Goal: Task Accomplishment & Management: Manage account settings

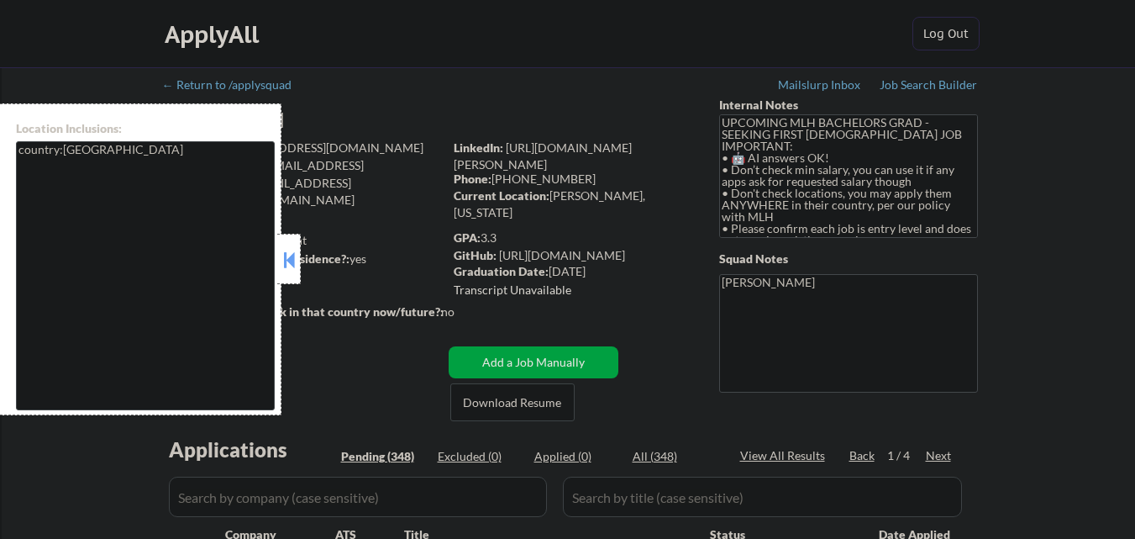
click at [297, 271] on button at bounding box center [289, 259] width 18 height 25
select select ""pending""
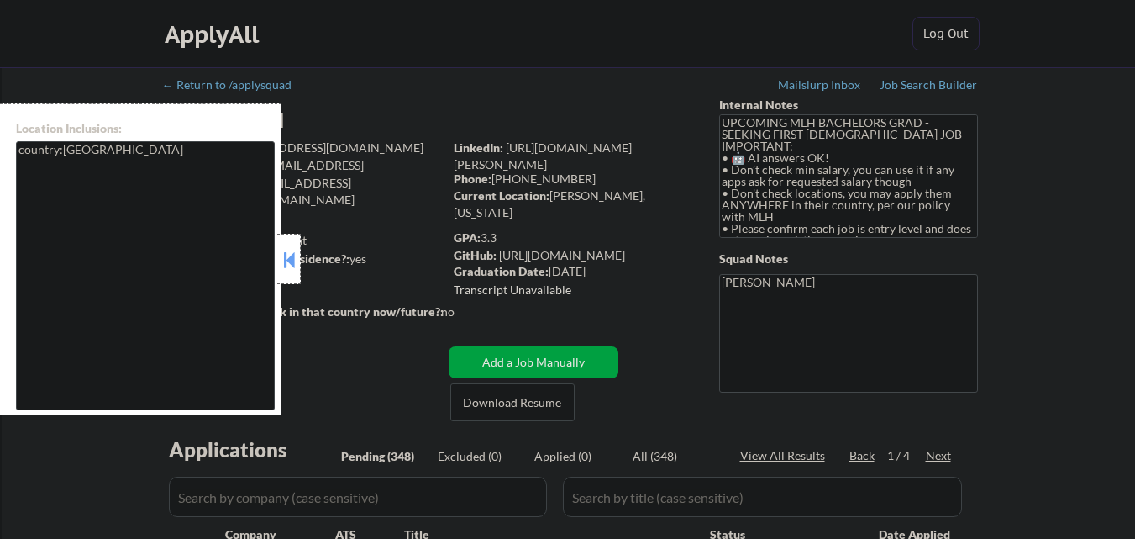
select select ""pending""
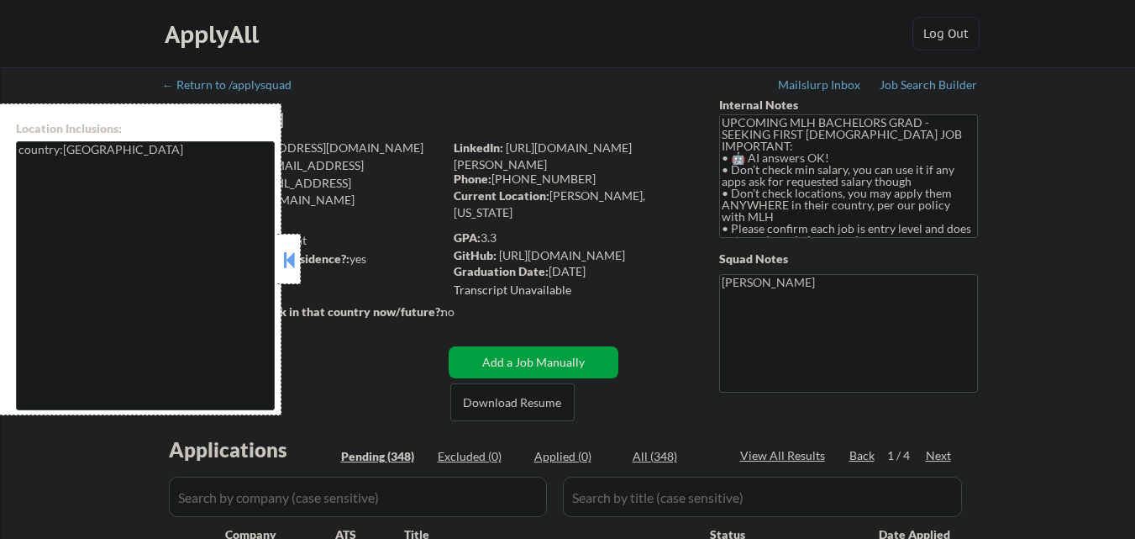
select select ""pending""
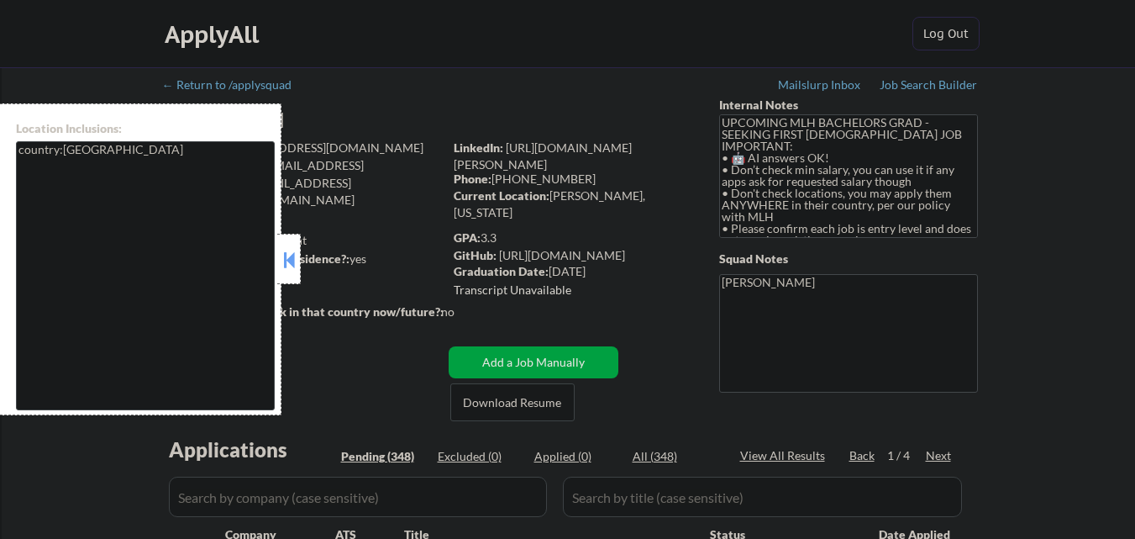
select select ""pending""
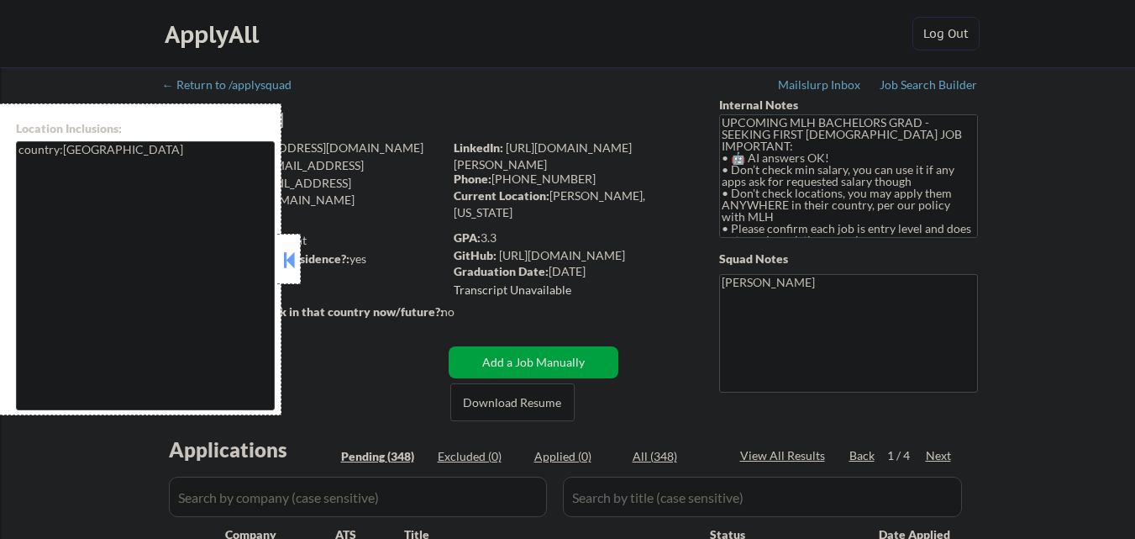
select select ""pending""
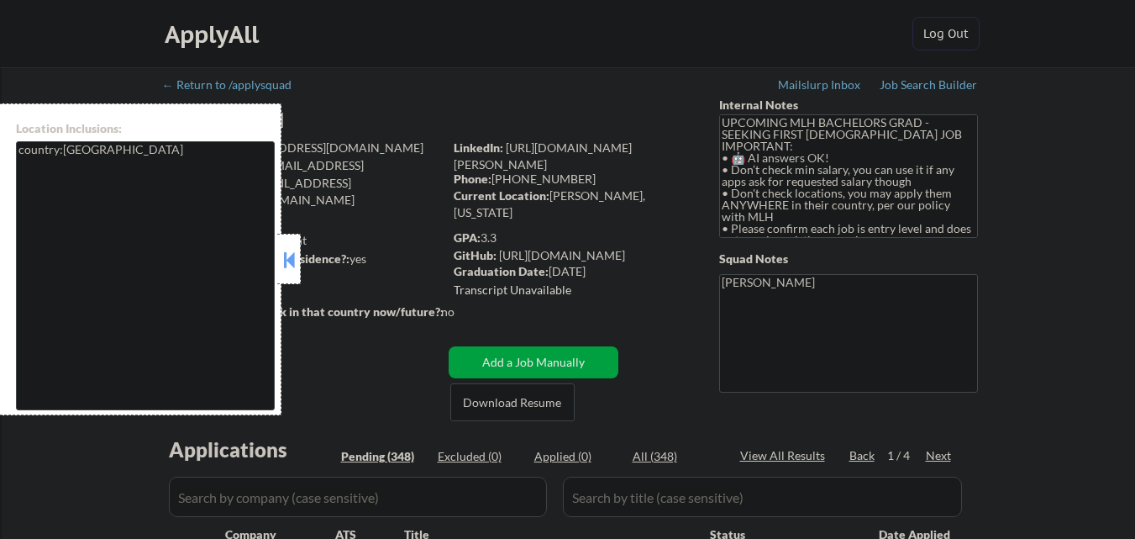
select select ""pending""
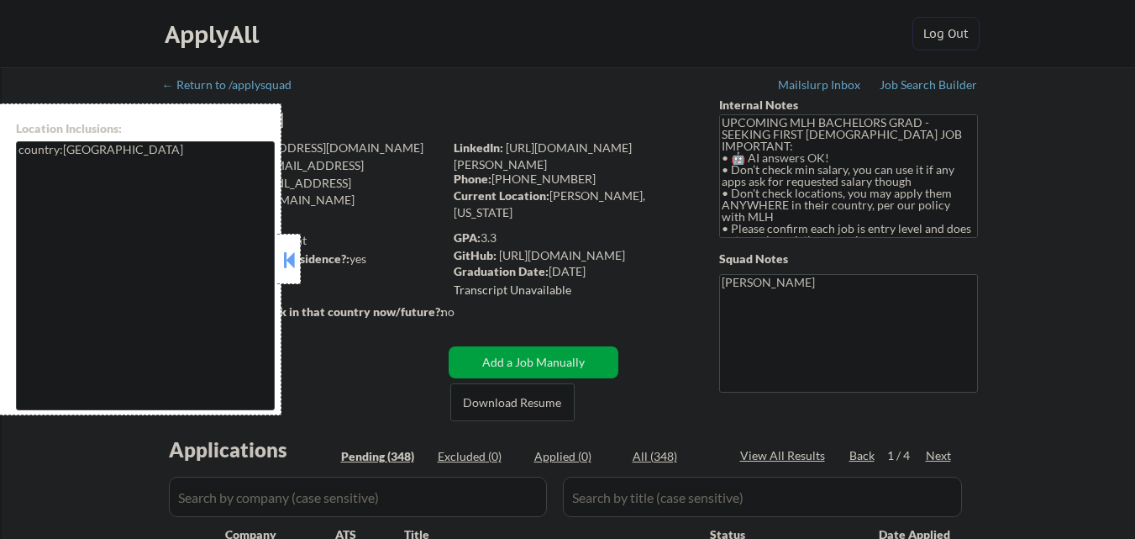
select select ""pending""
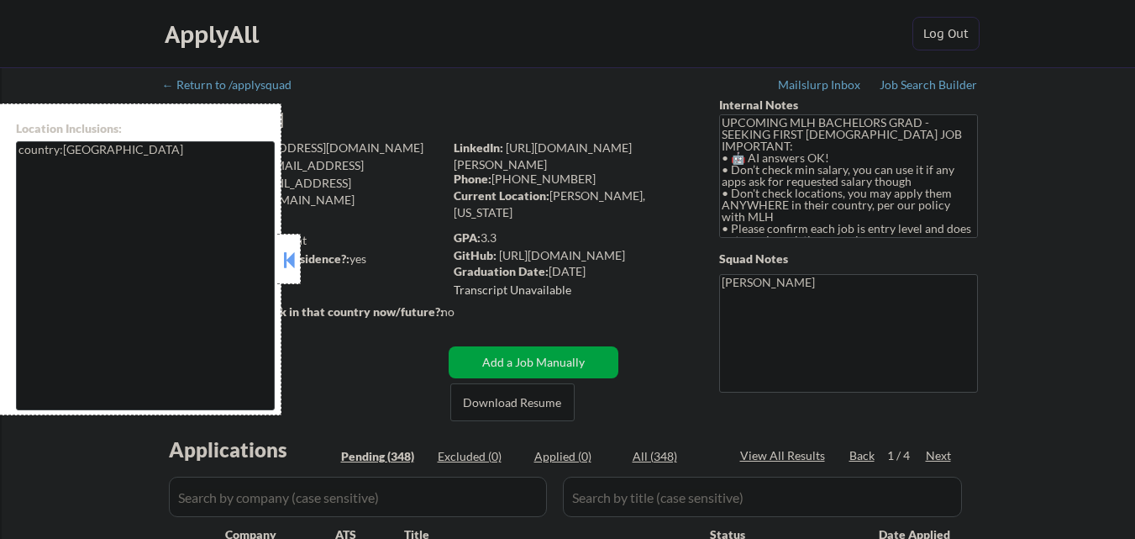
select select ""pending""
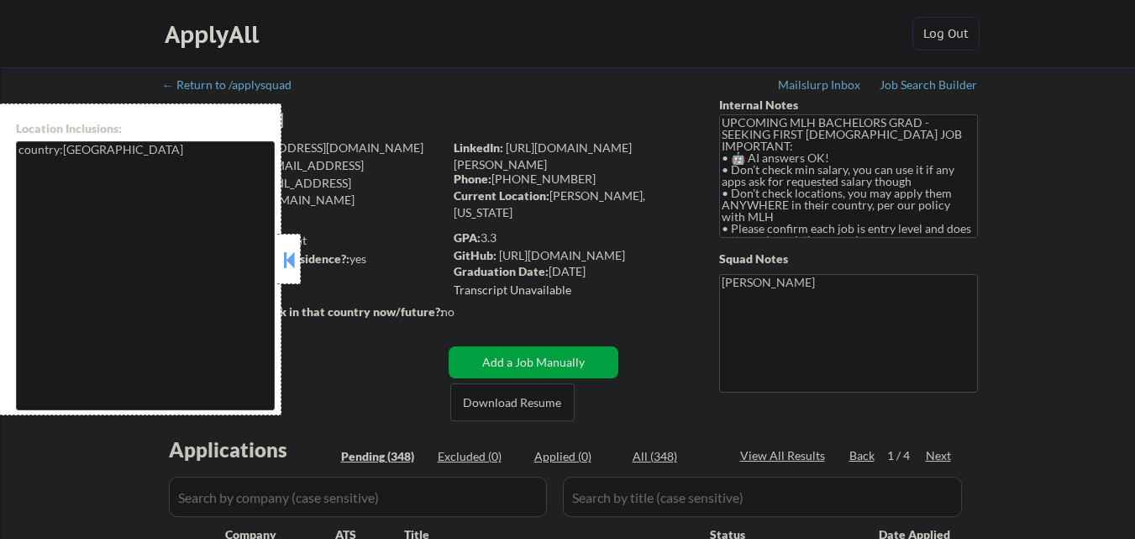
select select ""pending""
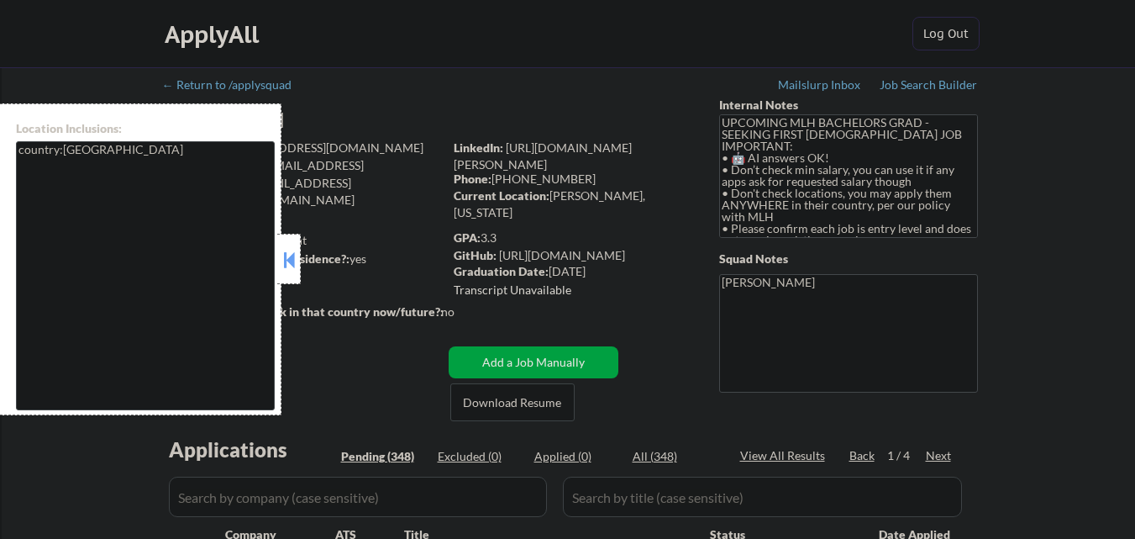
select select ""pending""
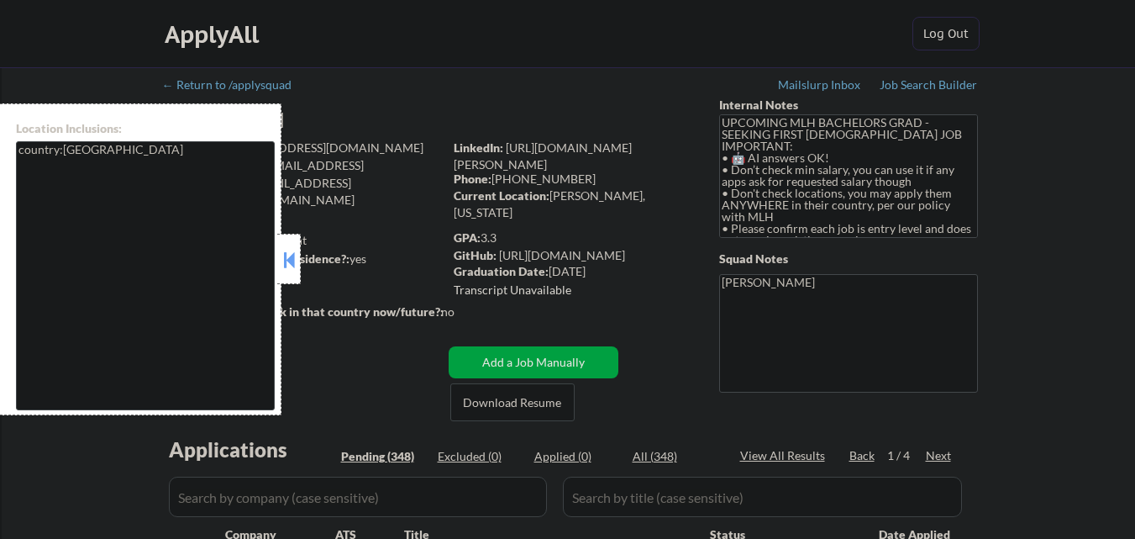
select select ""pending""
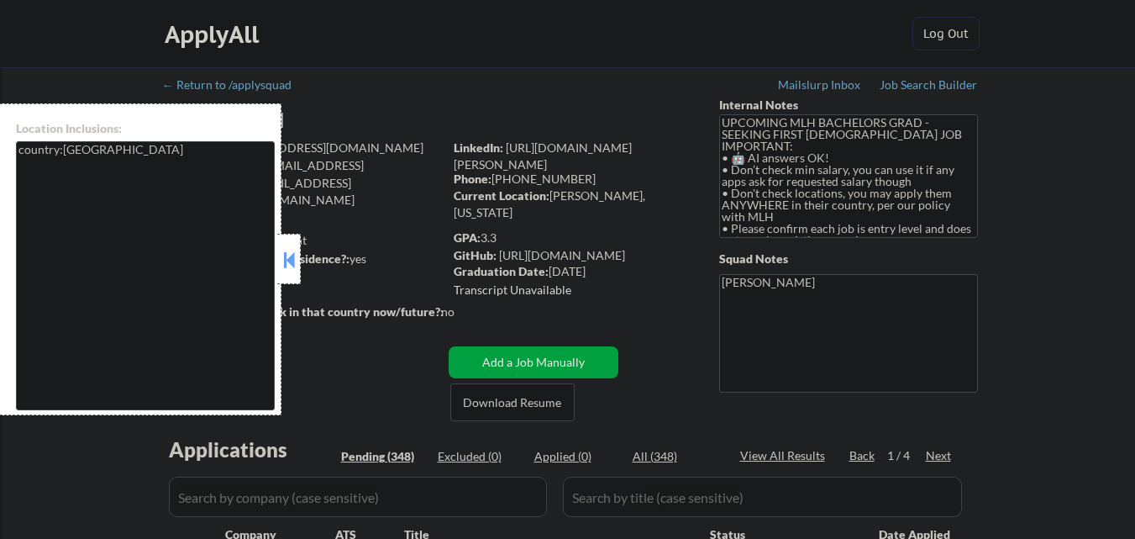
select select ""pending""
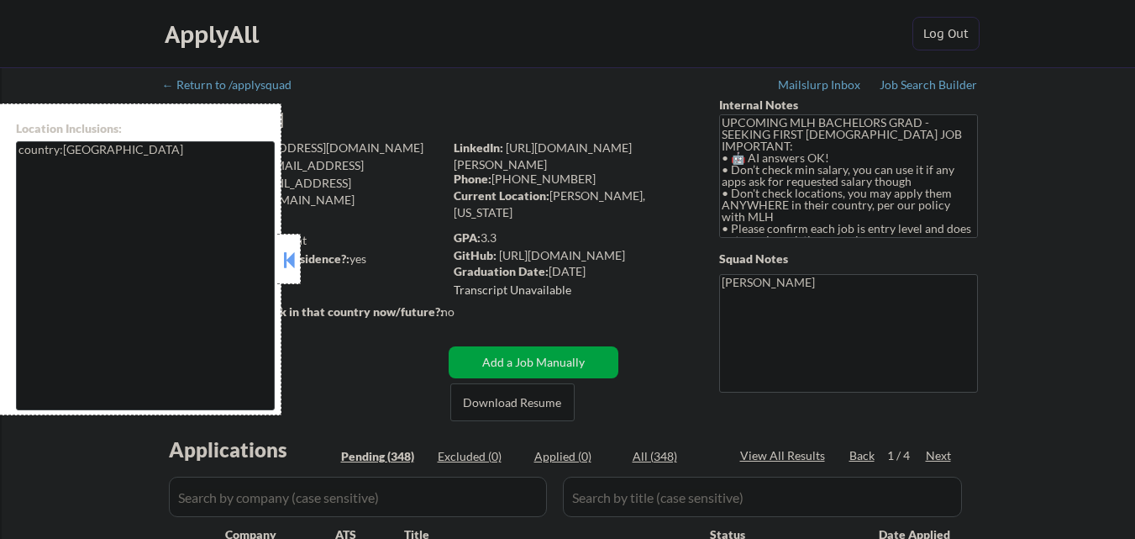
select select ""pending""
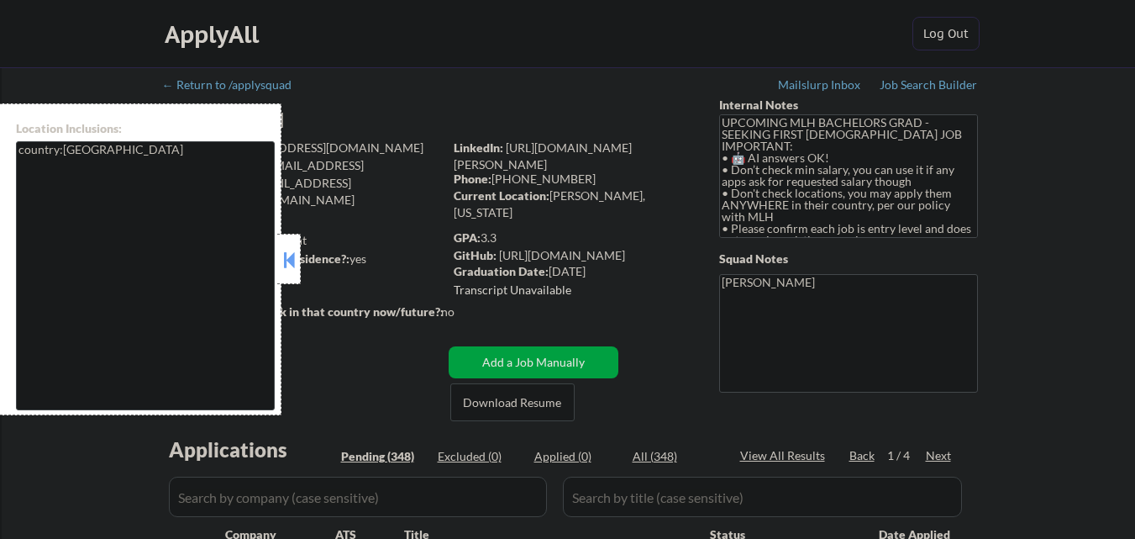
select select ""pending""
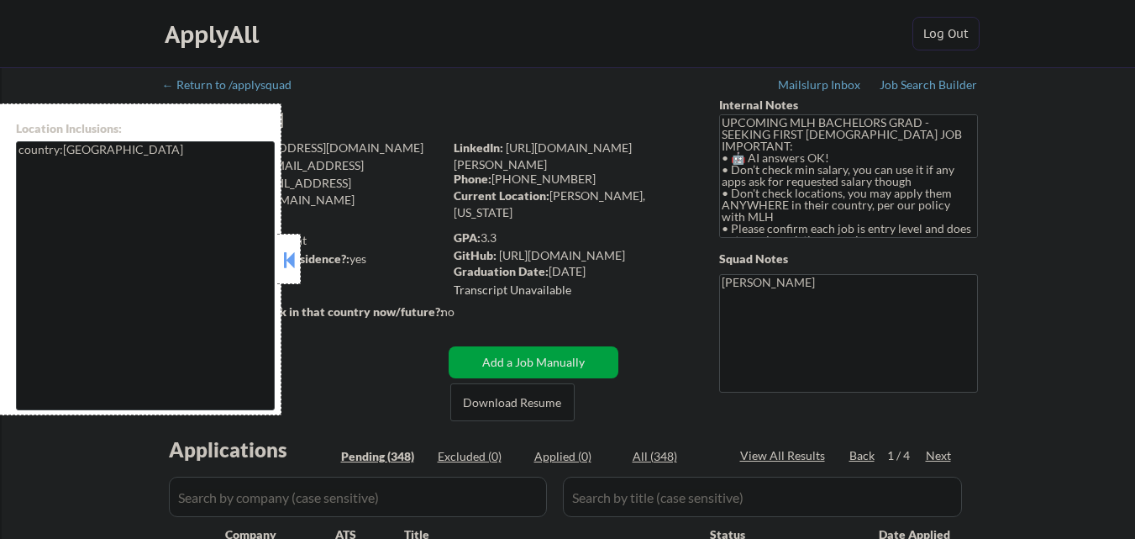
select select ""pending""
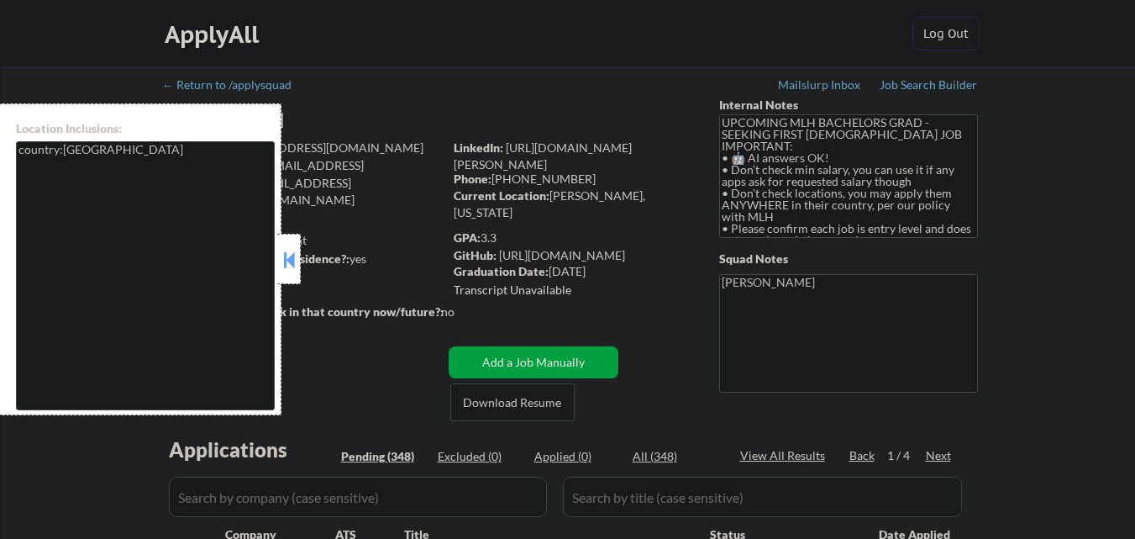
select select ""pending""
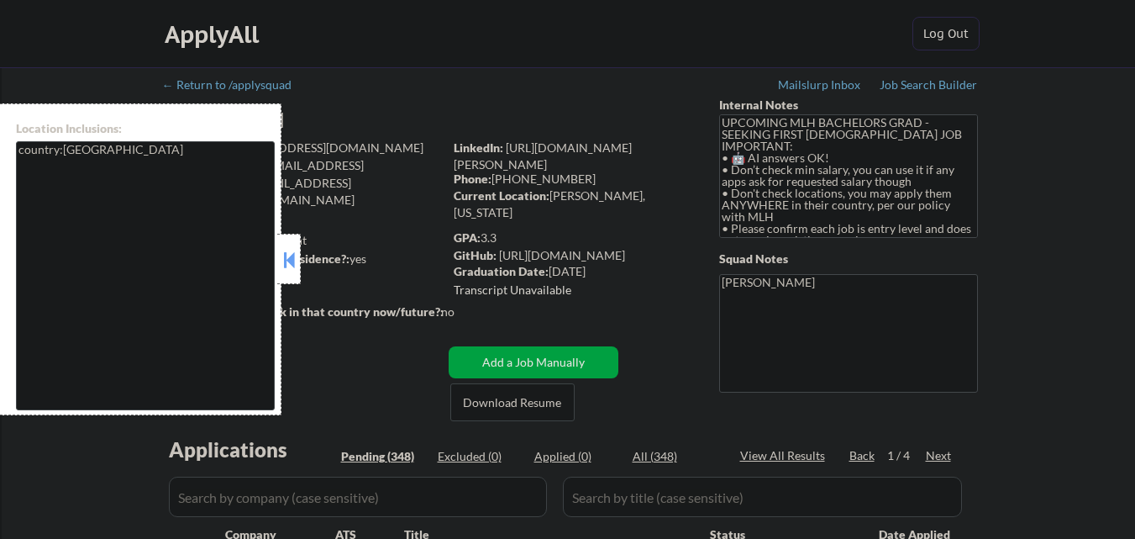
select select ""pending""
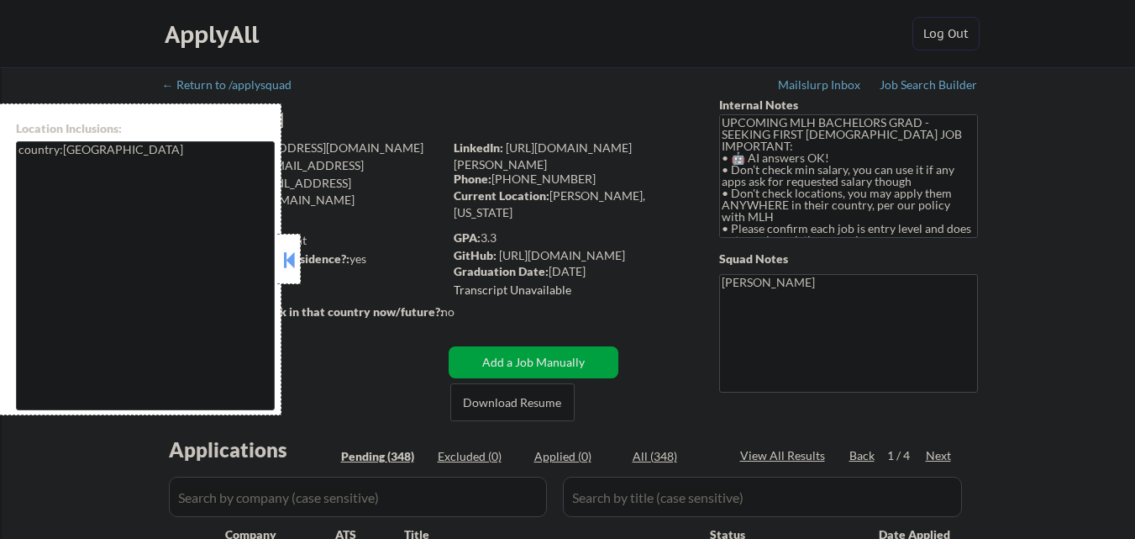
select select ""pending""
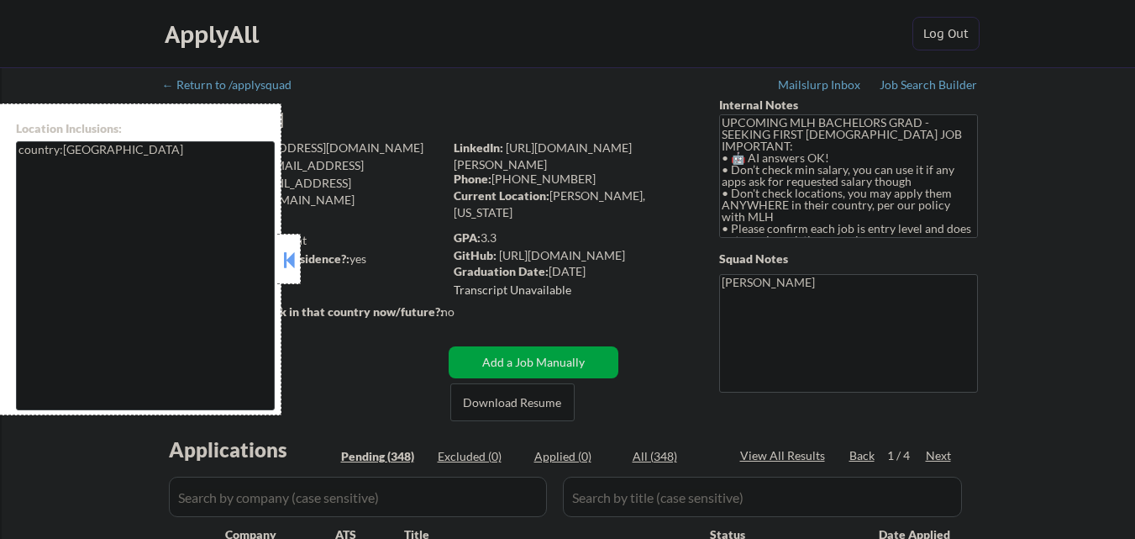
select select ""pending""
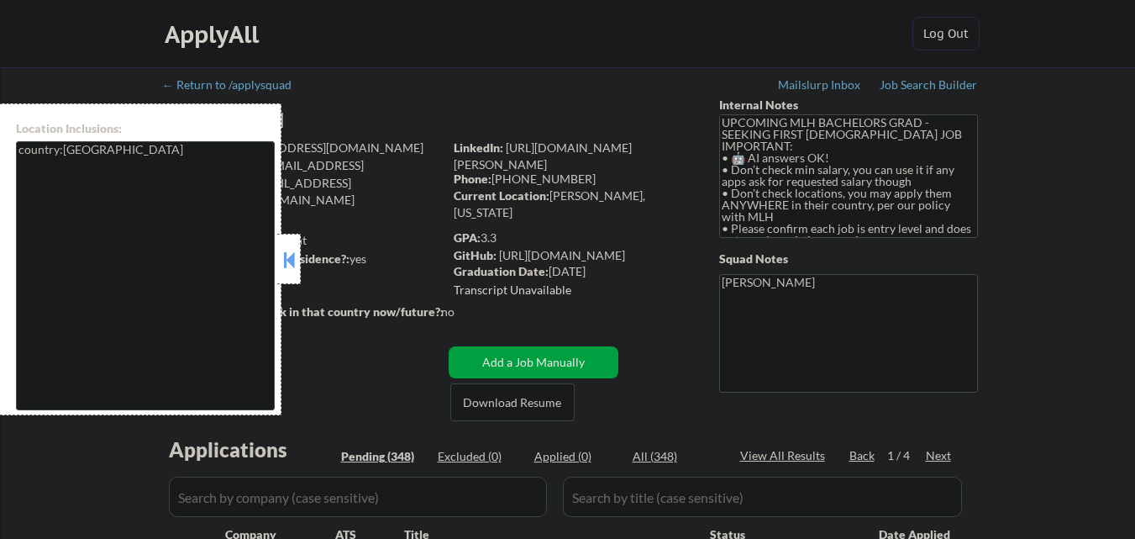
select select ""pending""
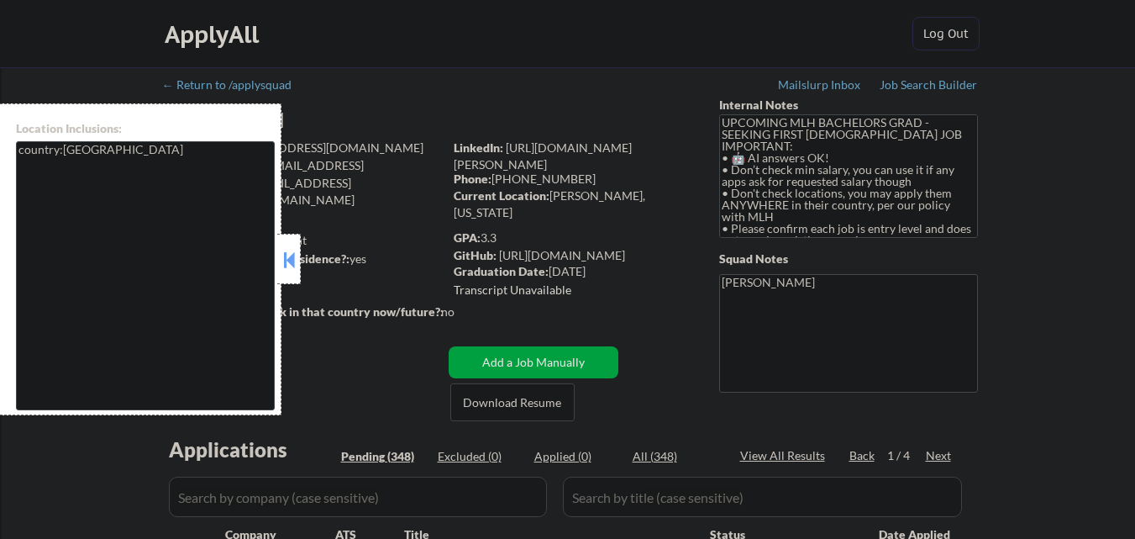
select select ""pending""
click at [290, 266] on button at bounding box center [289, 259] width 18 height 25
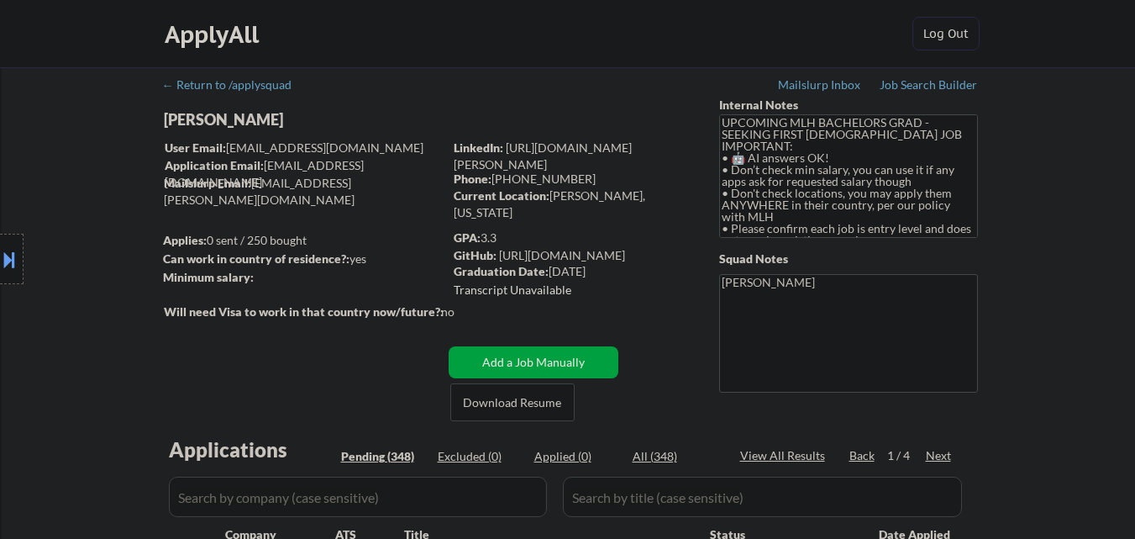
click at [578, 197] on div "Current Location: [GEOGRAPHIC_DATA], [US_STATE]" at bounding box center [573, 203] width 238 height 33
drag, startPoint x: 578, startPoint y: 197, endPoint x: 595, endPoint y: 202, distance: 17.5
click at [595, 202] on div "Current Location: [GEOGRAPHIC_DATA], [US_STATE]" at bounding box center [573, 203] width 238 height 33
copy div "[PERSON_NAME]"
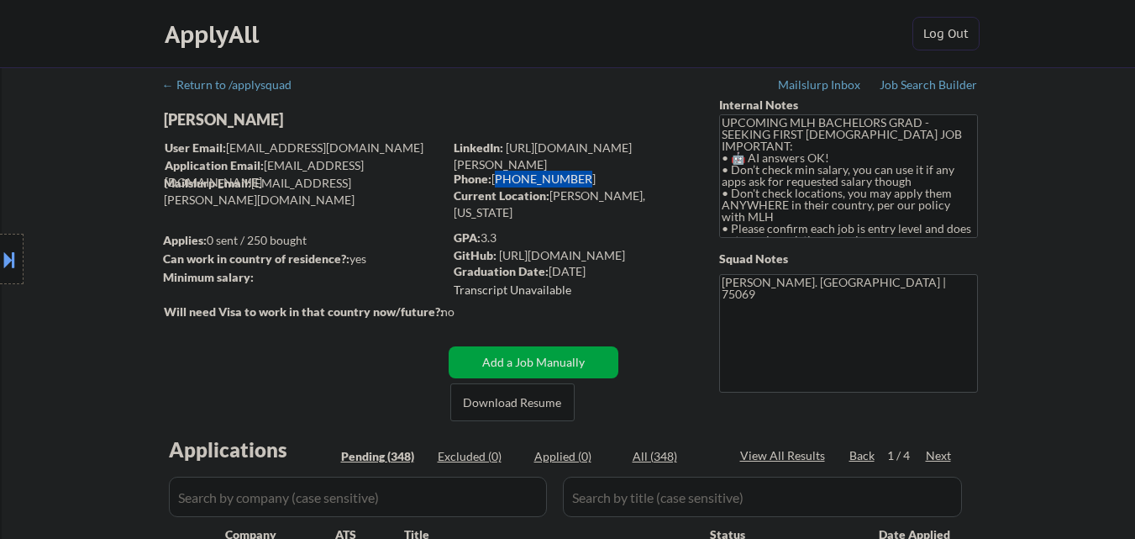
copy div "[PHONE_NUMBER]"
drag, startPoint x: 501, startPoint y: 178, endPoint x: 573, endPoint y: 178, distance: 72.3
click at [573, 178] on div "Phone: [PHONE_NUMBER]" at bounding box center [573, 179] width 238 height 17
click at [582, 149] on link "[URL][DOMAIN_NAME][PERSON_NAME]" at bounding box center [543, 155] width 178 height 31
type textarea "[PERSON_NAME]. TX | 75069 [PHONE_NUMBER] [URL][DOMAIN_NAME][PERSON_NAME] [URL][…"
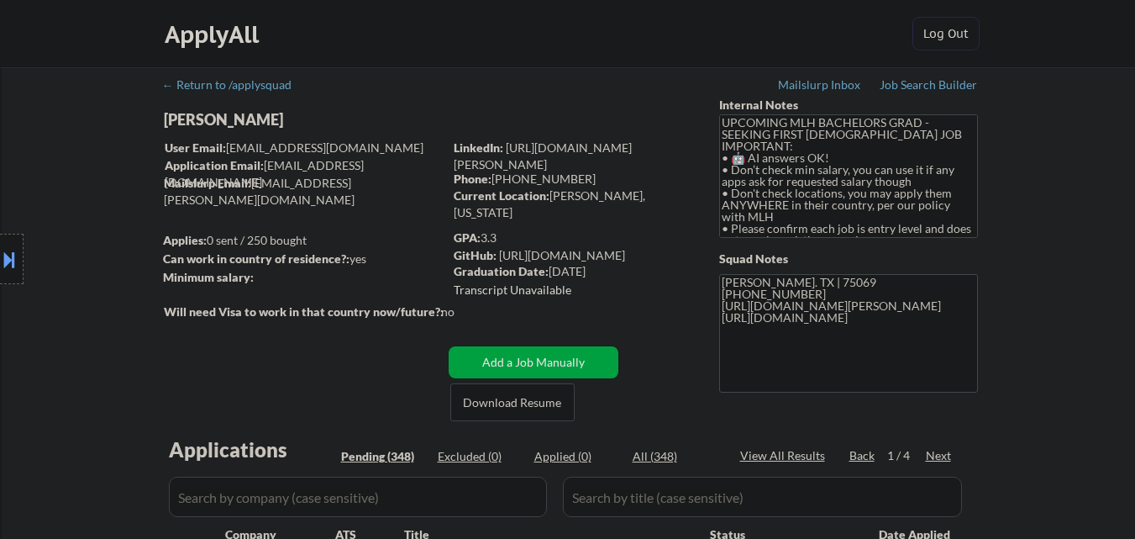
click at [618, 229] on div "GPA: 3.3" at bounding box center [574, 237] width 240 height 17
drag, startPoint x: 516, startPoint y: 240, endPoint x: 484, endPoint y: 241, distance: 31.9
click at [484, 241] on div "GPA: 3.3" at bounding box center [574, 237] width 240 height 17
copy div "3.3"
click at [591, 292] on div "GPA: 3.3 GitHub: [URL][DOMAIN_NAME] Graduation Date: [DATE] Transcript Unavaila…" at bounding box center [574, 265] width 240 height 72
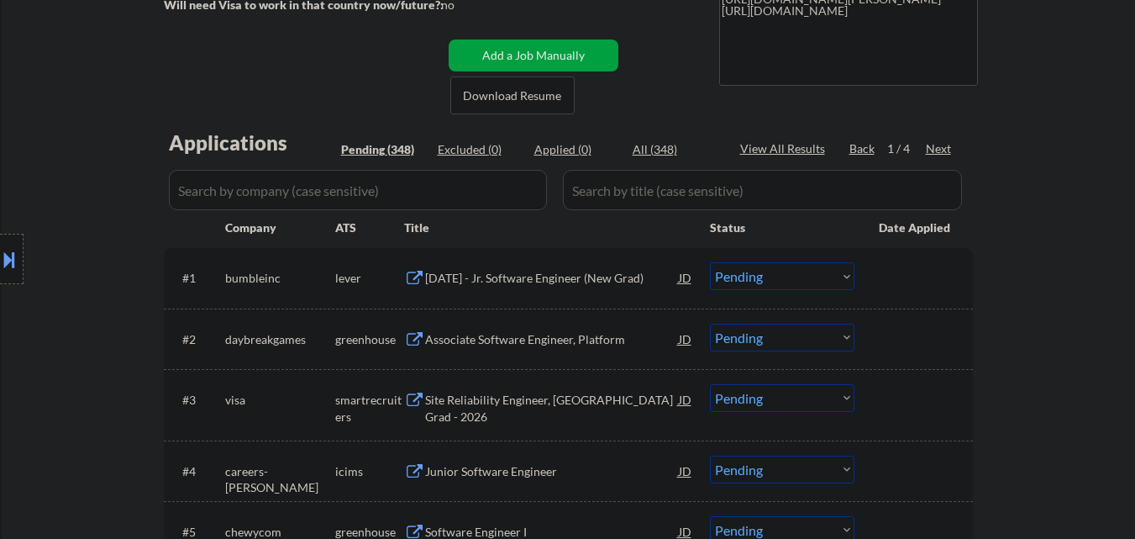
scroll to position [336, 0]
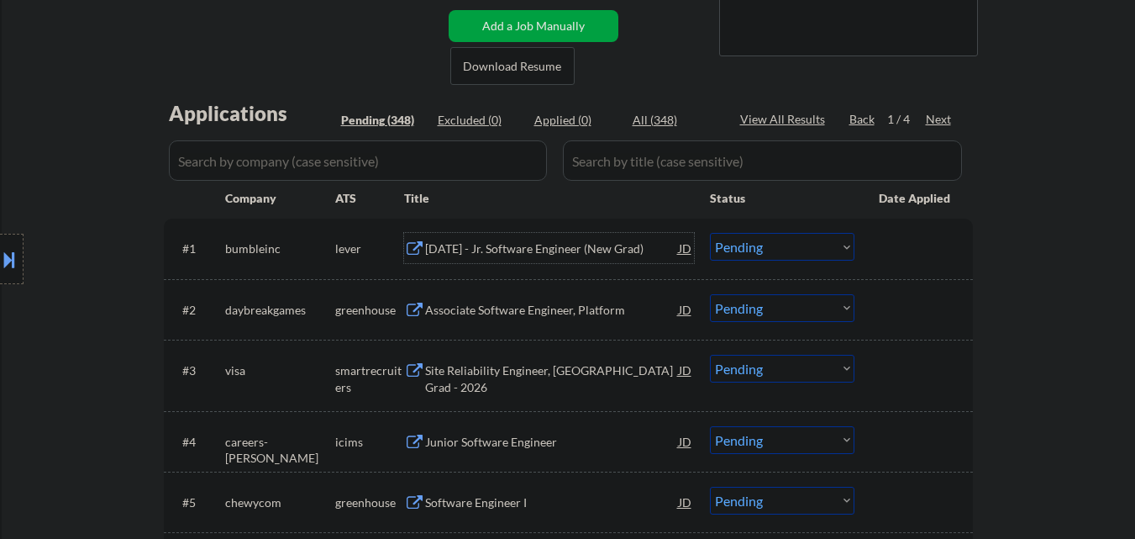
click at [604, 241] on div "[DATE] - Jr. Software Engineer (New Grad)" at bounding box center [552, 248] width 254 height 17
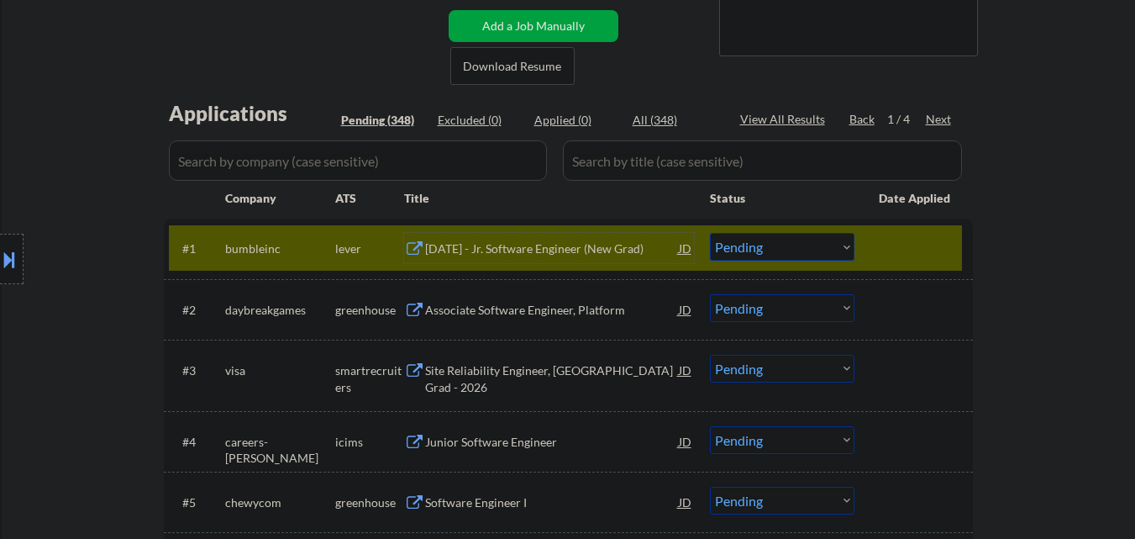
click at [607, 249] on div "[DATE] - Jr. Software Engineer (New Grad)" at bounding box center [552, 248] width 254 height 17
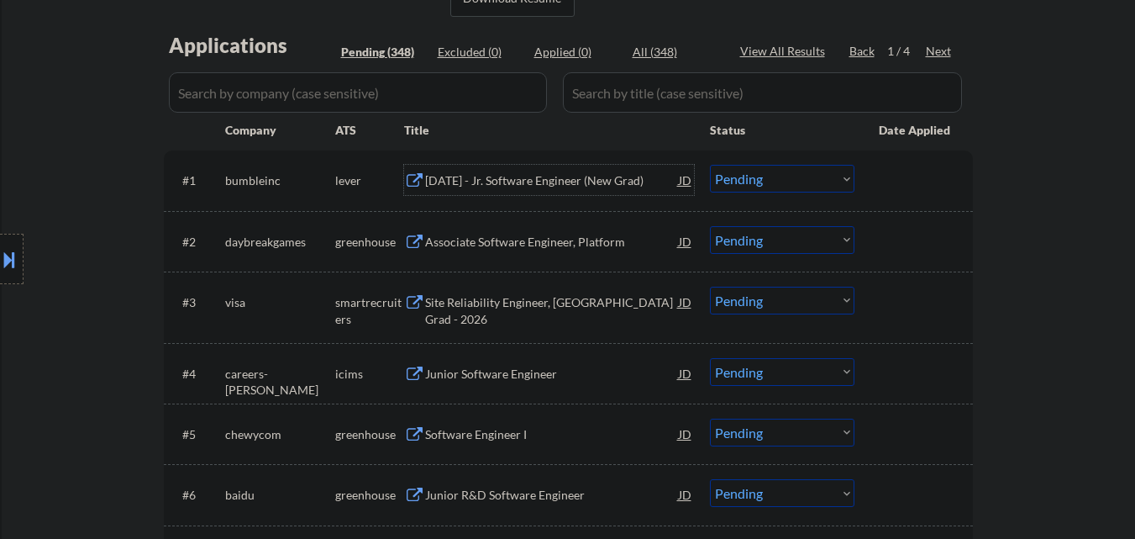
scroll to position [420, 0]
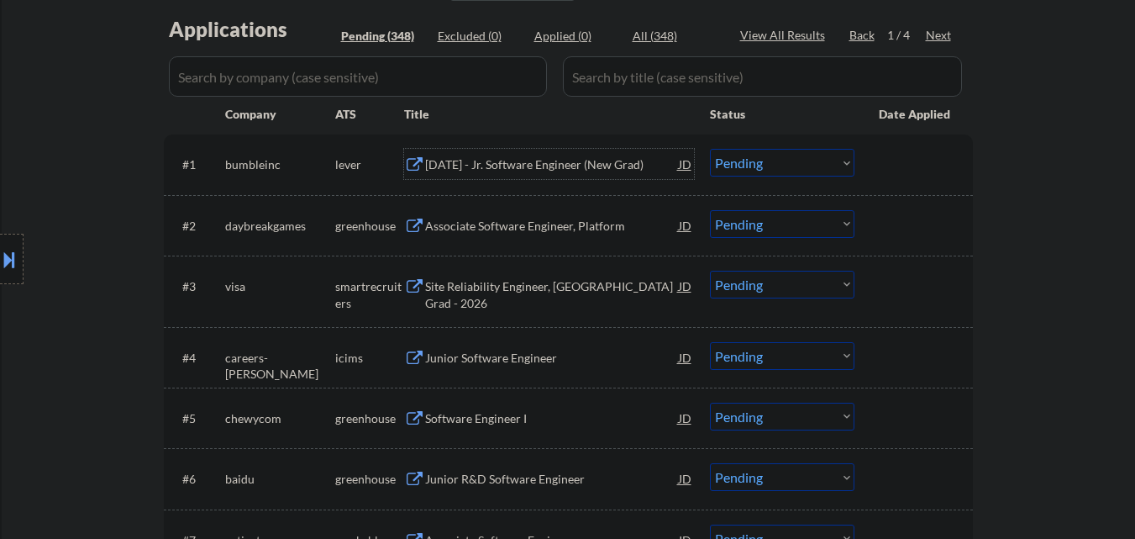
click at [539, 232] on div "Associate Software Engineer, Platform" at bounding box center [552, 226] width 254 height 17
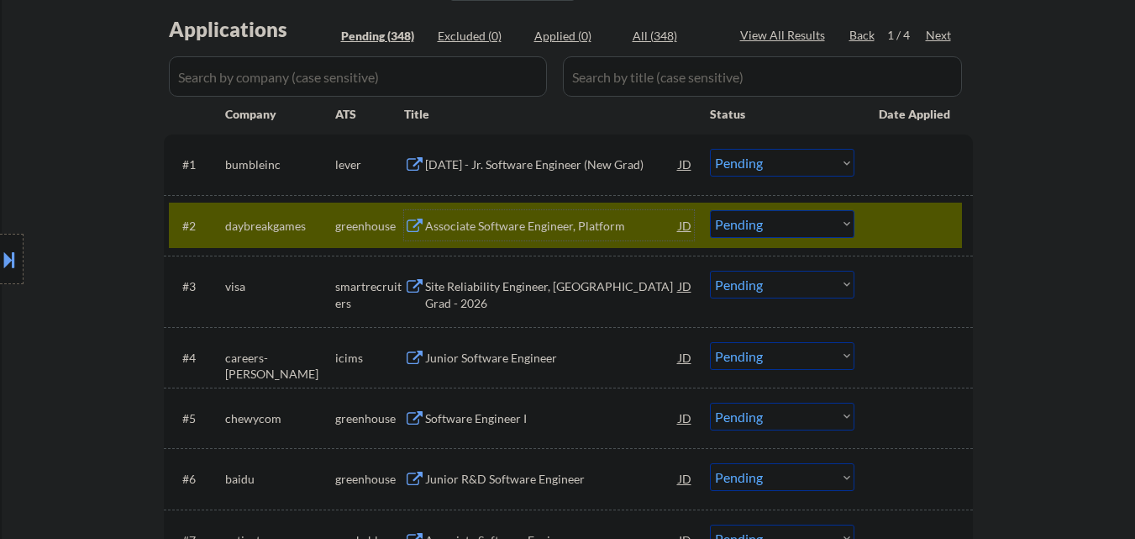
click at [792, 232] on select "Choose an option... Pending Applied Excluded (Questions) Excluded (Expired) Exc…" at bounding box center [782, 224] width 145 height 28
click at [710, 210] on select "Choose an option... Pending Applied Excluded (Questions) Excluded (Expired) Exc…" at bounding box center [782, 224] width 145 height 28
click at [902, 222] on div at bounding box center [916, 225] width 74 height 30
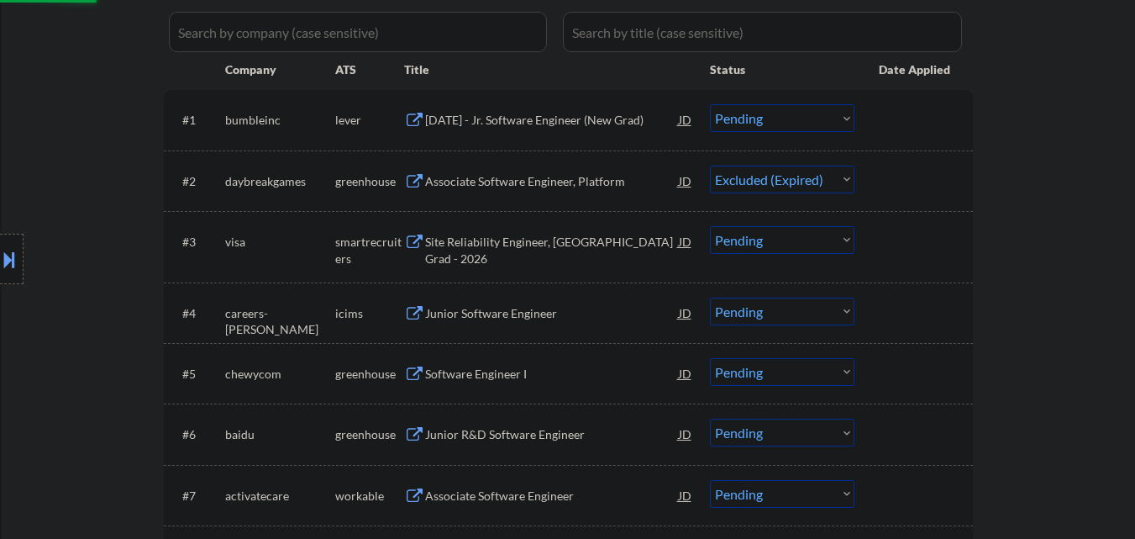
scroll to position [504, 0]
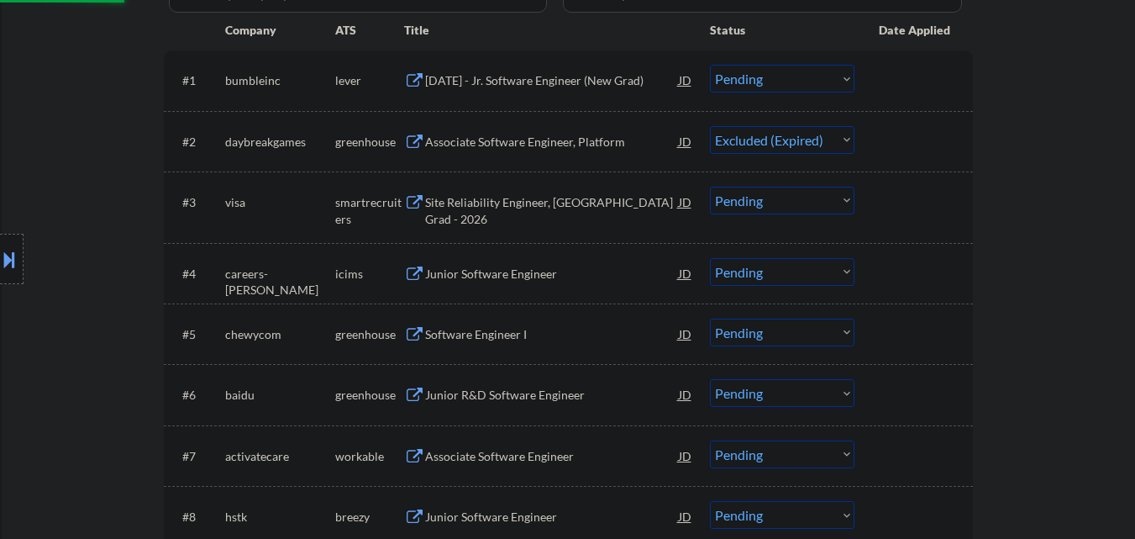
click at [531, 330] on div "Software Engineer I" at bounding box center [552, 334] width 254 height 17
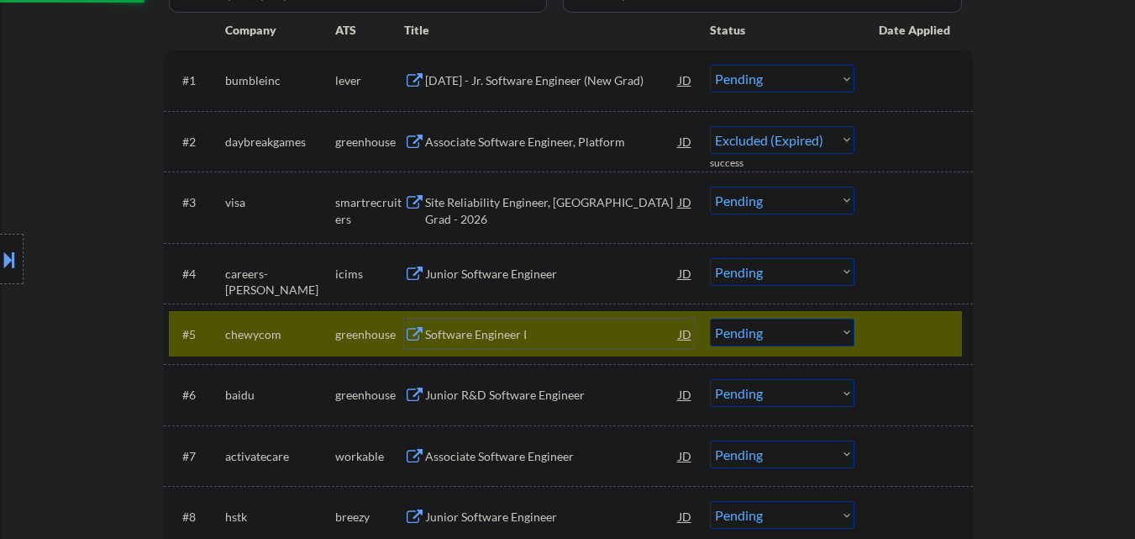
click at [916, 328] on div at bounding box center [916, 333] width 74 height 30
select select ""pending""
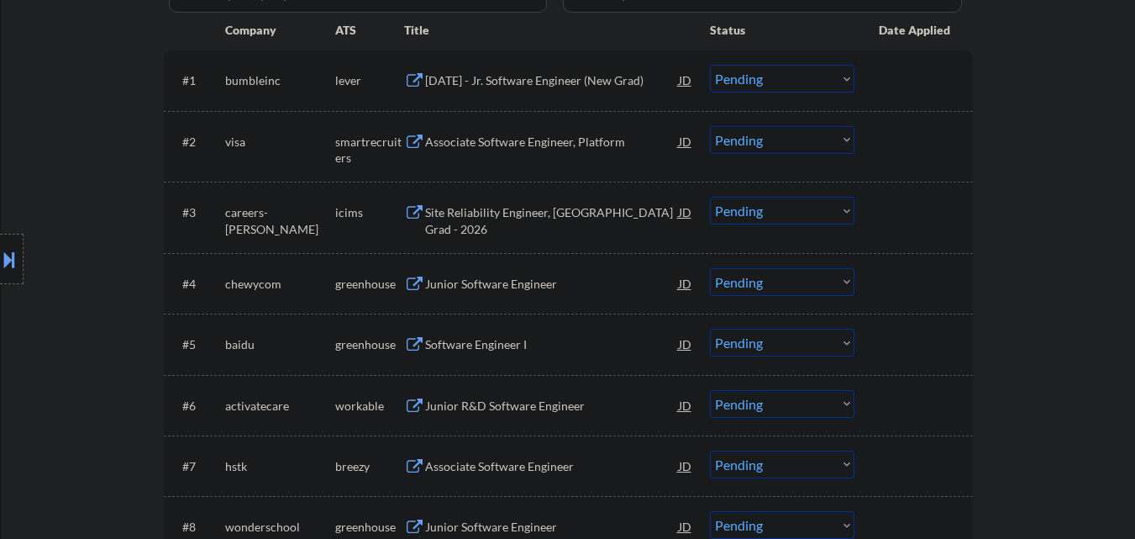
click at [944, 276] on div at bounding box center [916, 283] width 74 height 30
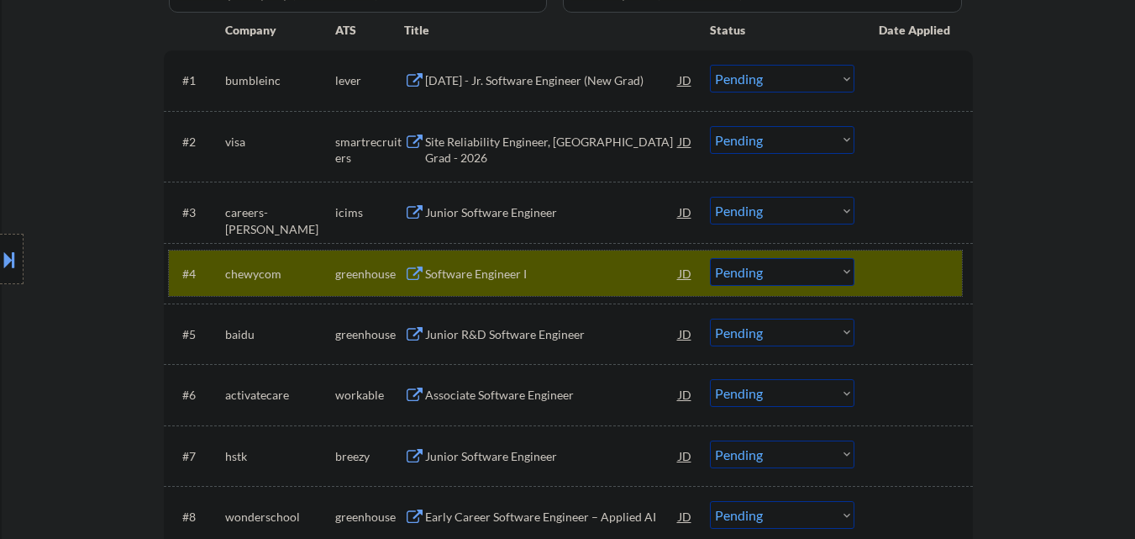
click at [816, 275] on select "Choose an option... Pending Applied Excluded (Questions) Excluded (Expired) Exc…" at bounding box center [782, 272] width 145 height 28
click at [710, 258] on select "Choose an option... Pending Applied Excluded (Questions) Excluded (Expired) Exc…" at bounding box center [782, 272] width 145 height 28
click at [895, 281] on div at bounding box center [916, 273] width 74 height 30
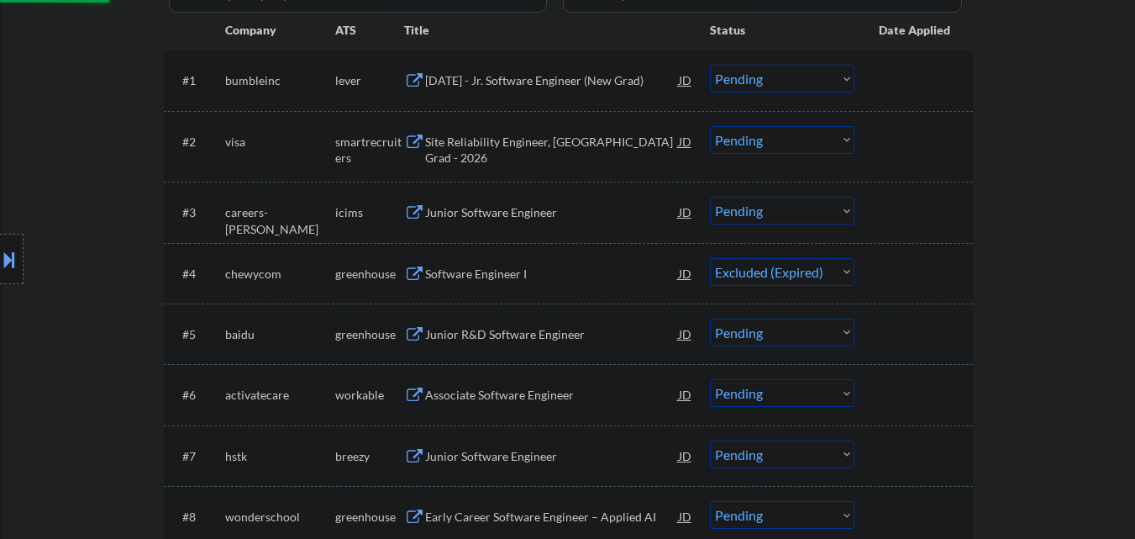
click at [599, 329] on div "Junior R&D Software Engineer" at bounding box center [552, 334] width 254 height 17
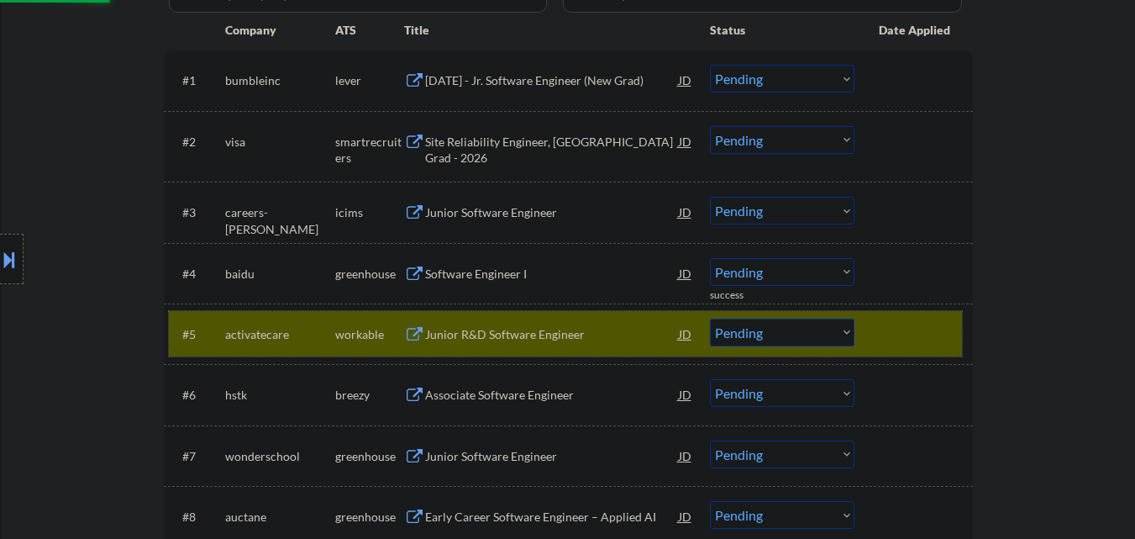
click at [892, 323] on div at bounding box center [916, 333] width 74 height 30
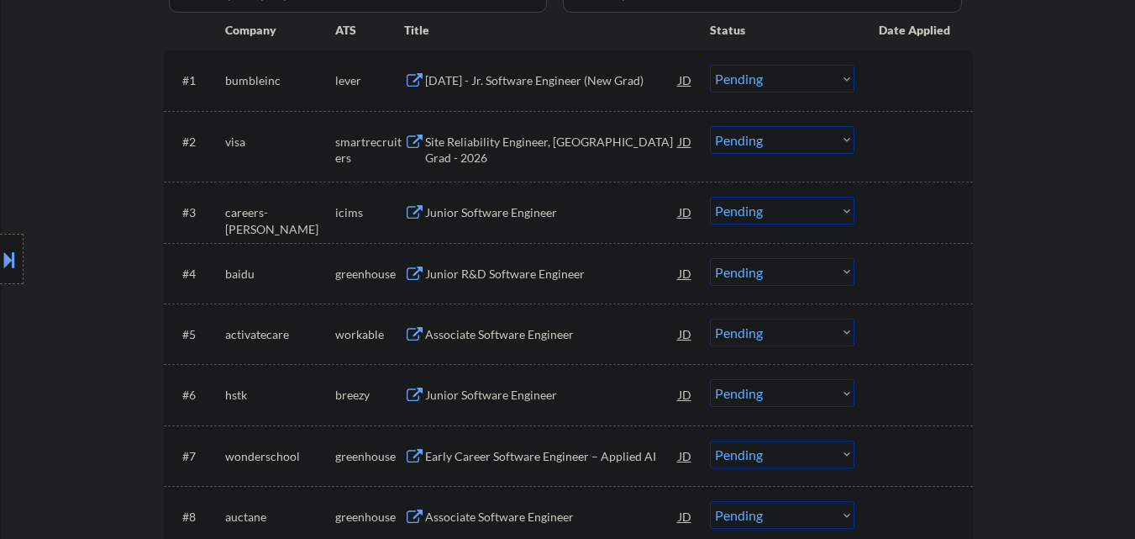
click at [538, 277] on div "Junior R&D Software Engineer" at bounding box center [552, 273] width 254 height 17
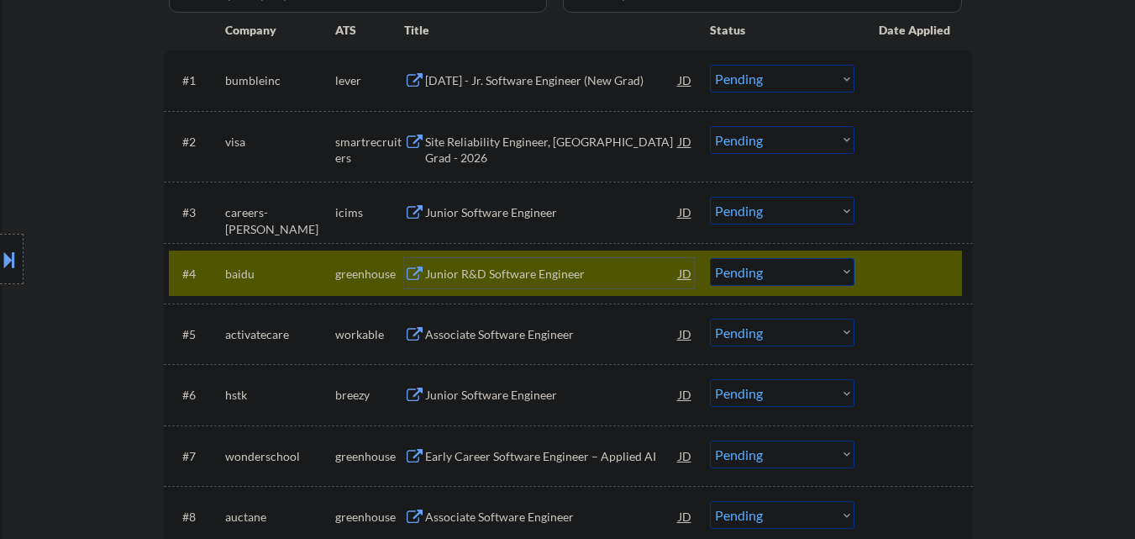
click at [779, 281] on select "Choose an option... Pending Applied Excluded (Questions) Excluded (Expired) Exc…" at bounding box center [782, 272] width 145 height 28
click at [710, 258] on select "Choose an option... Pending Applied Excluded (Questions) Excluded (Expired) Exc…" at bounding box center [782, 272] width 145 height 28
click at [892, 270] on div at bounding box center [916, 273] width 74 height 30
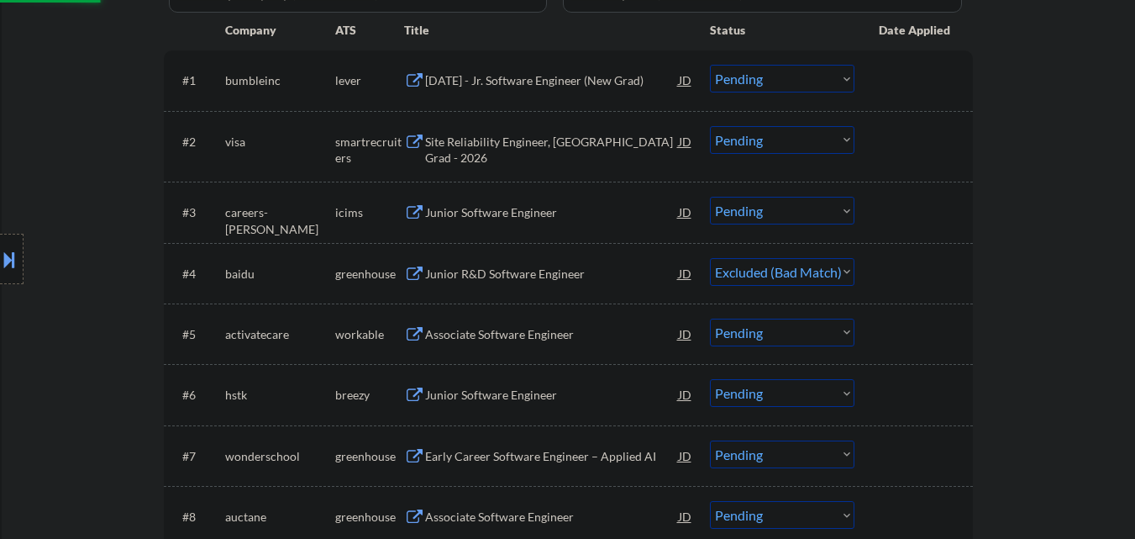
click at [570, 328] on div "Associate Software Engineer" at bounding box center [552, 334] width 254 height 17
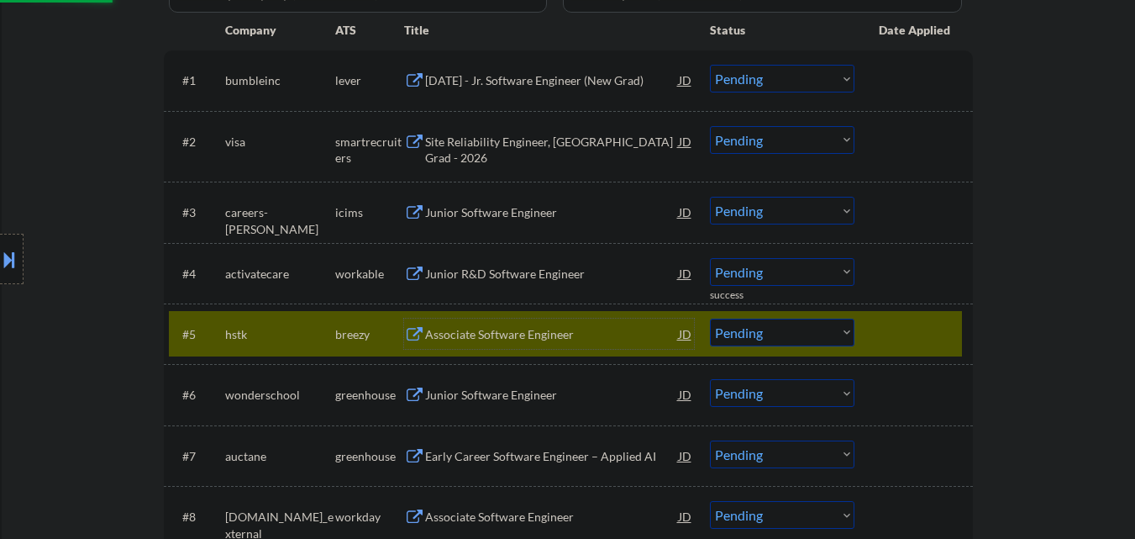
click at [909, 329] on div at bounding box center [916, 333] width 74 height 30
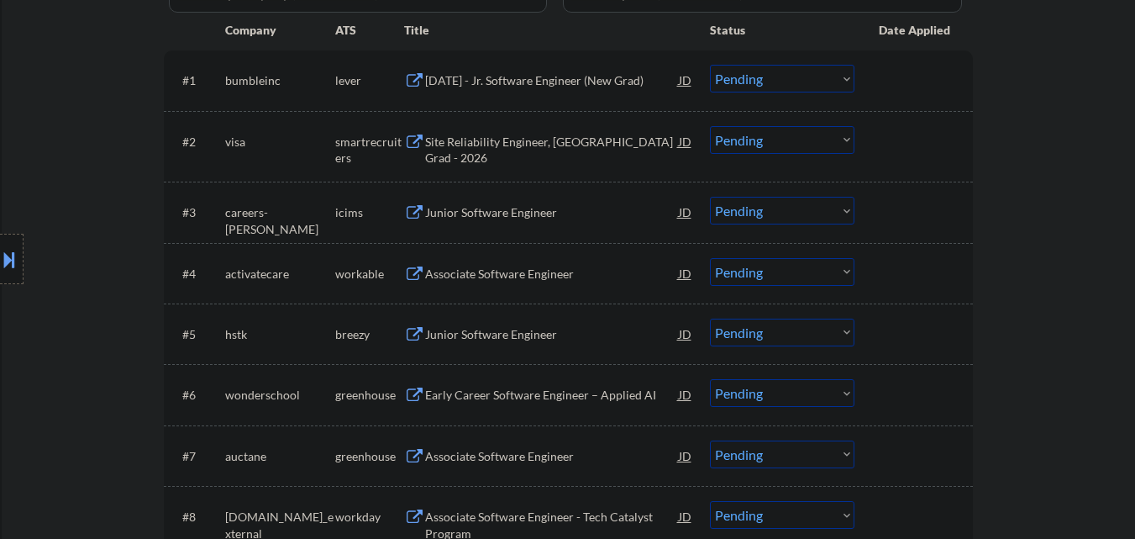
click at [796, 266] on select "Choose an option... Pending Applied Excluded (Questions) Excluded (Expired) Exc…" at bounding box center [782, 272] width 145 height 28
click at [710, 258] on select "Choose an option... Pending Applied Excluded (Questions) Excluded (Expired) Exc…" at bounding box center [782, 272] width 145 height 28
click at [576, 334] on div "Junior Software Engineer" at bounding box center [552, 334] width 254 height 17
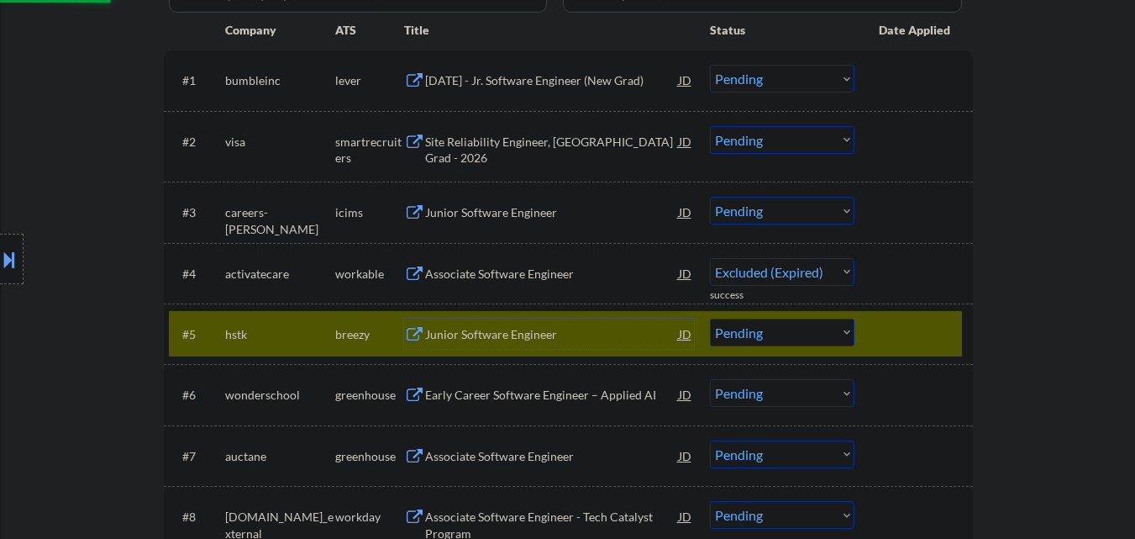
click at [896, 329] on div at bounding box center [916, 333] width 74 height 30
select select ""pending""
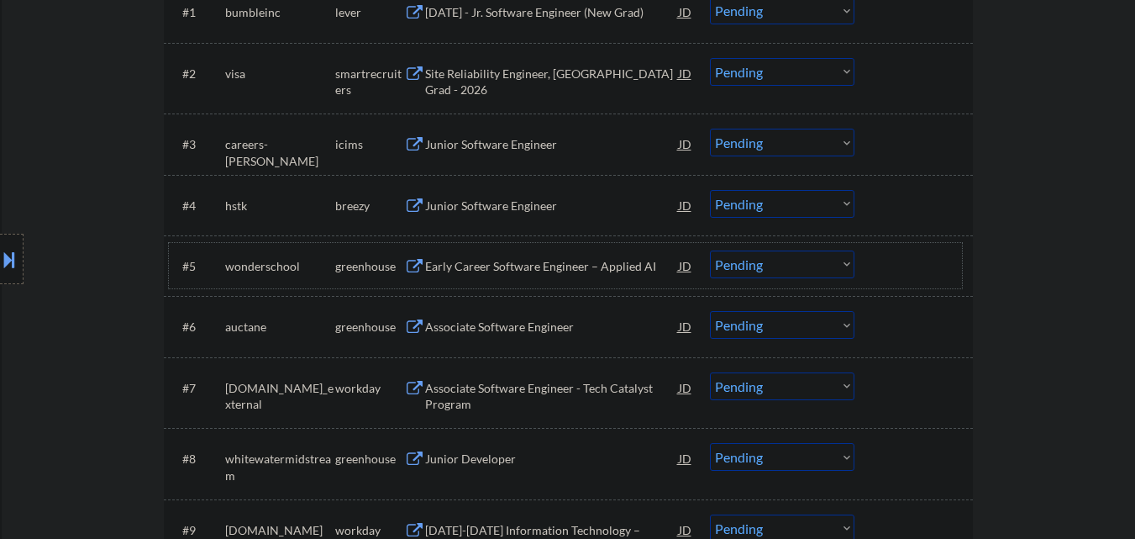
scroll to position [588, 0]
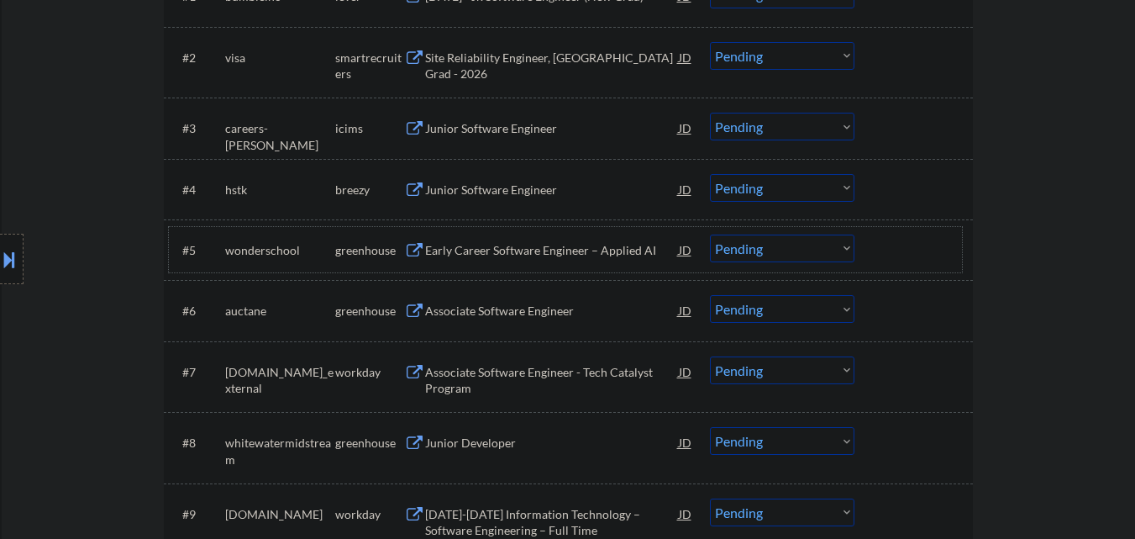
click at [533, 315] on div "Associate Software Engineer" at bounding box center [552, 310] width 254 height 17
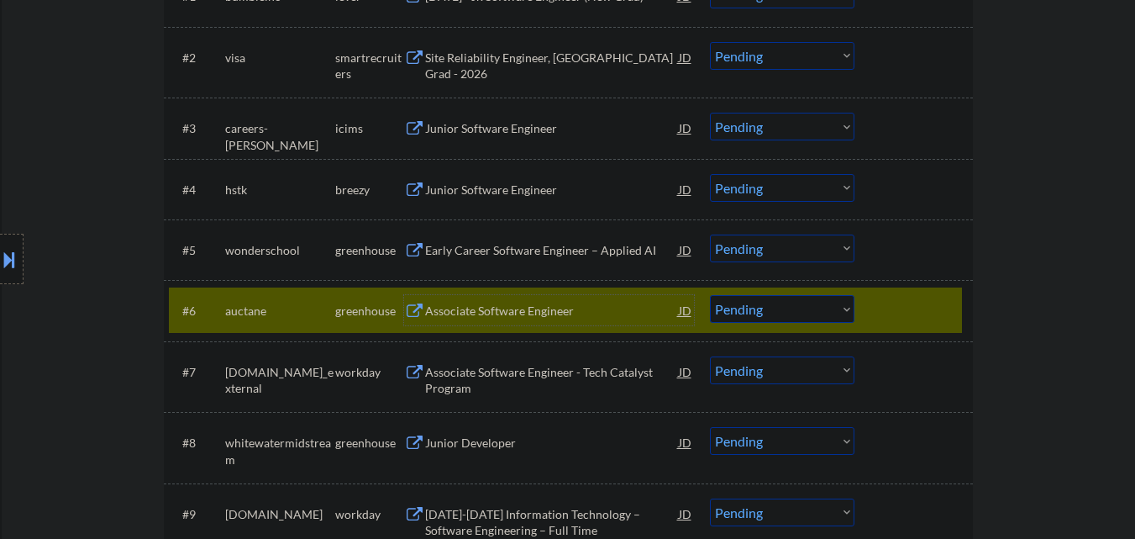
click at [781, 309] on select "Choose an option... Pending Applied Excluded (Questions) Excluded (Expired) Exc…" at bounding box center [782, 309] width 145 height 28
click at [710, 295] on select "Choose an option... Pending Applied Excluded (Questions) Excluded (Expired) Exc…" at bounding box center [782, 309] width 145 height 28
click at [917, 317] on div at bounding box center [916, 310] width 74 height 30
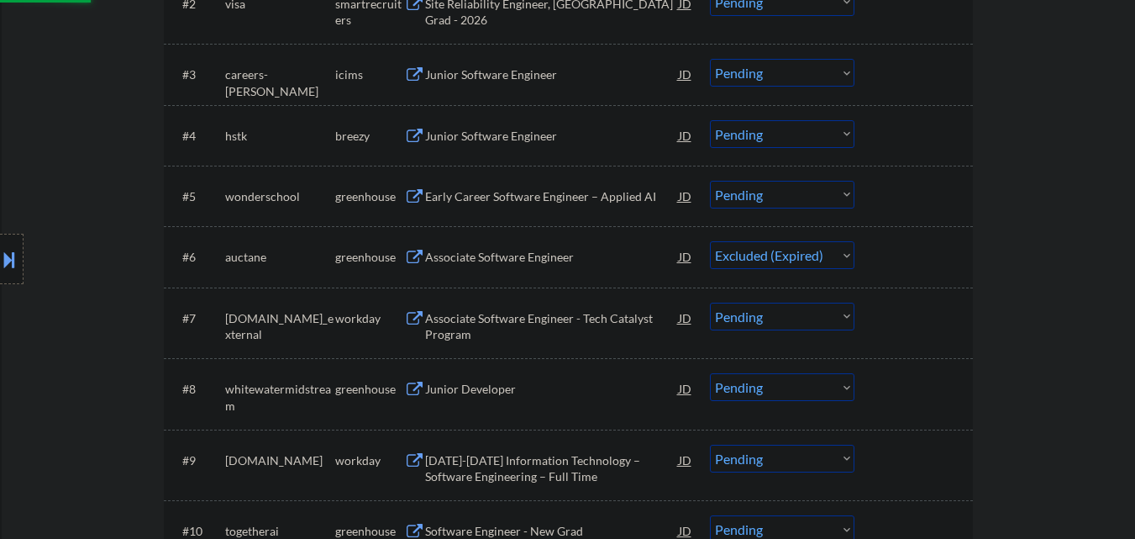
scroll to position [672, 0]
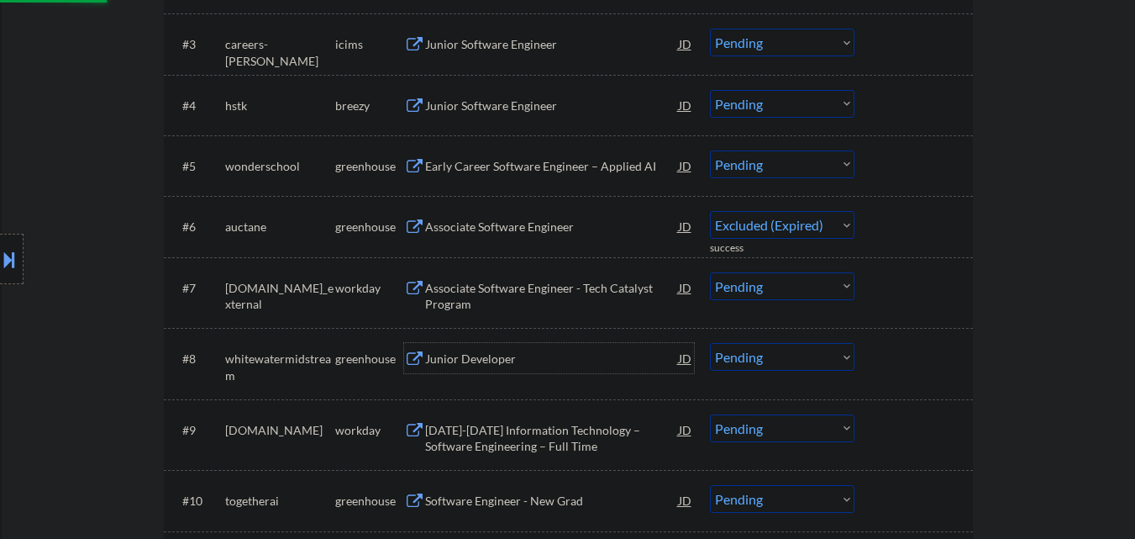
select select ""pending""
click at [585, 350] on div "Junior Developer" at bounding box center [552, 358] width 254 height 17
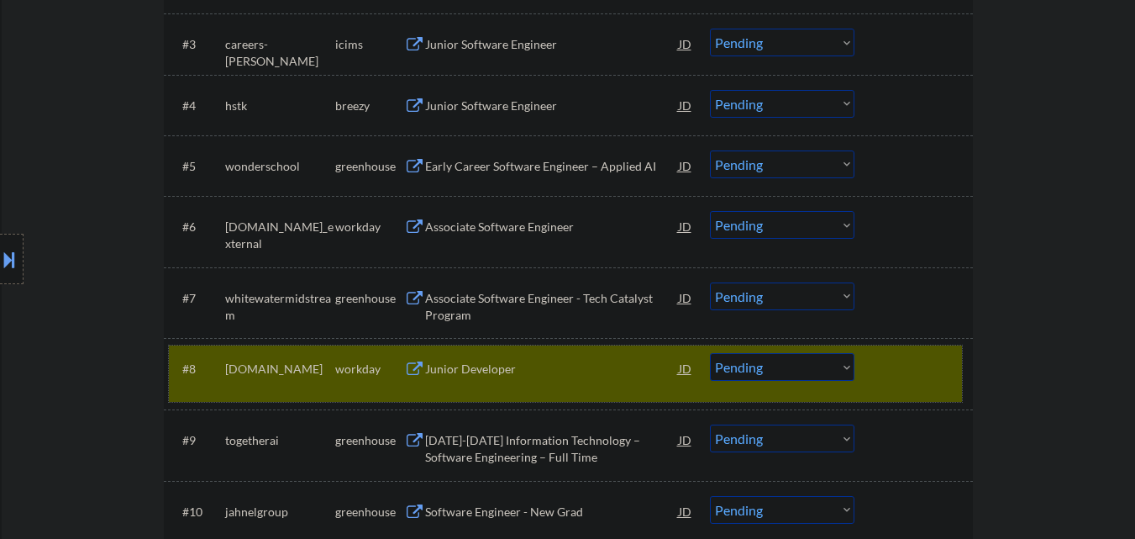
drag, startPoint x: 943, startPoint y: 358, endPoint x: 928, endPoint y: 357, distance: 14.3
click at [941, 358] on div at bounding box center [916, 368] width 74 height 30
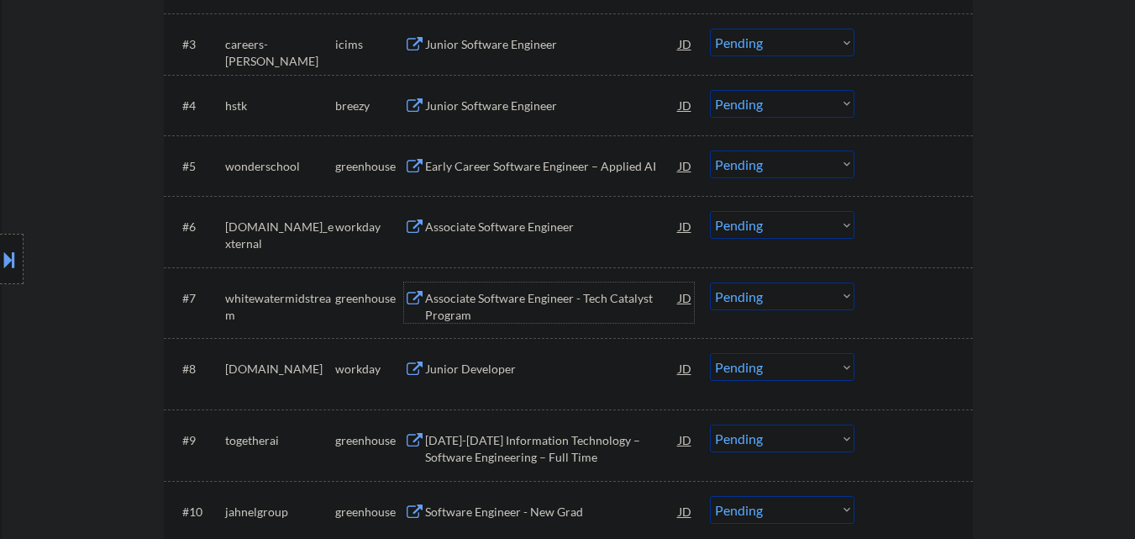
click at [536, 293] on div "Associate Software Engineer - Tech Catalyst Program" at bounding box center [552, 306] width 254 height 33
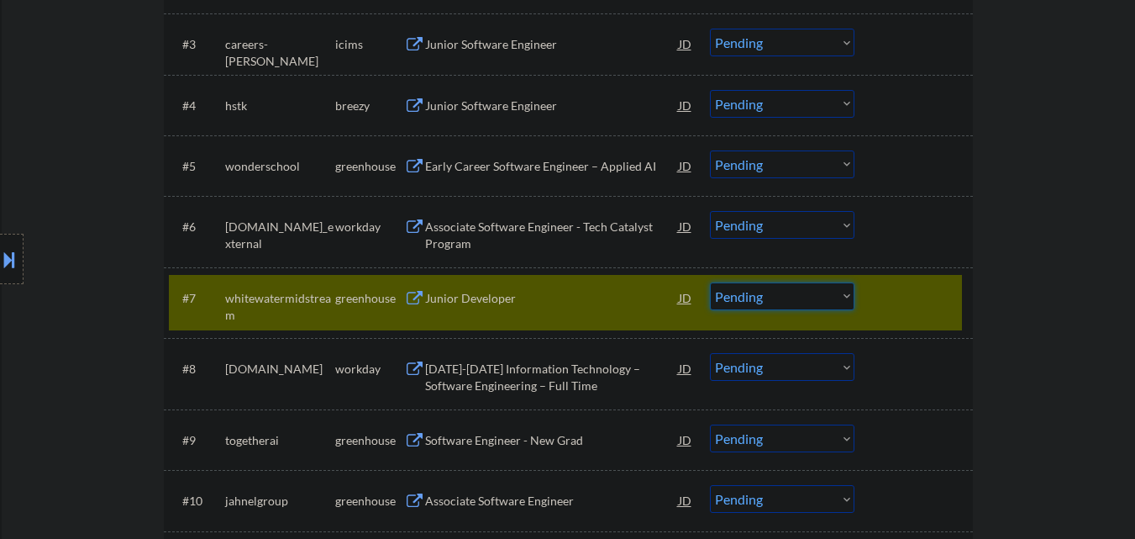
click at [822, 295] on select "Choose an option... Pending Applied Excluded (Questions) Excluded (Expired) Exc…" at bounding box center [782, 296] width 145 height 28
click at [710, 282] on select "Choose an option... Pending Applied Excluded (Questions) Excluded (Expired) Exc…" at bounding box center [782, 296] width 145 height 28
click at [918, 307] on div at bounding box center [916, 297] width 74 height 30
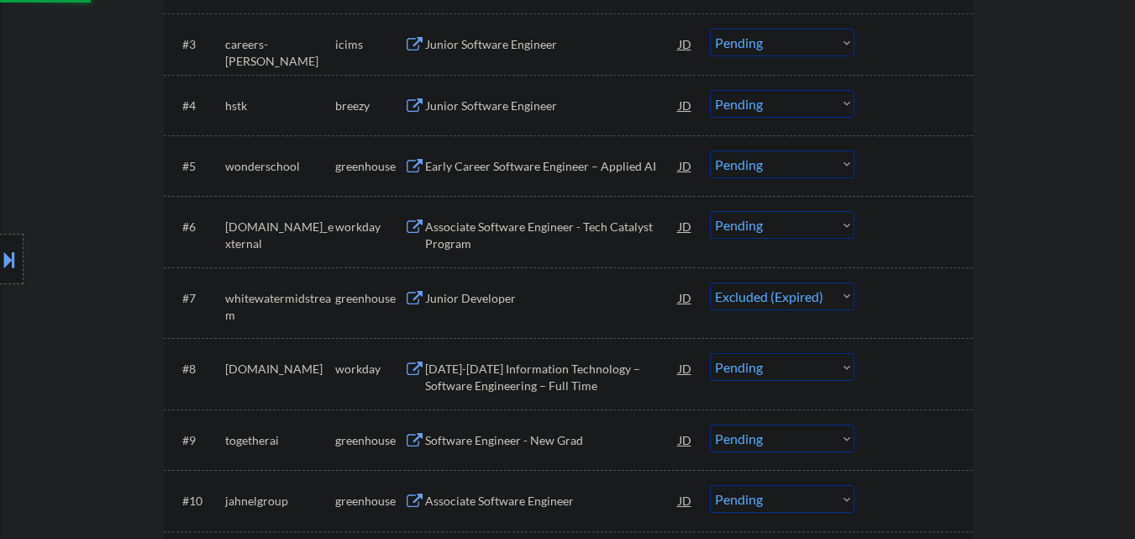
scroll to position [756, 0]
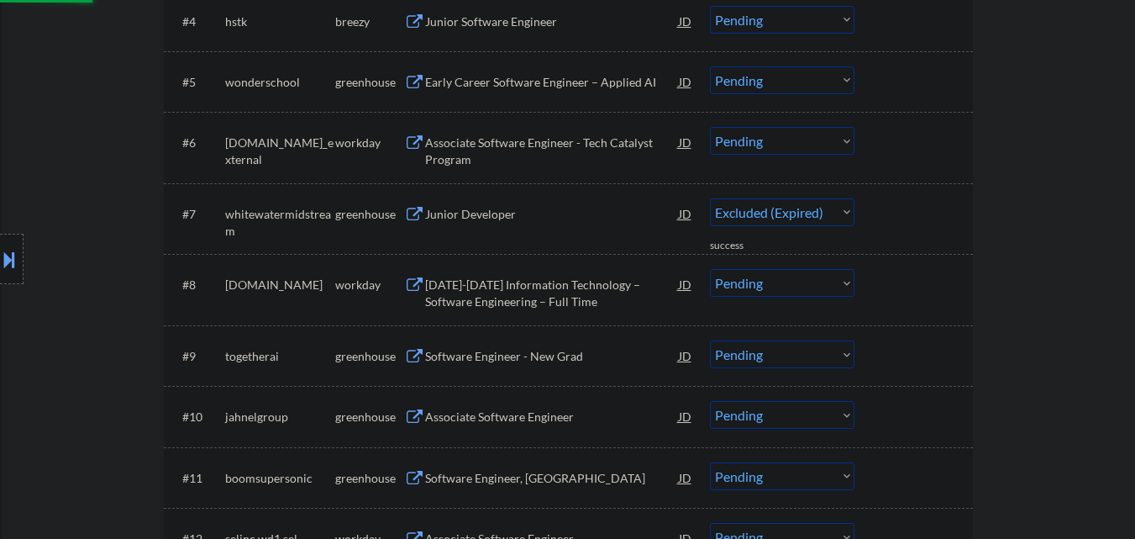
click at [528, 354] on div "Software Engineer - New Grad" at bounding box center [552, 356] width 254 height 17
select select ""pending""
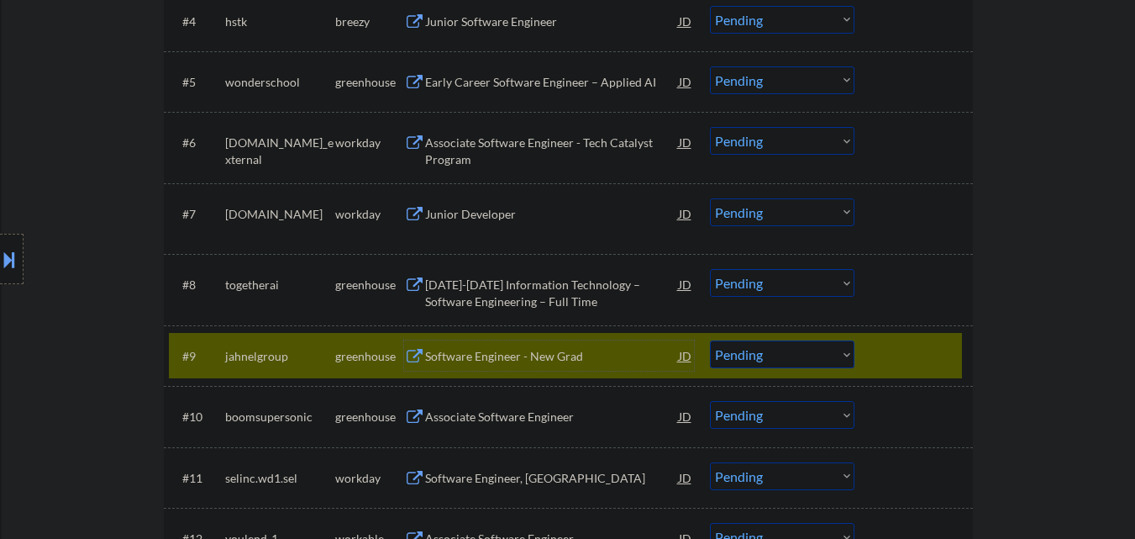
click at [913, 351] on div at bounding box center [916, 355] width 74 height 30
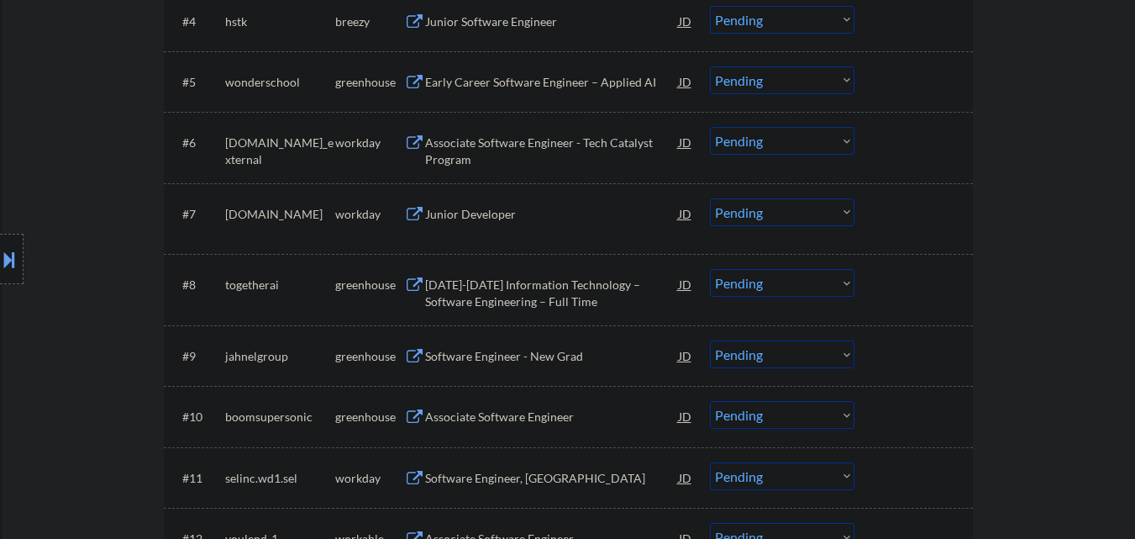
click at [584, 279] on div "[DATE]-[DATE] Information Technology – Software Engineering – Full Time" at bounding box center [552, 292] width 254 height 33
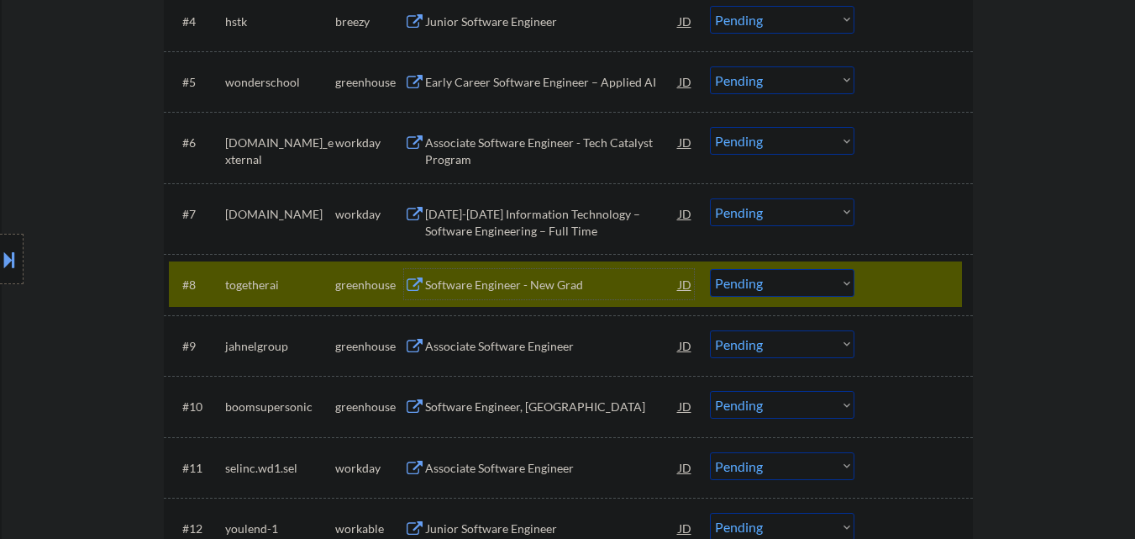
click at [802, 283] on select "Choose an option... Pending Applied Excluded (Questions) Excluded (Expired) Exc…" at bounding box center [782, 283] width 145 height 28
click at [710, 269] on select "Choose an option... Pending Applied Excluded (Questions) Excluded (Expired) Exc…" at bounding box center [782, 283] width 145 height 28
click at [882, 285] on div at bounding box center [916, 284] width 74 height 30
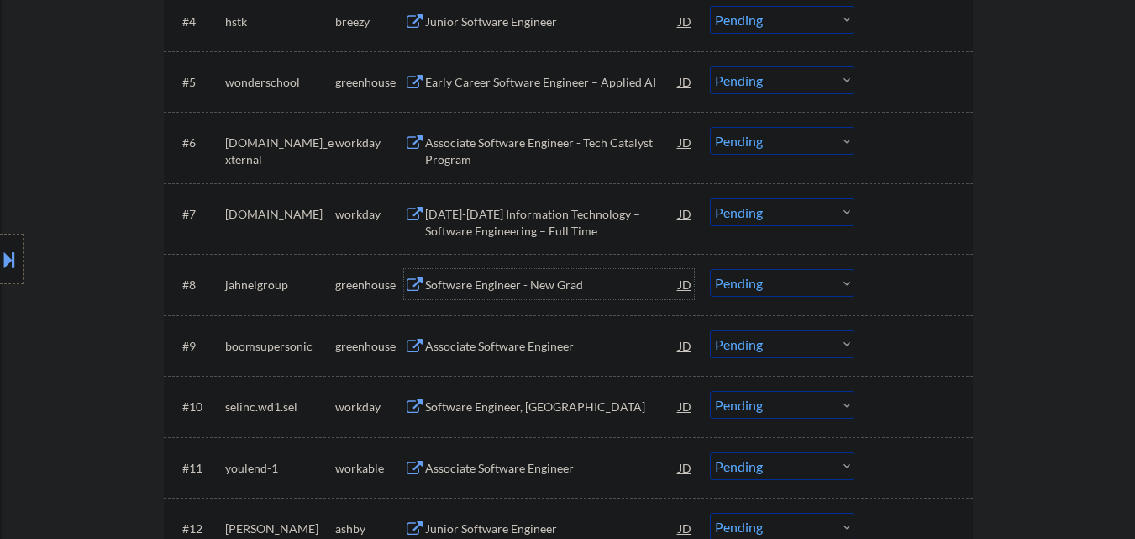
click at [556, 276] on div "Software Engineer - New Grad" at bounding box center [552, 284] width 254 height 30
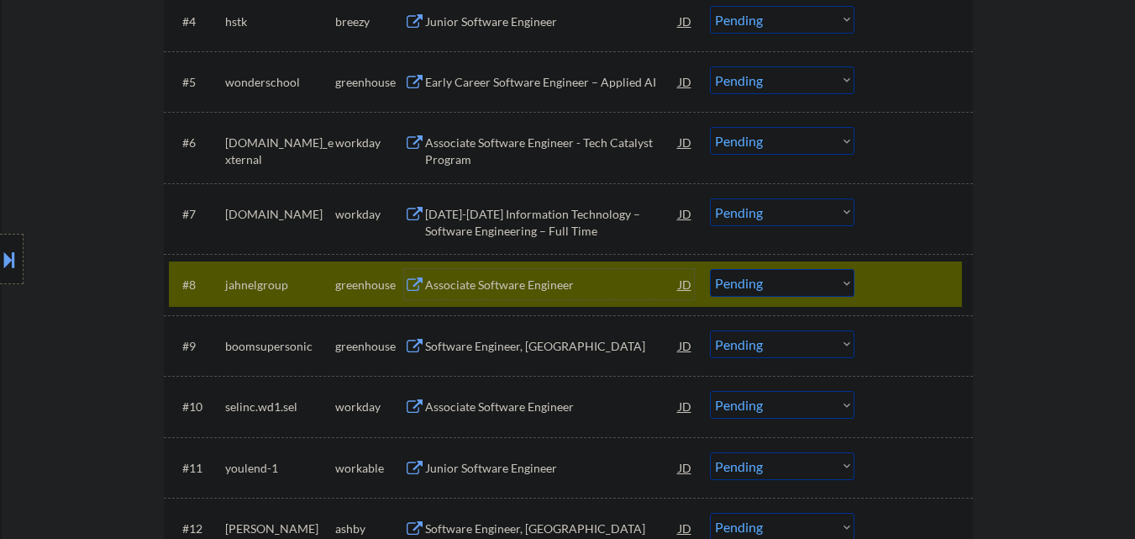
click at [784, 273] on select "Choose an option... Pending Applied Excluded (Questions) Excluded (Expired) Exc…" at bounding box center [782, 283] width 145 height 28
click at [710, 269] on select "Choose an option... Pending Applied Excluded (Questions) Excluded (Expired) Exc…" at bounding box center [782, 283] width 145 height 28
click at [897, 300] on div "#8 jahnelgroup greenhouse Associate Software Engineer JD Choose an option... Pe…" at bounding box center [565, 283] width 793 height 45
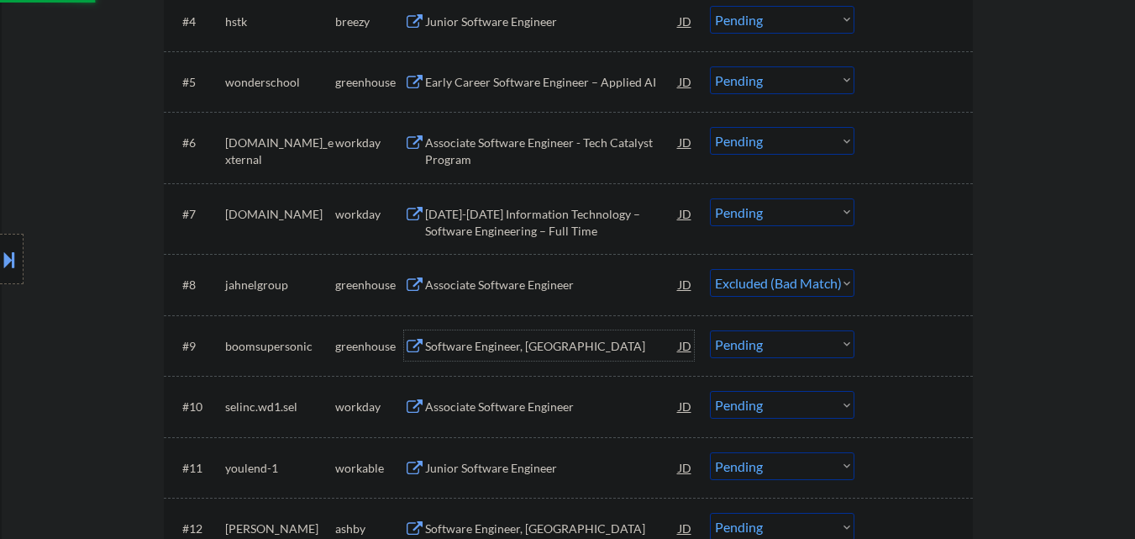
click at [532, 343] on div "Software Engineer, [GEOGRAPHIC_DATA]" at bounding box center [552, 346] width 254 height 17
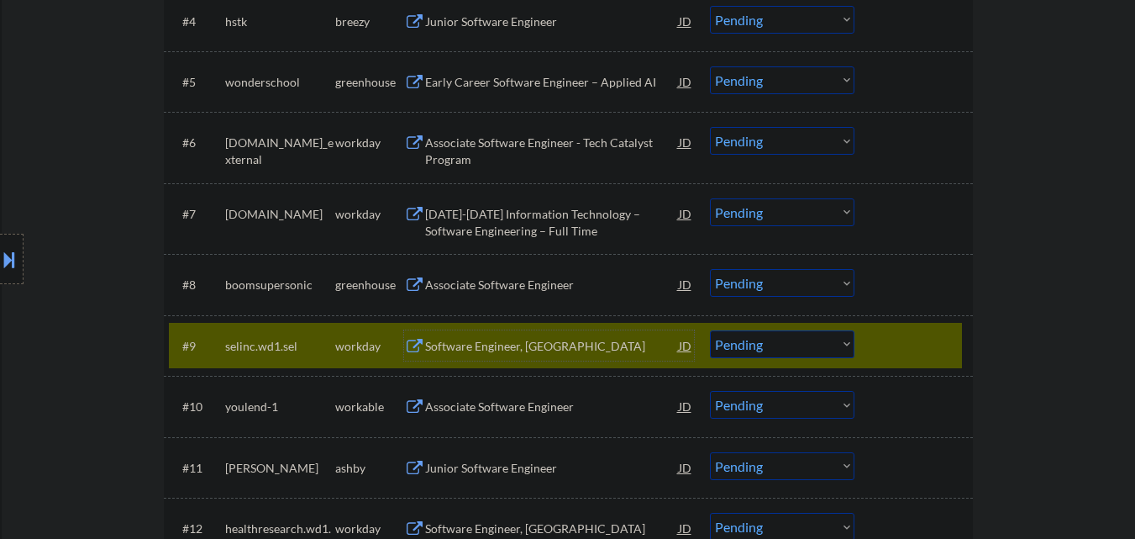
click at [950, 345] on div at bounding box center [916, 345] width 74 height 30
click at [817, 291] on select "Choose an option... Pending Applied Excluded (Questions) Excluded (Expired) Exc…" at bounding box center [782, 283] width 145 height 28
click at [944, 341] on div at bounding box center [916, 345] width 74 height 30
click at [923, 344] on div at bounding box center [916, 345] width 74 height 30
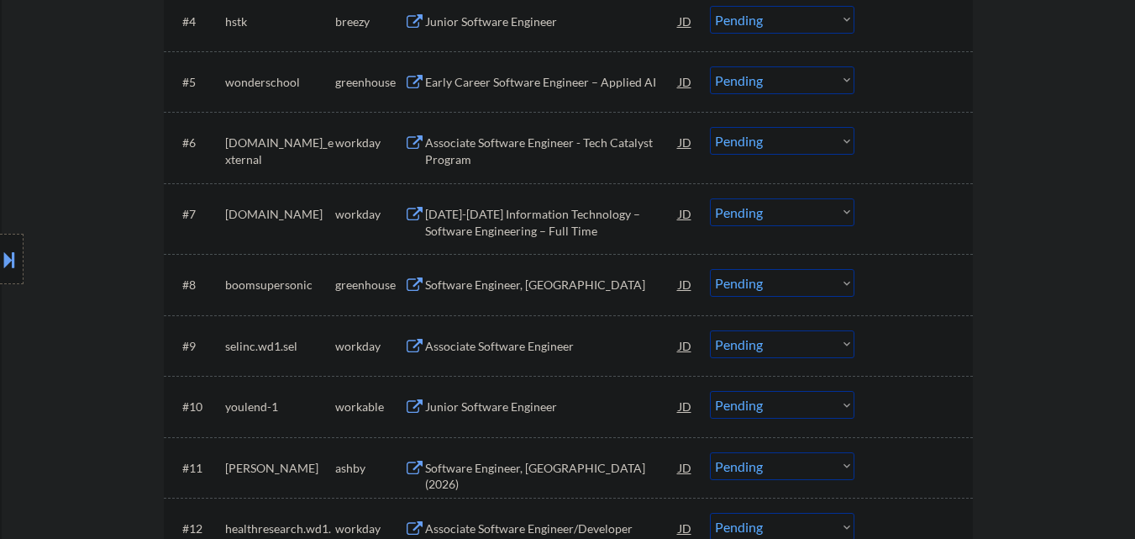
click at [821, 288] on select "Choose an option... Pending Applied Excluded (Questions) Excluded (Expired) Exc…" at bounding box center [782, 283] width 145 height 28
click at [710, 269] on select "Choose an option... Pending Applied Excluded (Questions) Excluded (Expired) Exc…" at bounding box center [782, 283] width 145 height 28
select select ""pending""
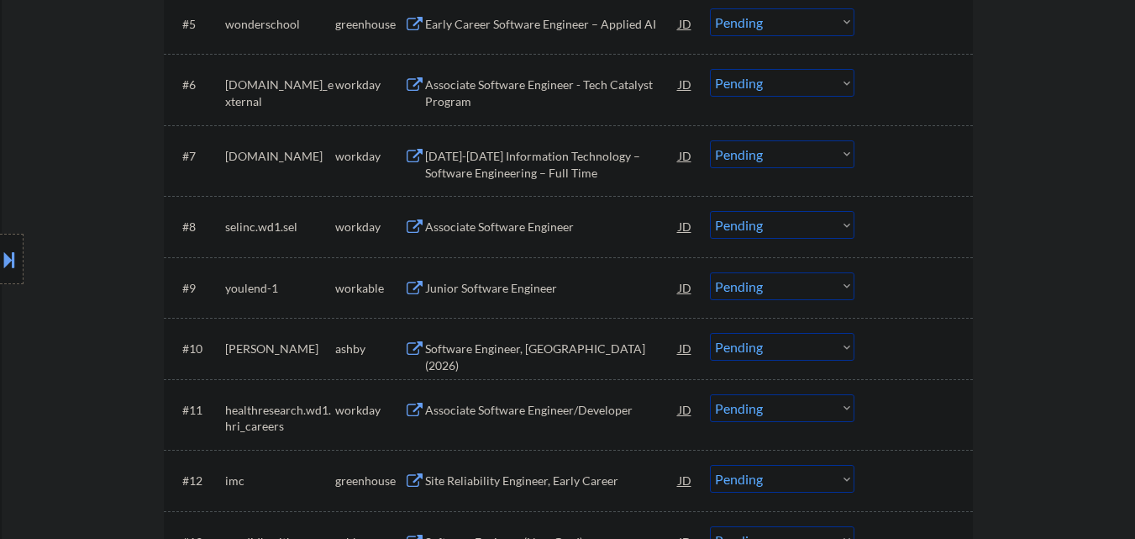
scroll to position [840, 0]
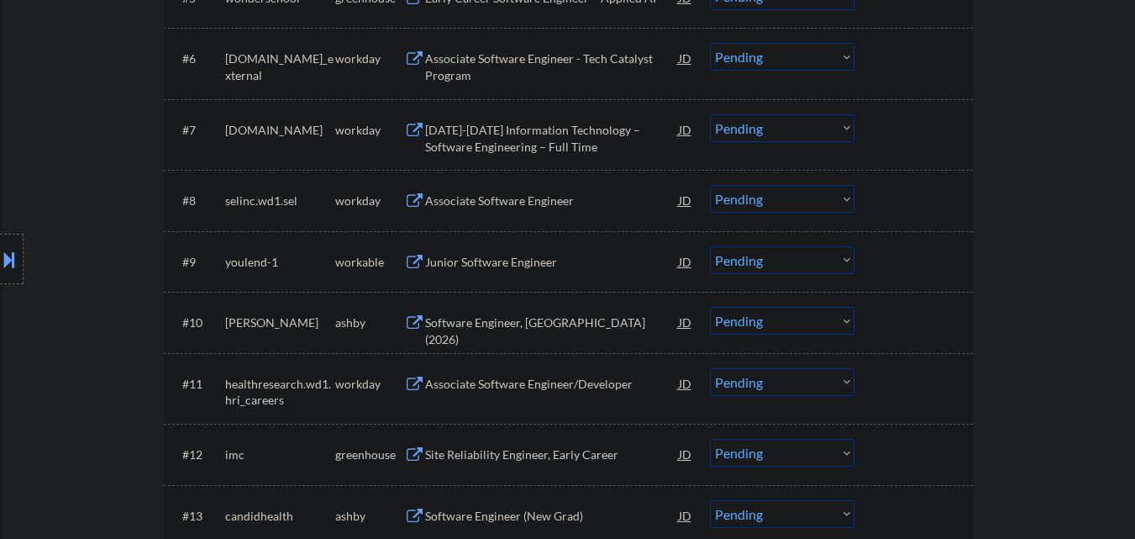
click at [528, 265] on div "Junior Software Engineer" at bounding box center [552, 262] width 254 height 17
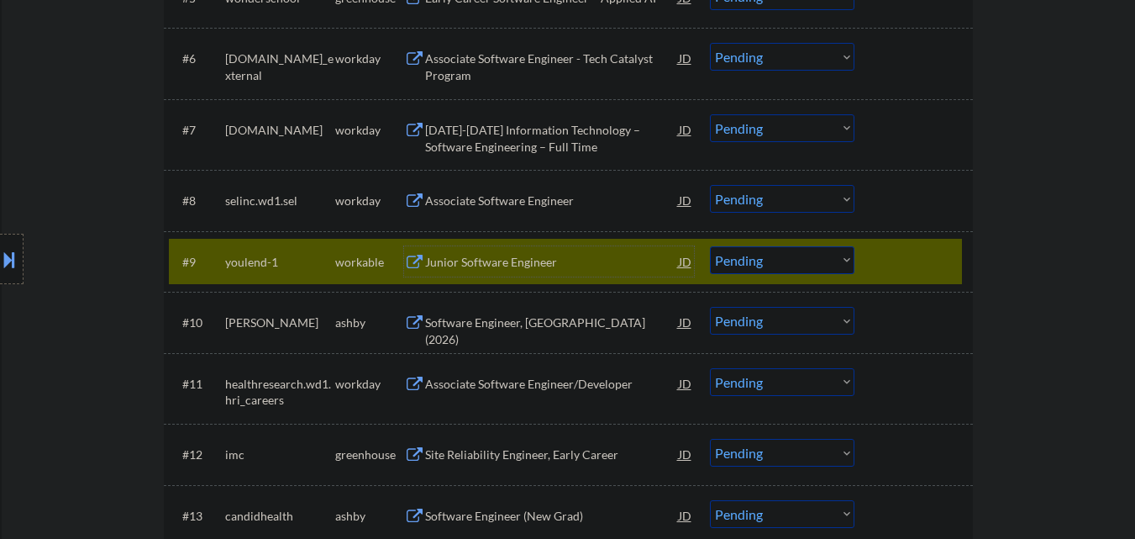
click at [926, 255] on div at bounding box center [916, 261] width 74 height 30
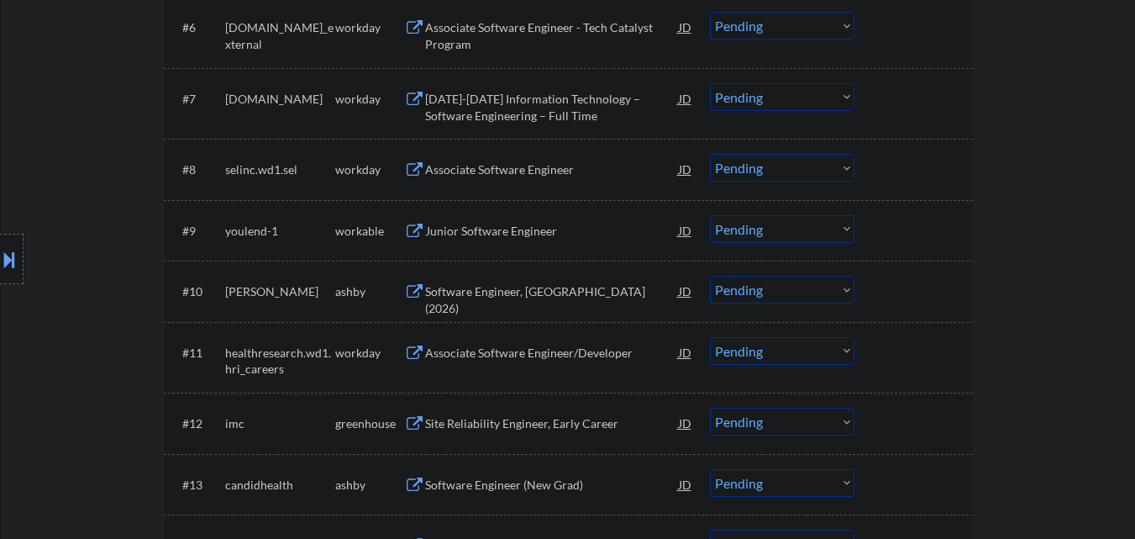
scroll to position [924, 0]
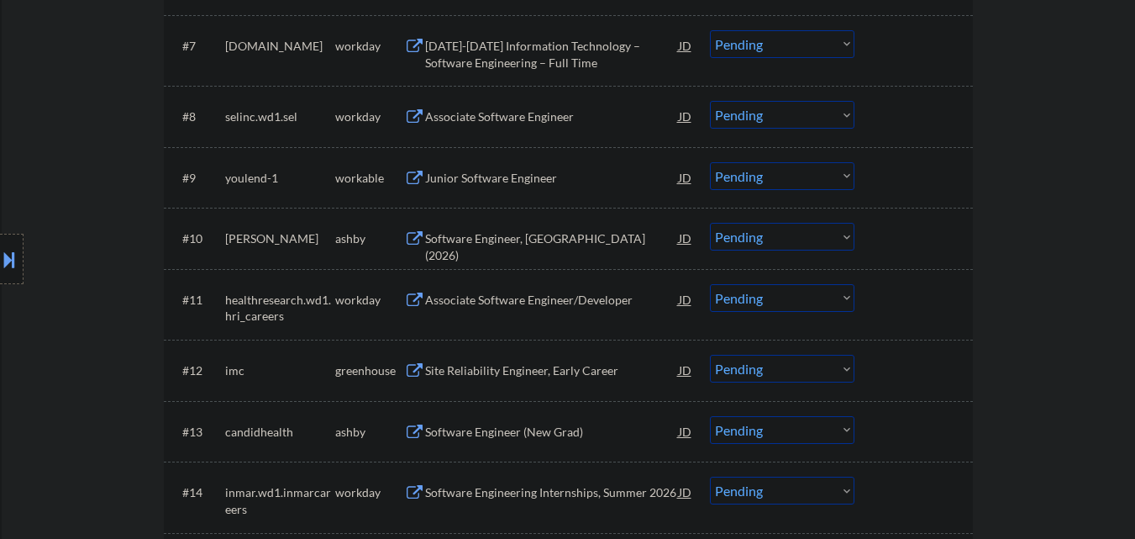
click at [563, 248] on div "Software Engineer, [GEOGRAPHIC_DATA] (2026)" at bounding box center [552, 238] width 254 height 30
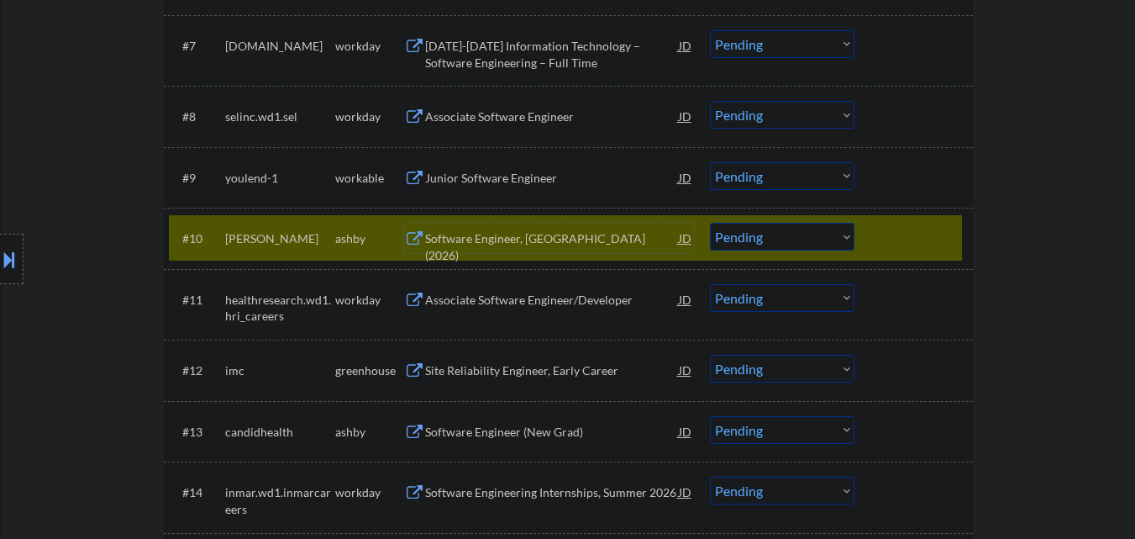
click at [944, 237] on div at bounding box center [916, 238] width 74 height 30
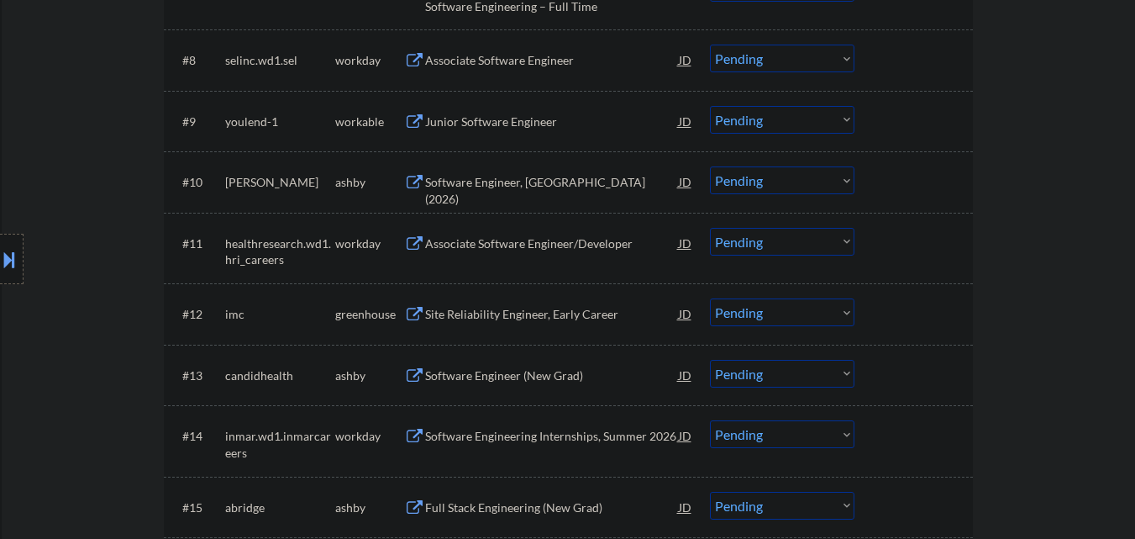
scroll to position [1008, 0]
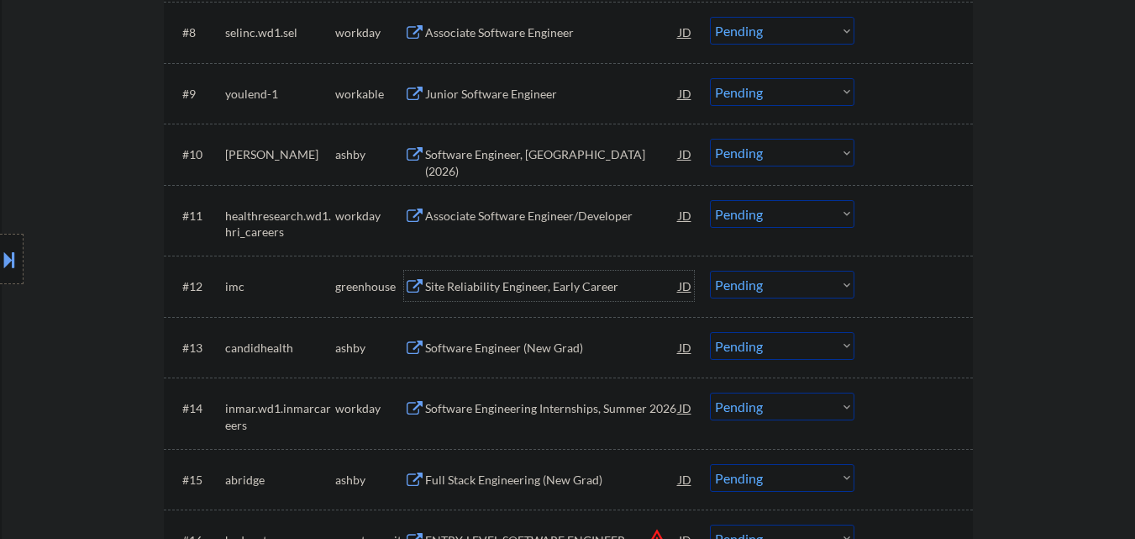
click at [594, 293] on div "Site Reliability Engineer, Early Career" at bounding box center [552, 286] width 254 height 17
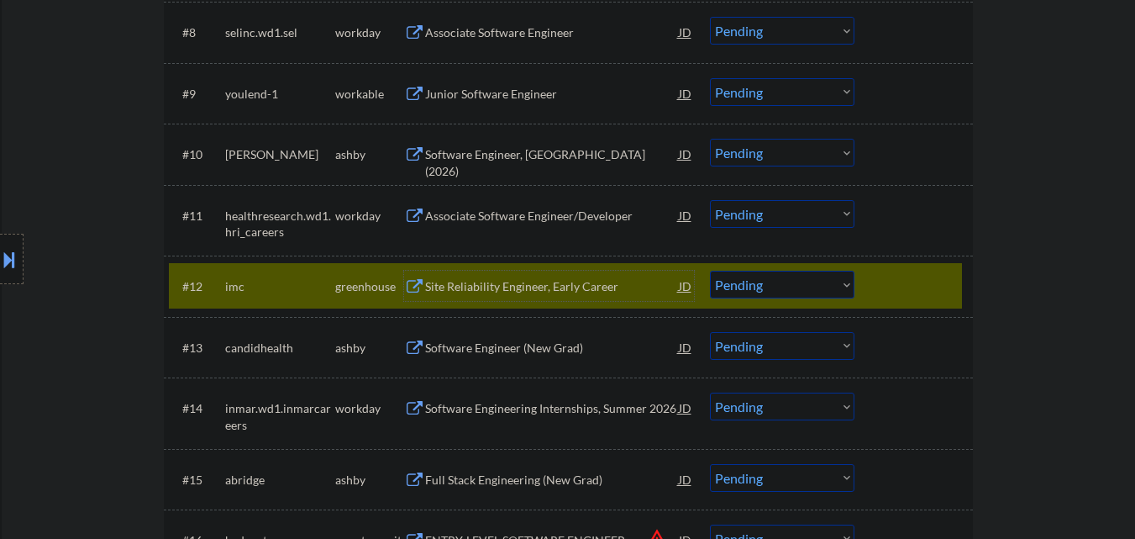
click at [614, 281] on div "Site Reliability Engineer, Early Career" at bounding box center [552, 286] width 254 height 17
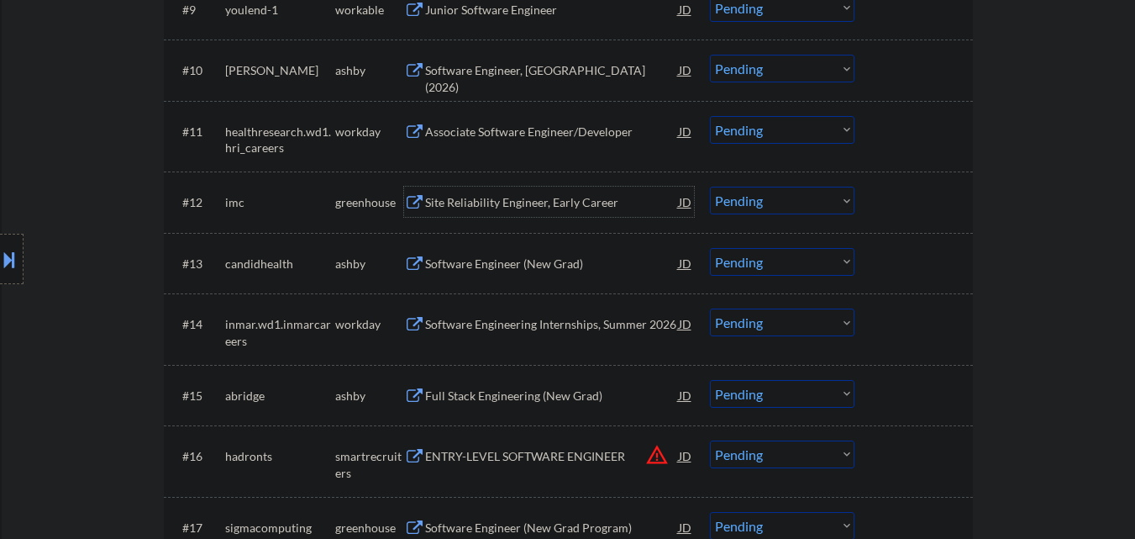
scroll to position [1176, 0]
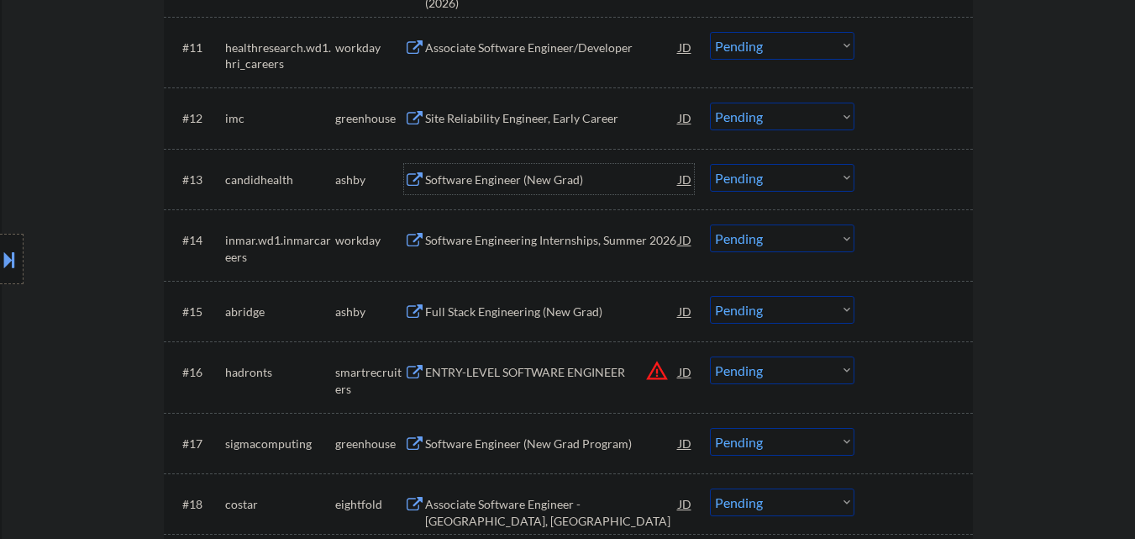
click at [535, 179] on div "Software Engineer (New Grad)" at bounding box center [552, 179] width 254 height 17
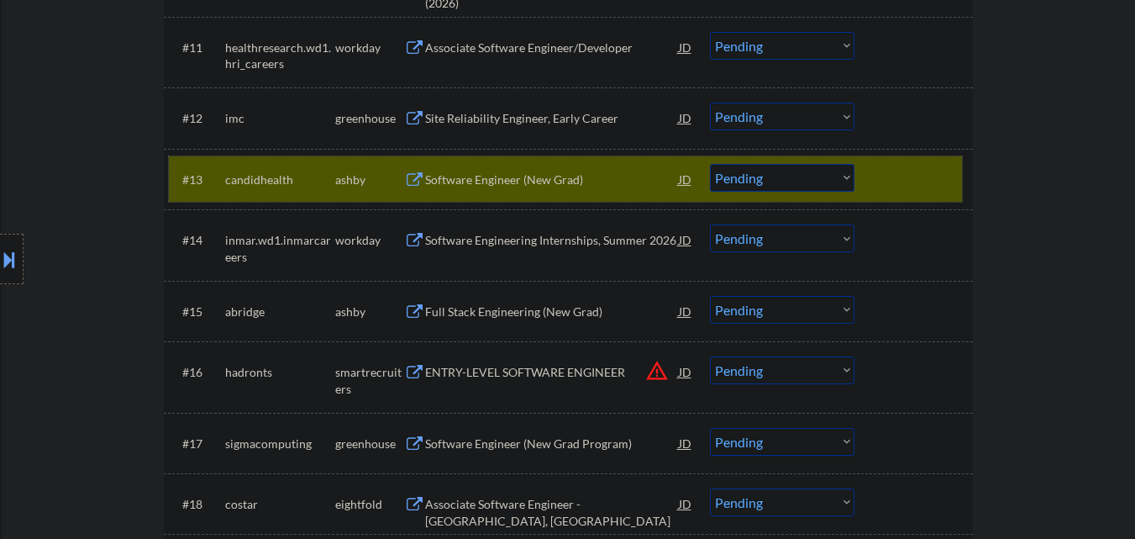
click at [926, 178] on div at bounding box center [916, 179] width 74 height 30
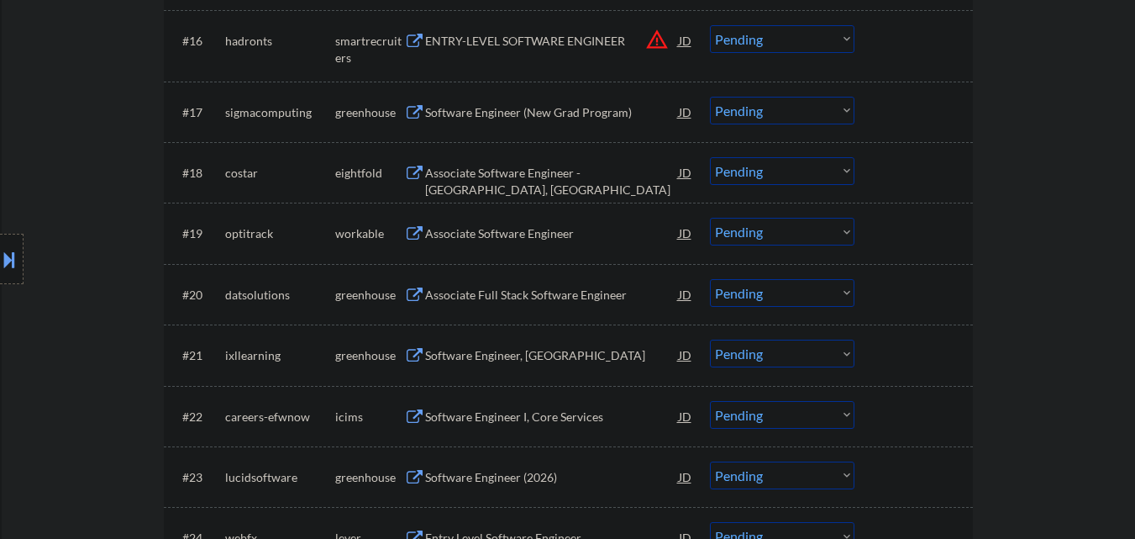
scroll to position [1512, 0]
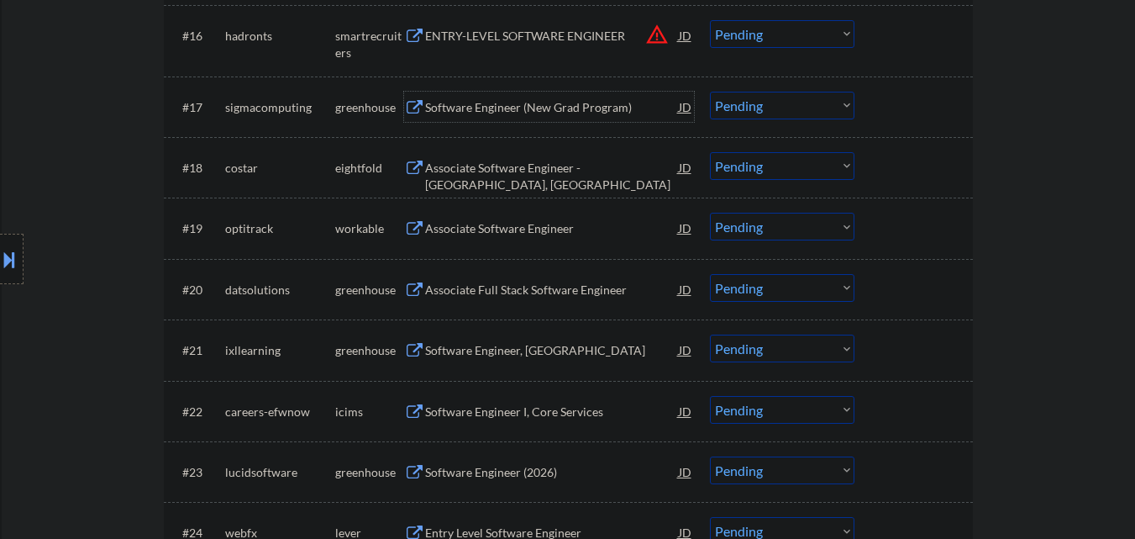
click at [544, 114] on div "Software Engineer (New Grad Program)" at bounding box center [552, 107] width 254 height 17
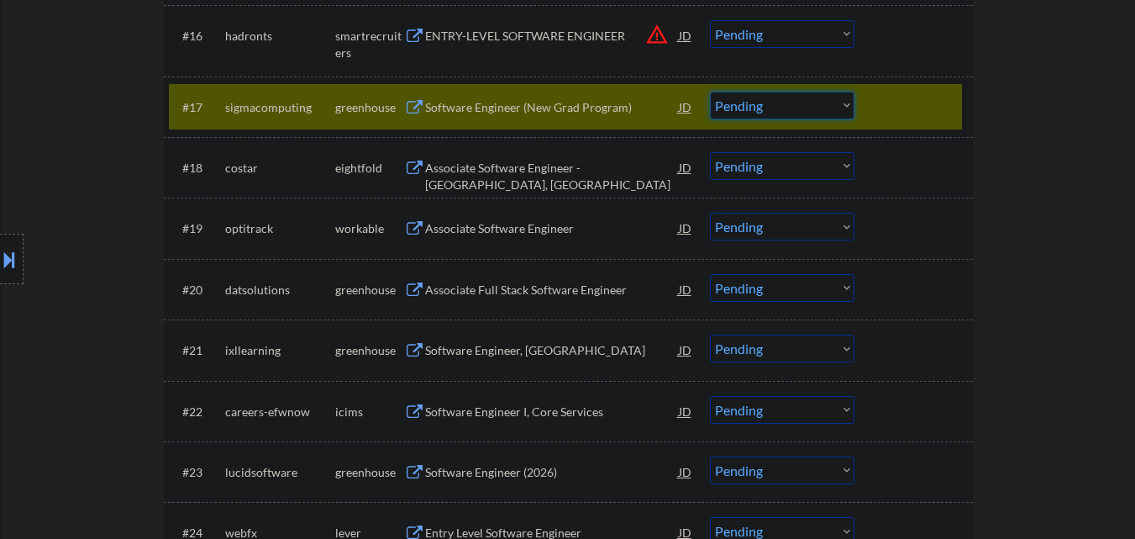
click at [765, 97] on select "Choose an option... Pending Applied Excluded (Questions) Excluded (Expired) Exc…" at bounding box center [782, 106] width 145 height 28
click at [912, 106] on div at bounding box center [916, 107] width 74 height 30
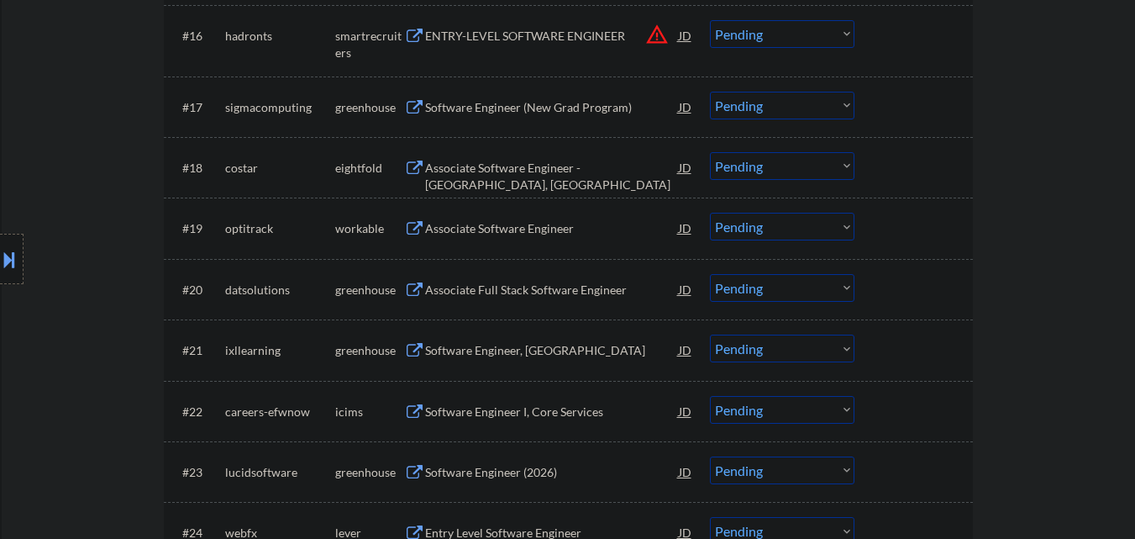
click at [538, 223] on div "Associate Software Engineer" at bounding box center [552, 228] width 254 height 17
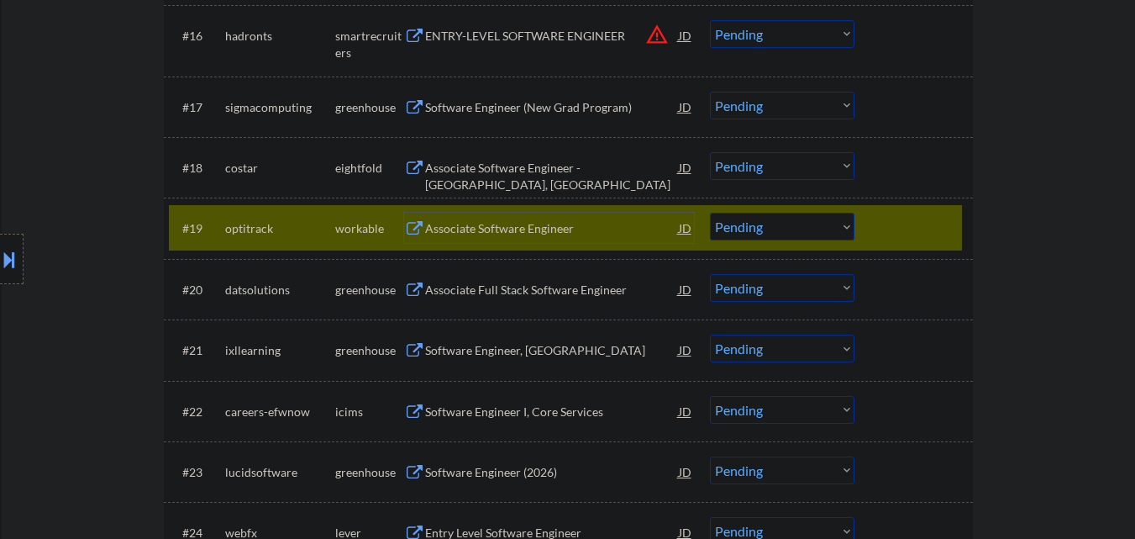
click at [767, 229] on select "Choose an option... Pending Applied Excluded (Questions) Excluded (Expired) Exc…" at bounding box center [782, 227] width 145 height 28
click at [710, 213] on select "Choose an option... Pending Applied Excluded (Questions) Excluded (Expired) Exc…" at bounding box center [782, 227] width 145 height 28
click at [903, 233] on div at bounding box center [916, 228] width 74 height 30
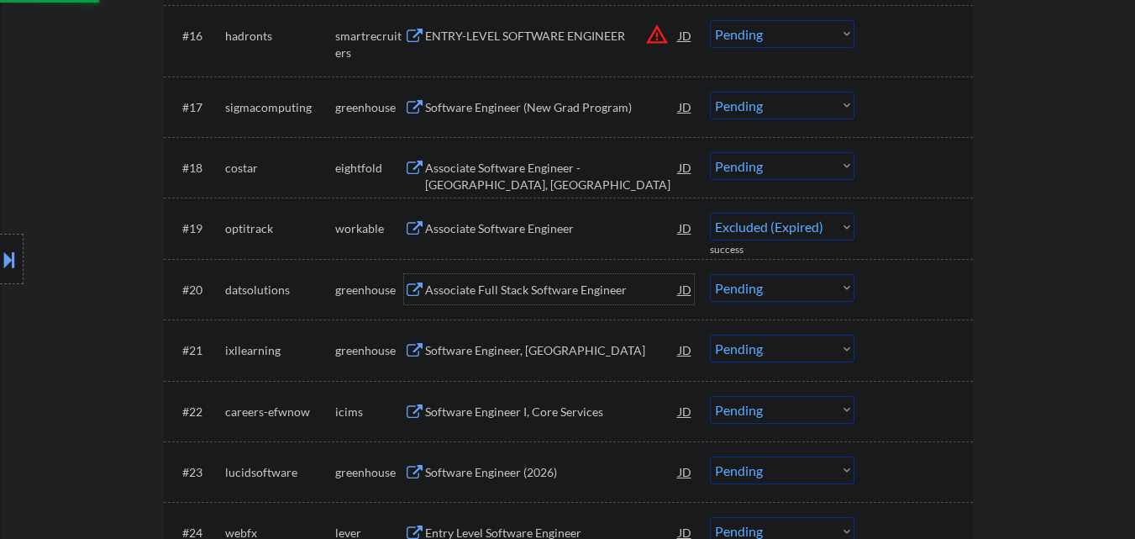
click at [562, 293] on div "Associate Full Stack Software Engineer" at bounding box center [552, 289] width 254 height 17
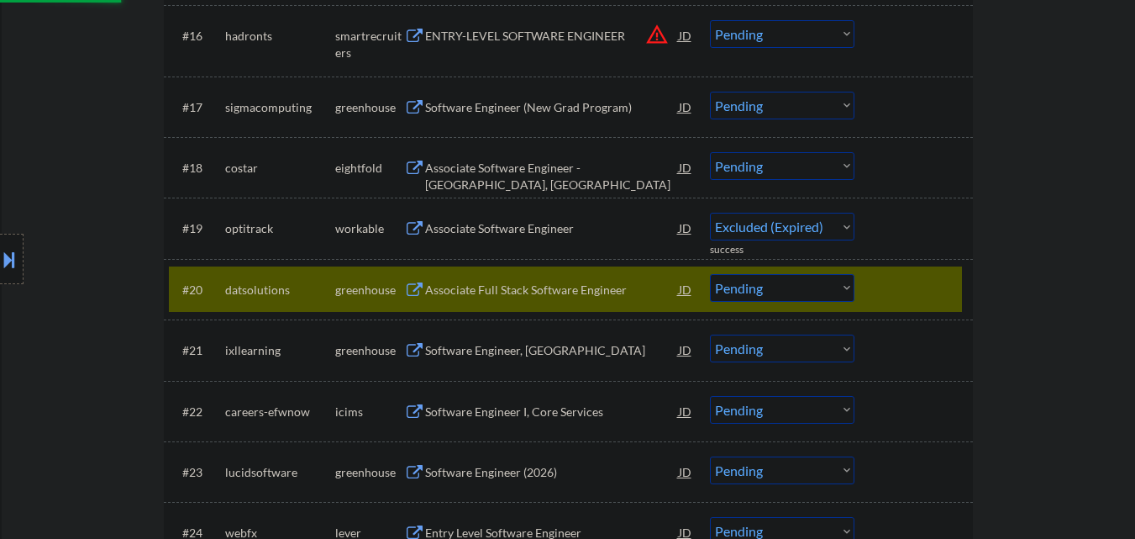
select select ""pending""
click at [810, 284] on select "Choose an option... Pending Applied Excluded (Questions) Excluded (Expired) Exc…" at bounding box center [782, 288] width 145 height 28
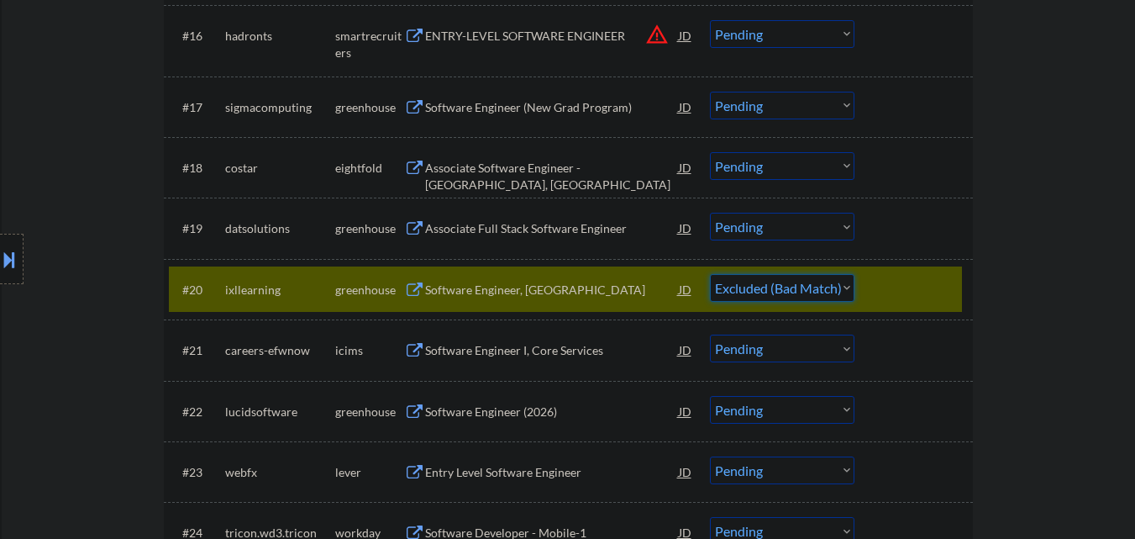
click at [710, 274] on select "Choose an option... Pending Applied Excluded (Questions) Excluded (Expired) Exc…" at bounding box center [782, 288] width 145 height 28
click at [889, 292] on div at bounding box center [916, 289] width 74 height 30
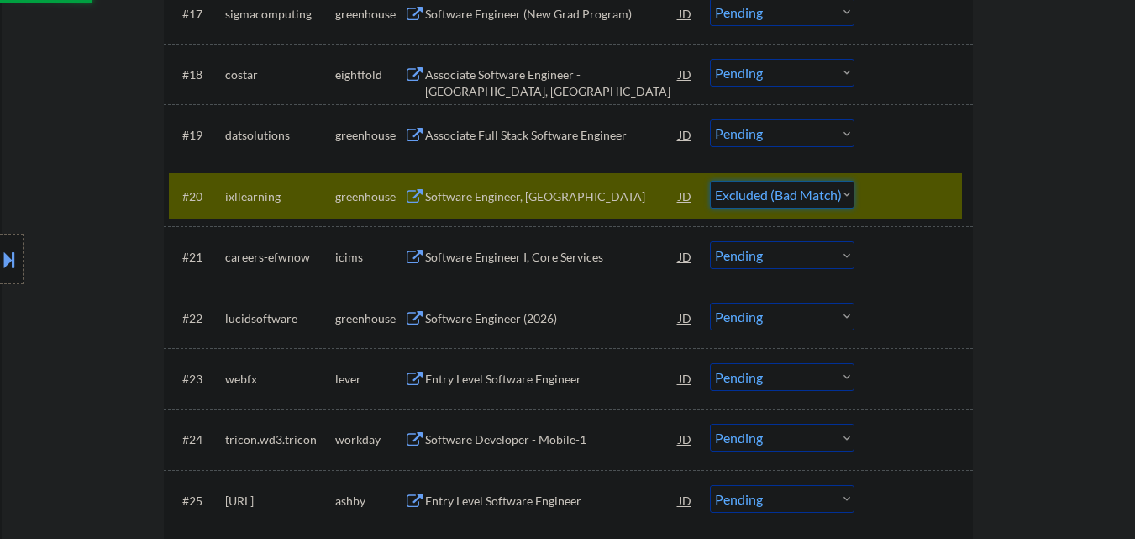
scroll to position [1680, 0]
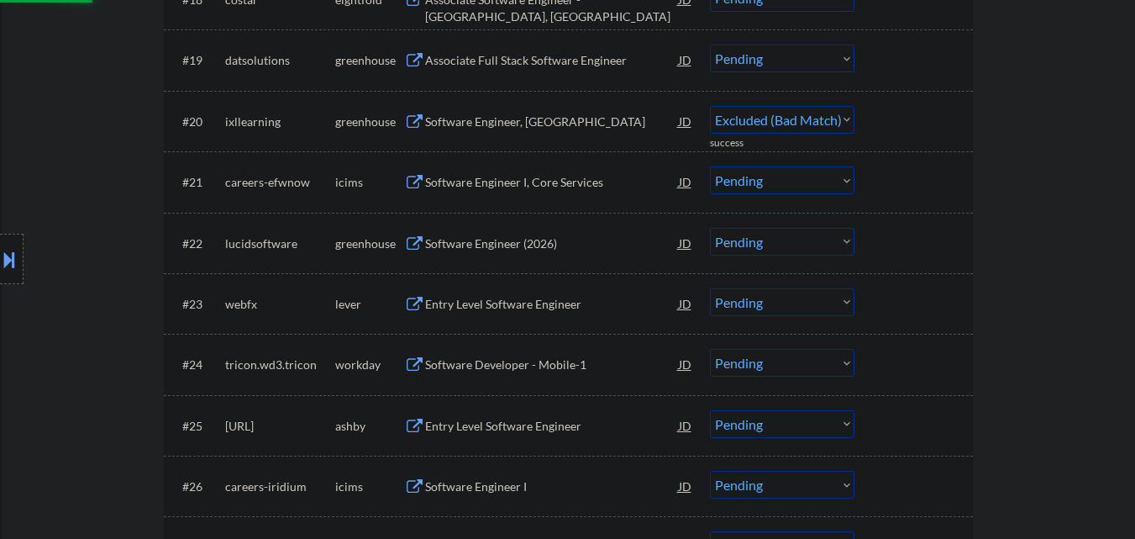
select select ""pending""
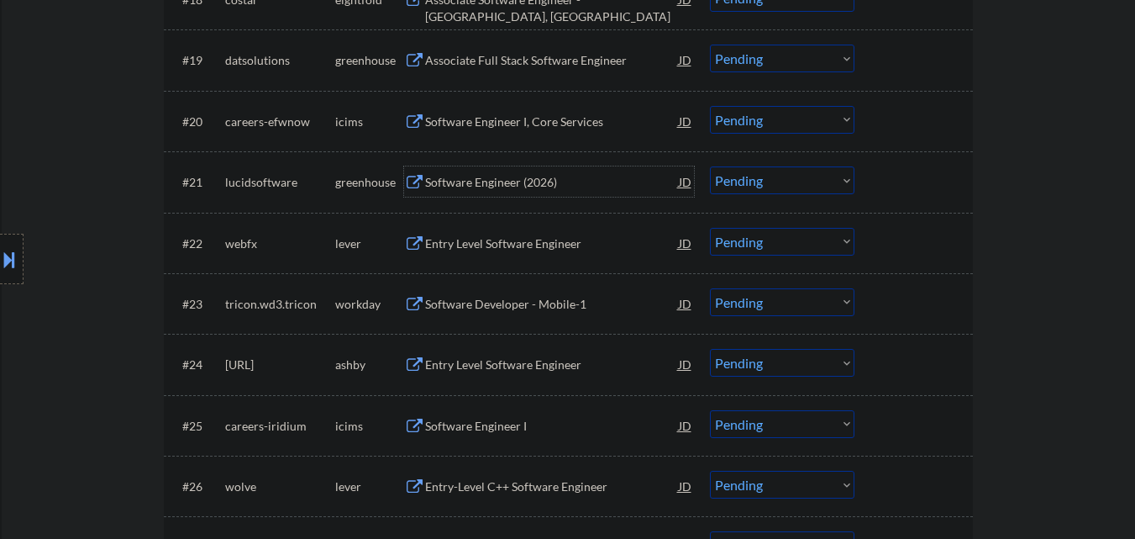
click at [528, 185] on div "Software Engineer (2026)" at bounding box center [552, 182] width 254 height 17
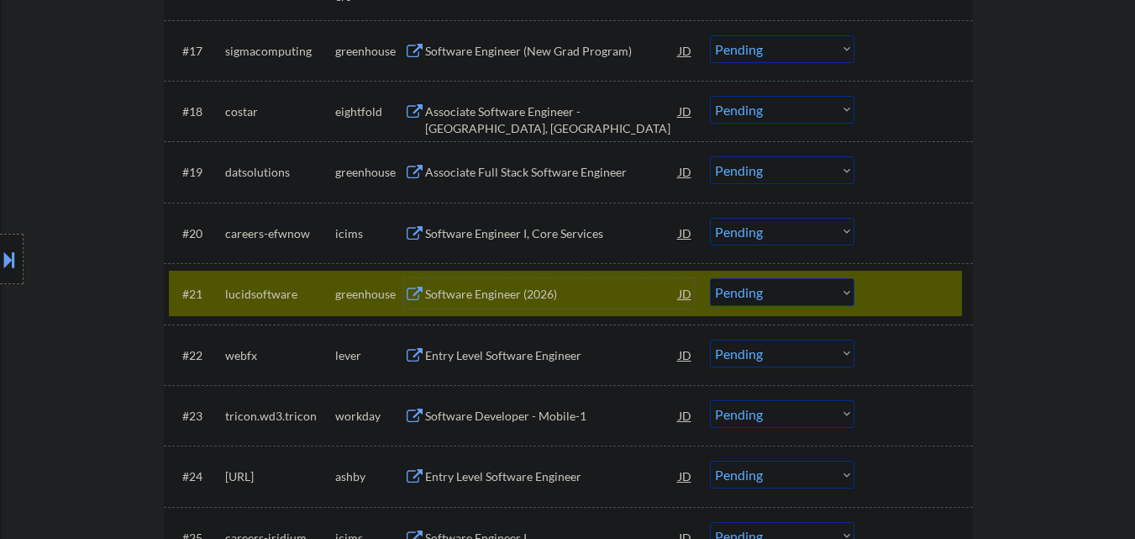
scroll to position [1512, 0]
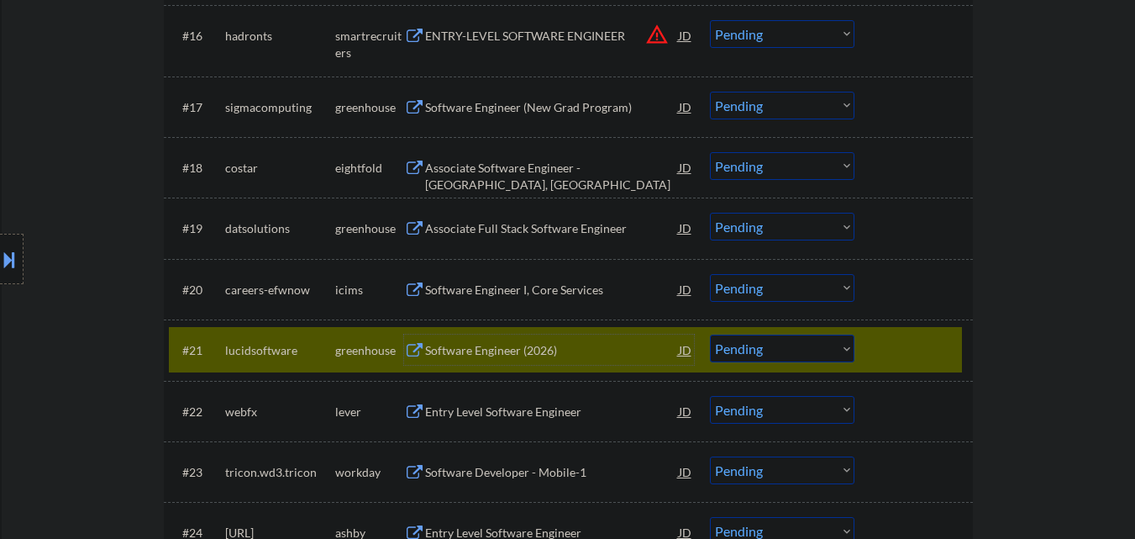
click at [754, 347] on select "Choose an option... Pending Applied Excluded (Questions) Excluded (Expired) Exc…" at bounding box center [782, 348] width 145 height 28
select select ""applied""
click at [710, 334] on select "Choose an option... Pending Applied Excluded (Questions) Excluded (Expired) Exc…" at bounding box center [782, 348] width 145 height 28
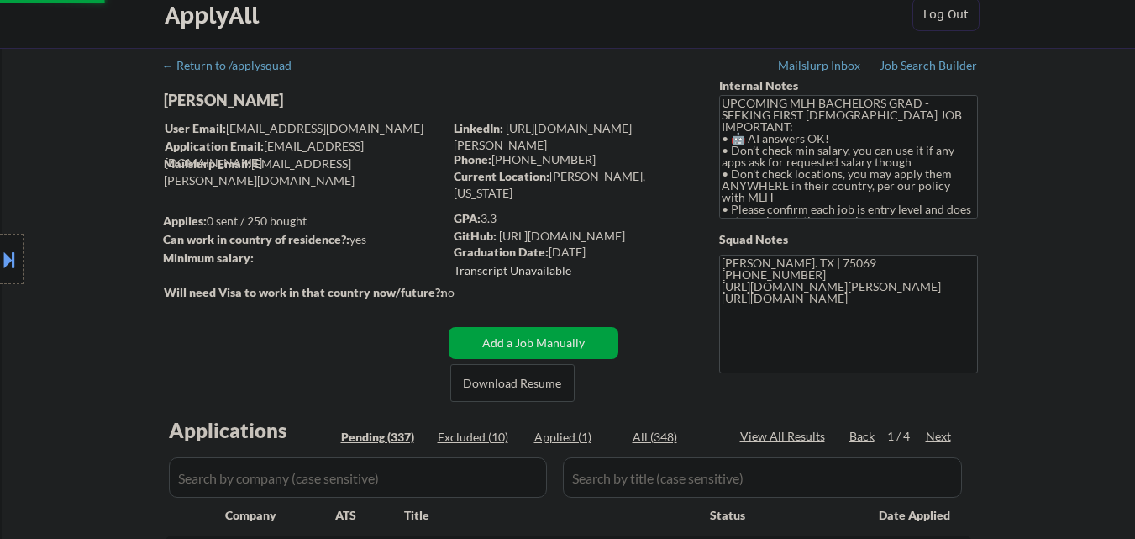
scroll to position [0, 0]
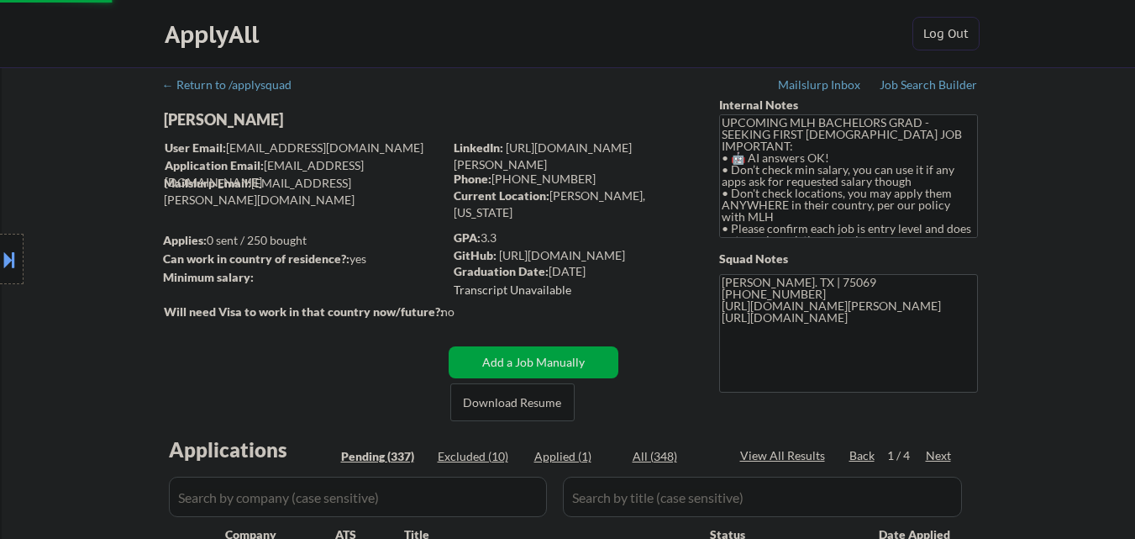
click at [565, 459] on div "Applied (1)" at bounding box center [576, 456] width 84 height 17
select select ""applied""
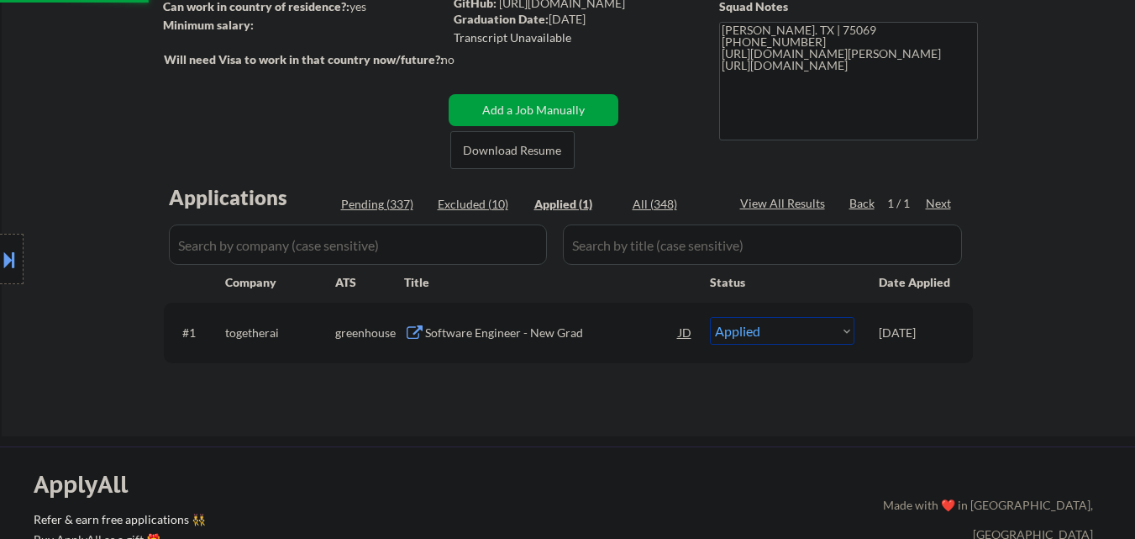
select select ""applied""
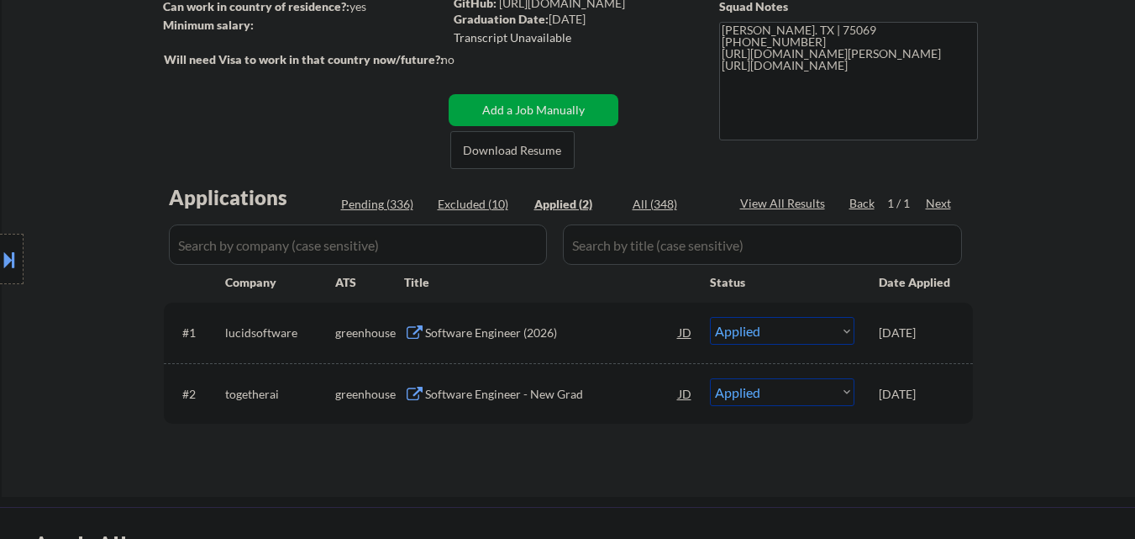
click at [376, 208] on div "Pending (336)" at bounding box center [383, 204] width 84 height 17
select select ""pending""
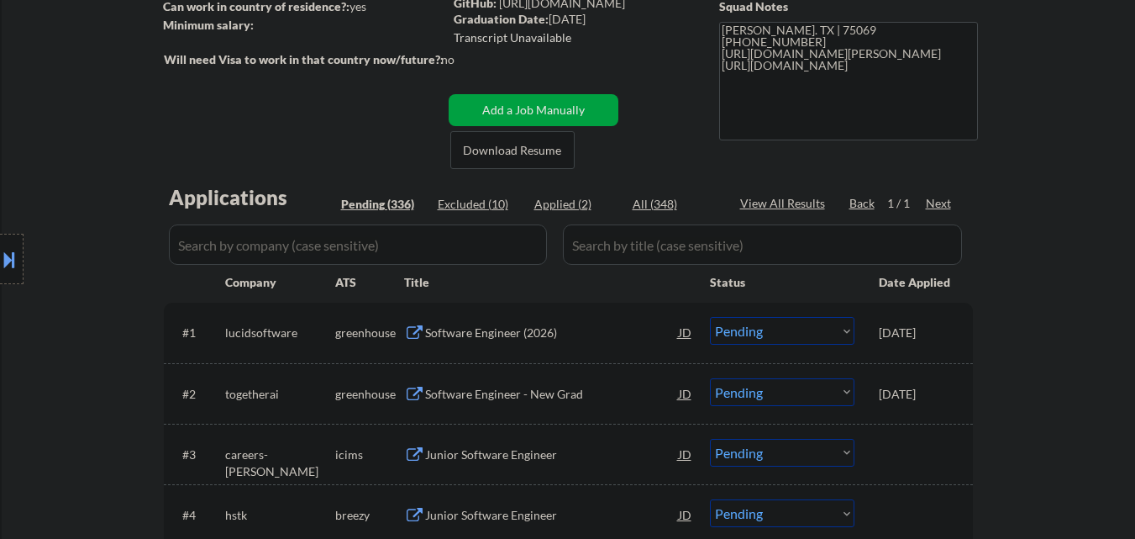
click at [381, 204] on div "Pending (336)" at bounding box center [383, 204] width 84 height 17
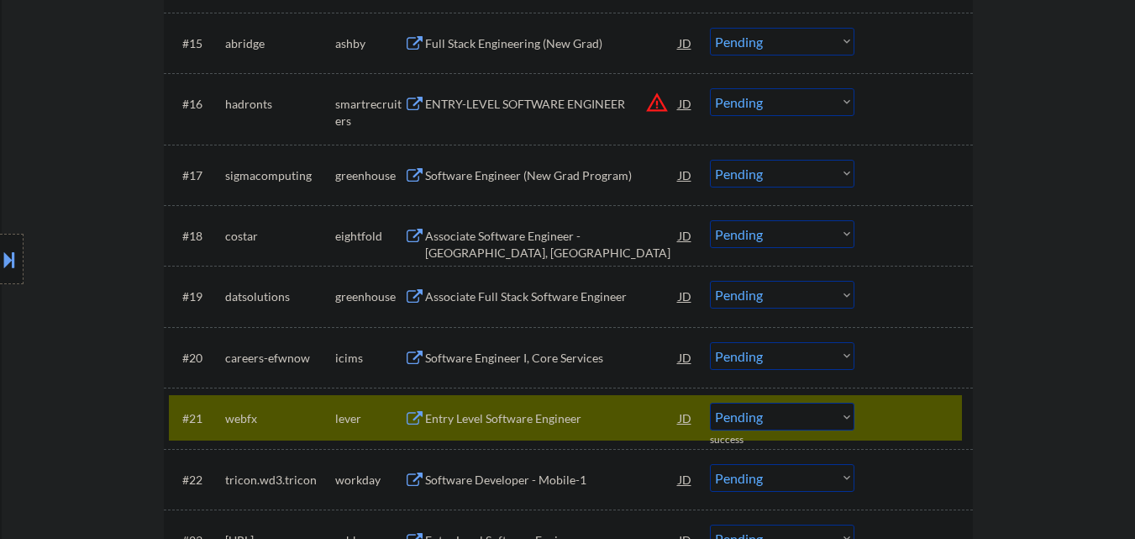
scroll to position [1596, 0]
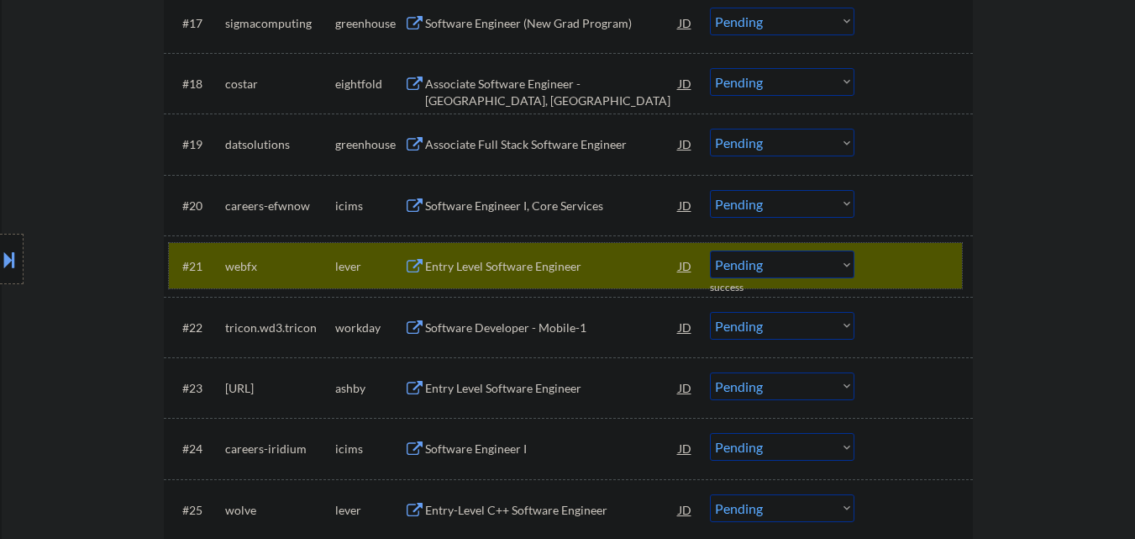
click at [899, 274] on div at bounding box center [916, 265] width 74 height 30
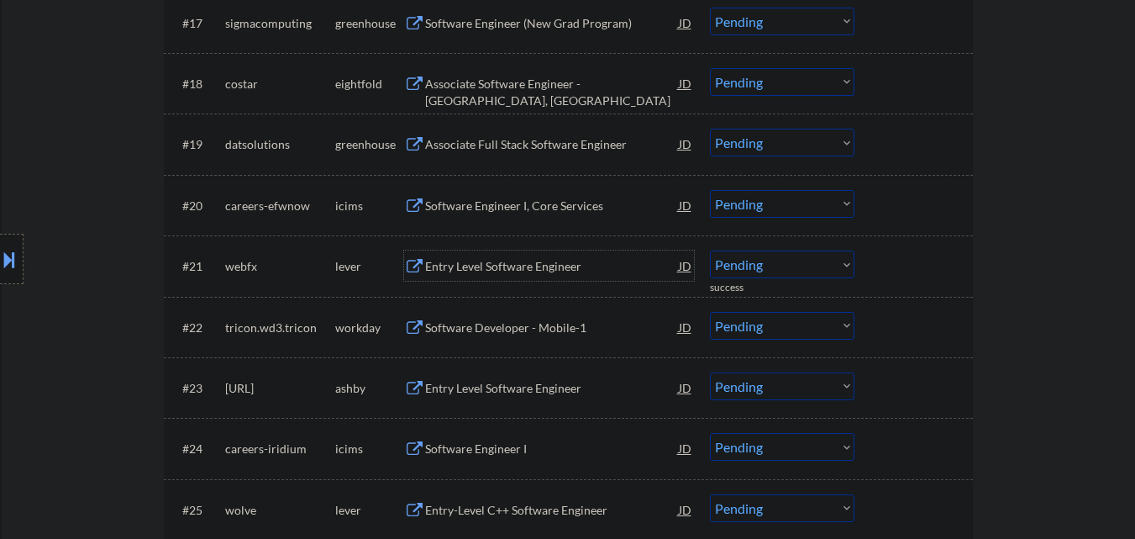
click at [470, 265] on div "Entry Level Software Engineer" at bounding box center [552, 266] width 254 height 17
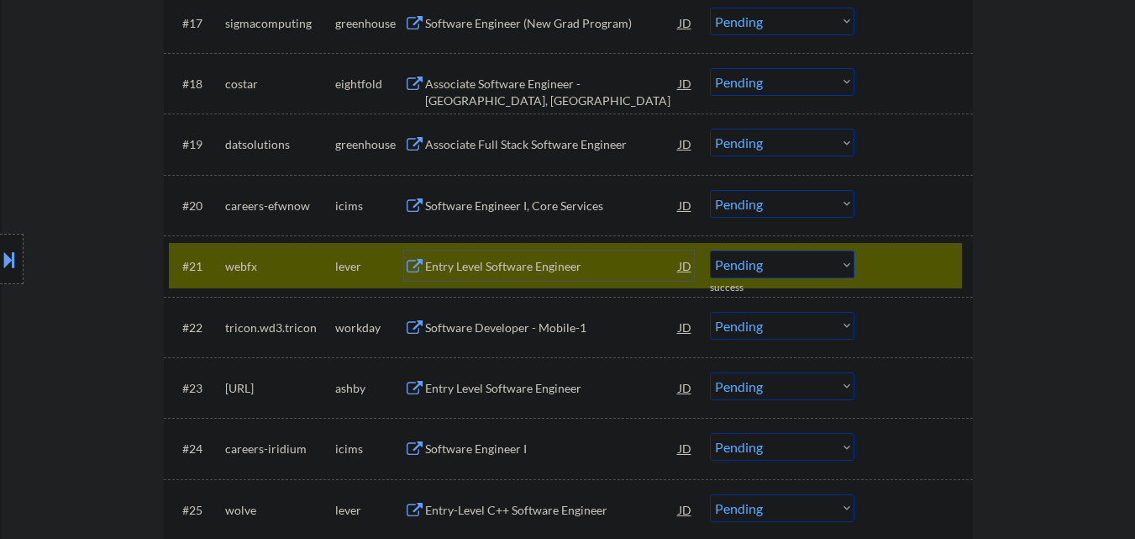
click at [922, 250] on div "#21 webfx lever Entry Level Software Engineer JD warning_amber Choose an option…" at bounding box center [565, 265] width 793 height 45
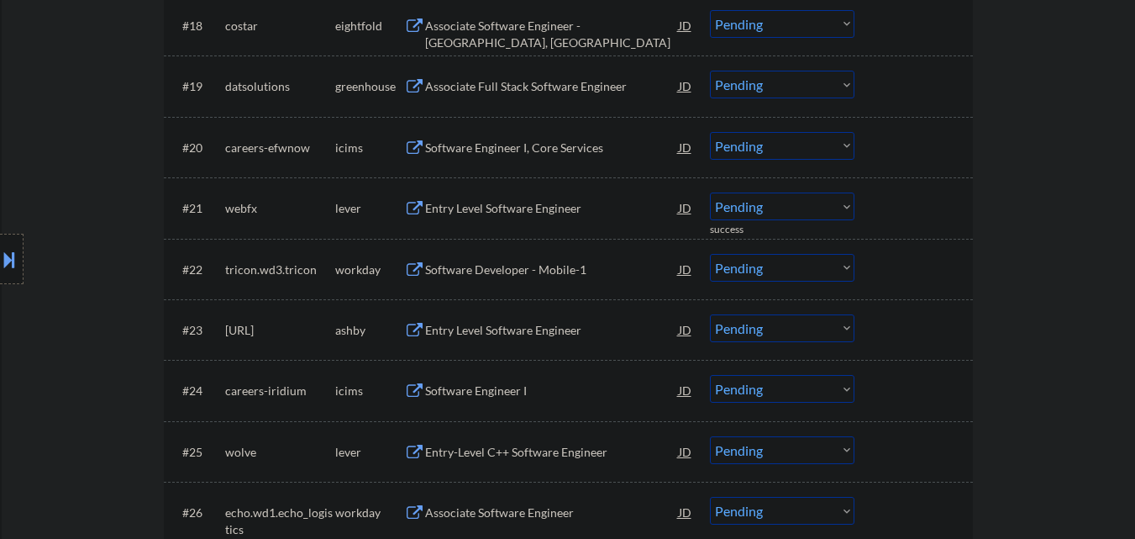
scroll to position [1680, 0]
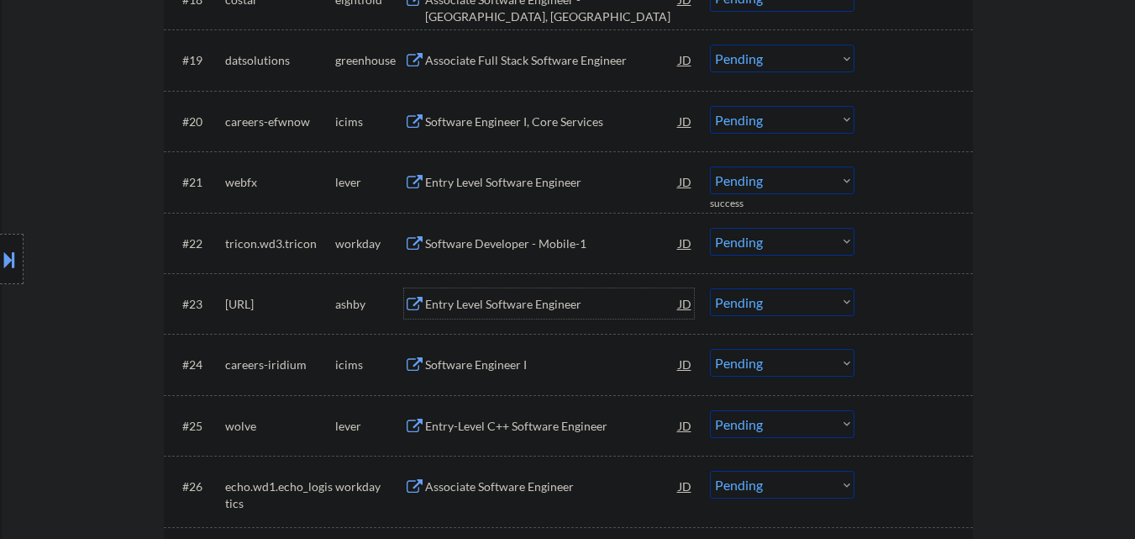
click at [525, 306] on div "Entry Level Software Engineer" at bounding box center [552, 304] width 254 height 17
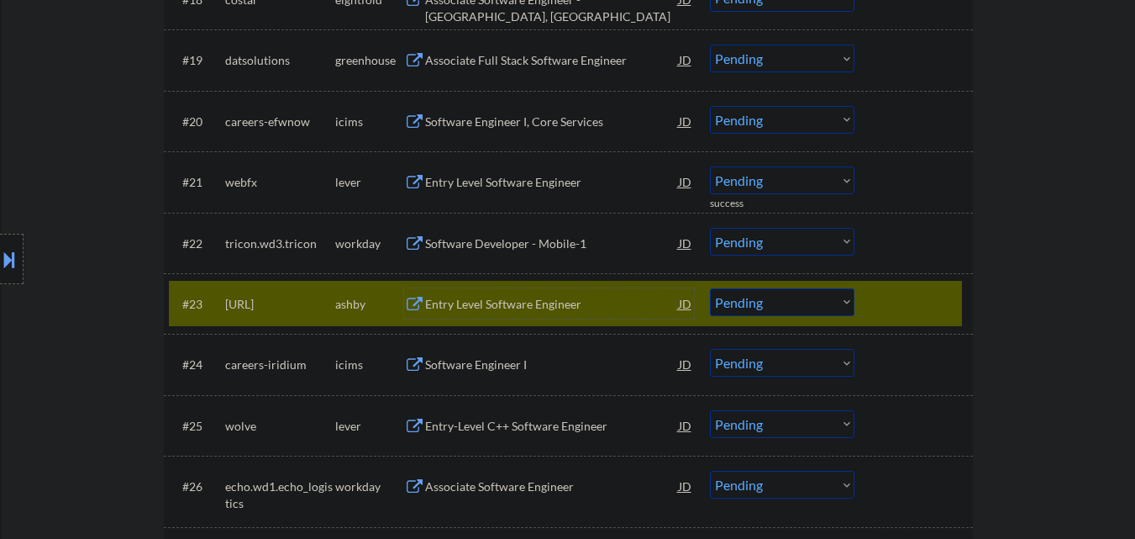
click at [910, 310] on div at bounding box center [916, 303] width 74 height 30
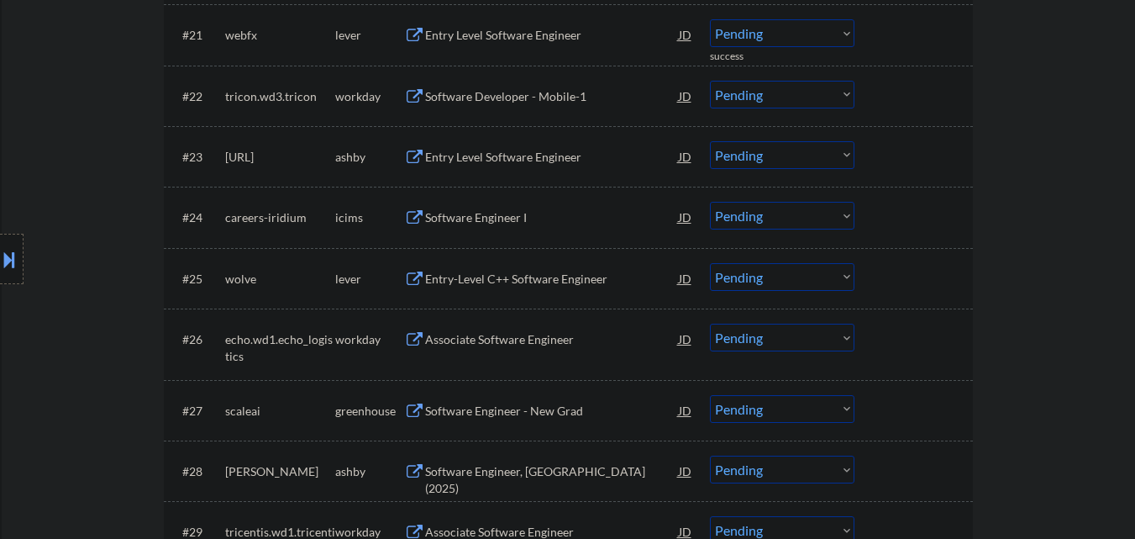
scroll to position [1848, 0]
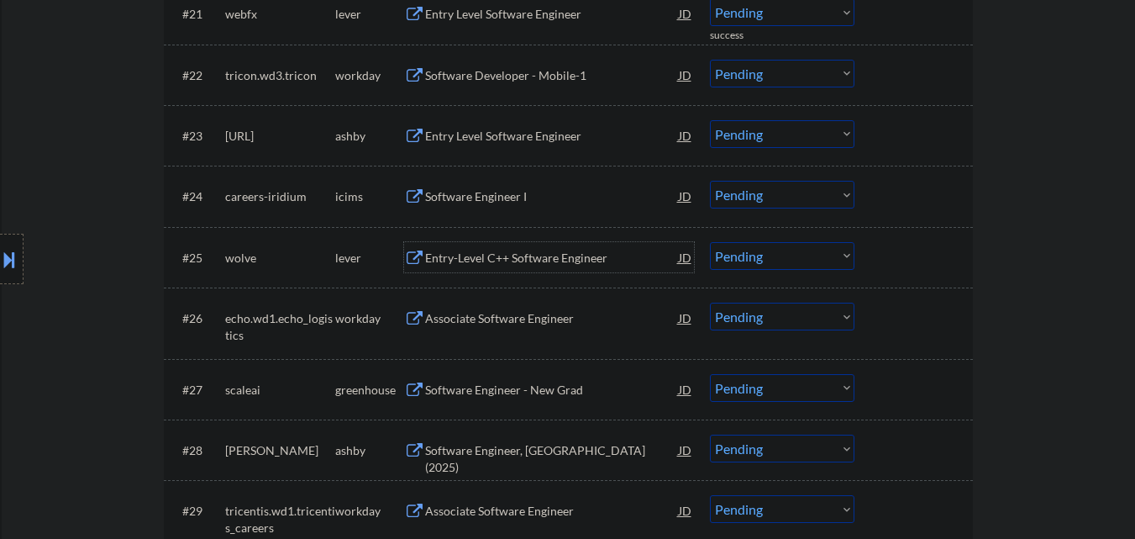
click at [553, 264] on div "Entry-Level C++ Software Engineer" at bounding box center [552, 258] width 254 height 17
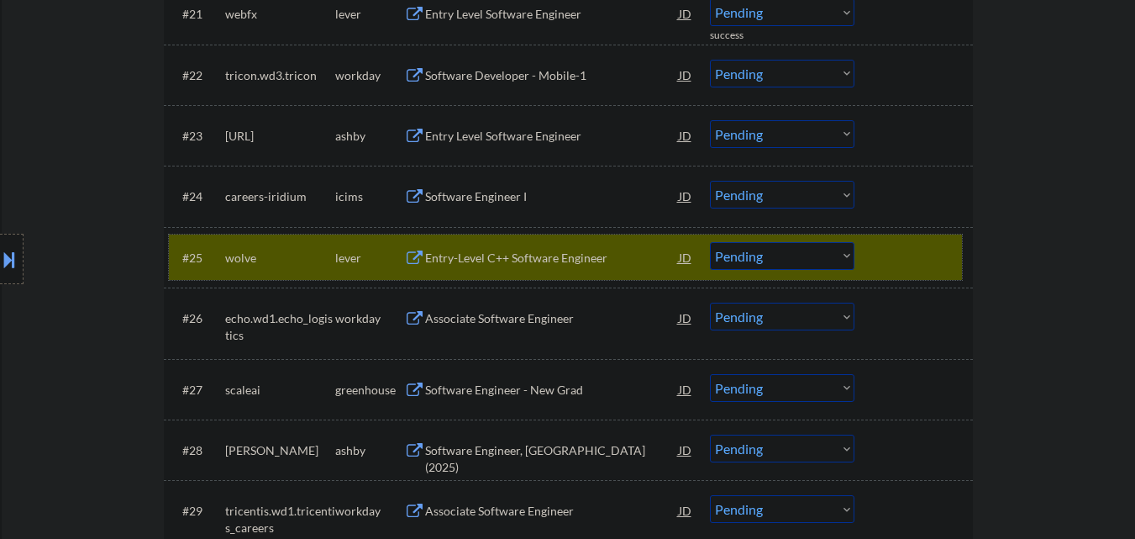
click at [916, 255] on div at bounding box center [916, 257] width 74 height 30
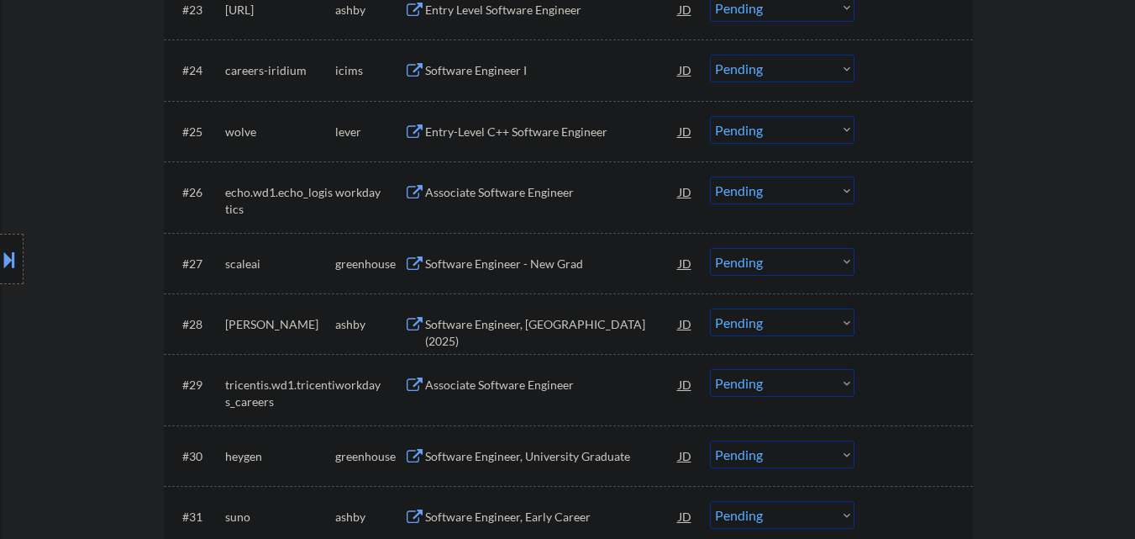
scroll to position [2016, 0]
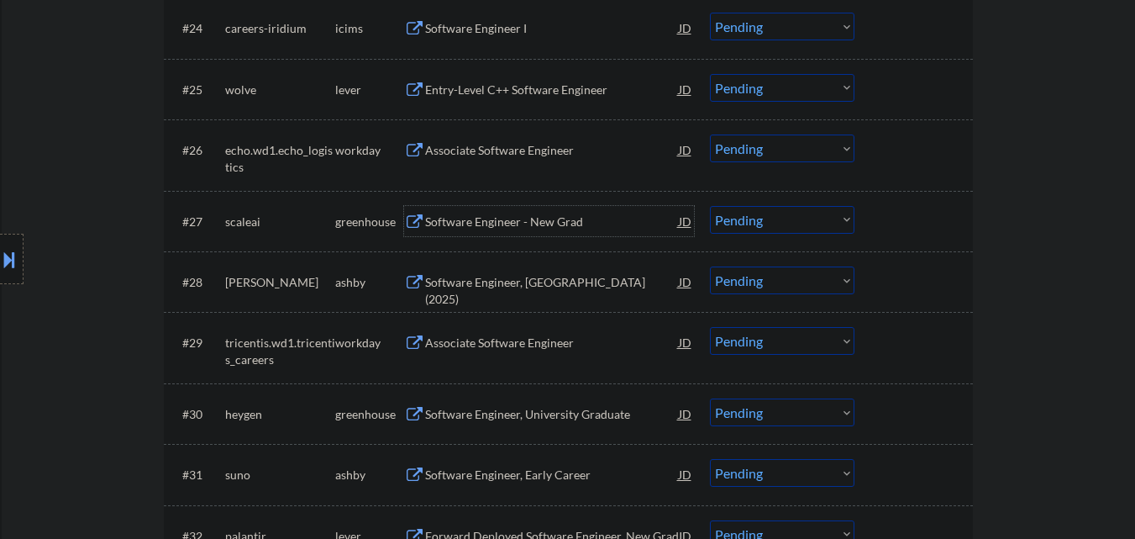
click at [539, 231] on div "Software Engineer - New Grad" at bounding box center [552, 221] width 254 height 30
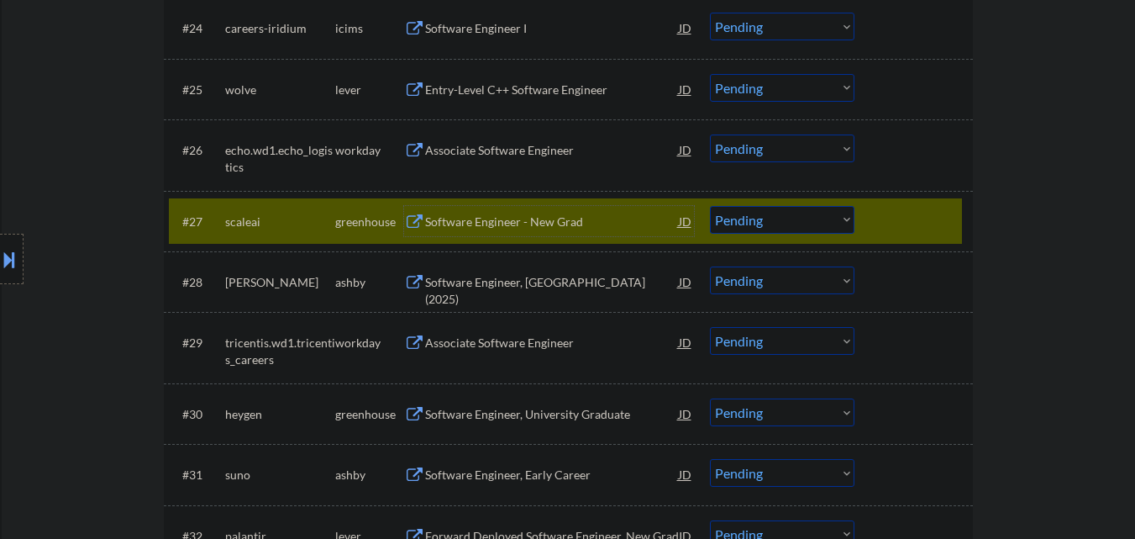
click at [787, 218] on select "Choose an option... Pending Applied Excluded (Questions) Excluded (Expired) Exc…" at bounding box center [782, 220] width 145 height 28
click at [710, 206] on select "Choose an option... Pending Applied Excluded (Questions) Excluded (Expired) Exc…" at bounding box center [782, 220] width 145 height 28
click at [900, 223] on div at bounding box center [916, 221] width 74 height 30
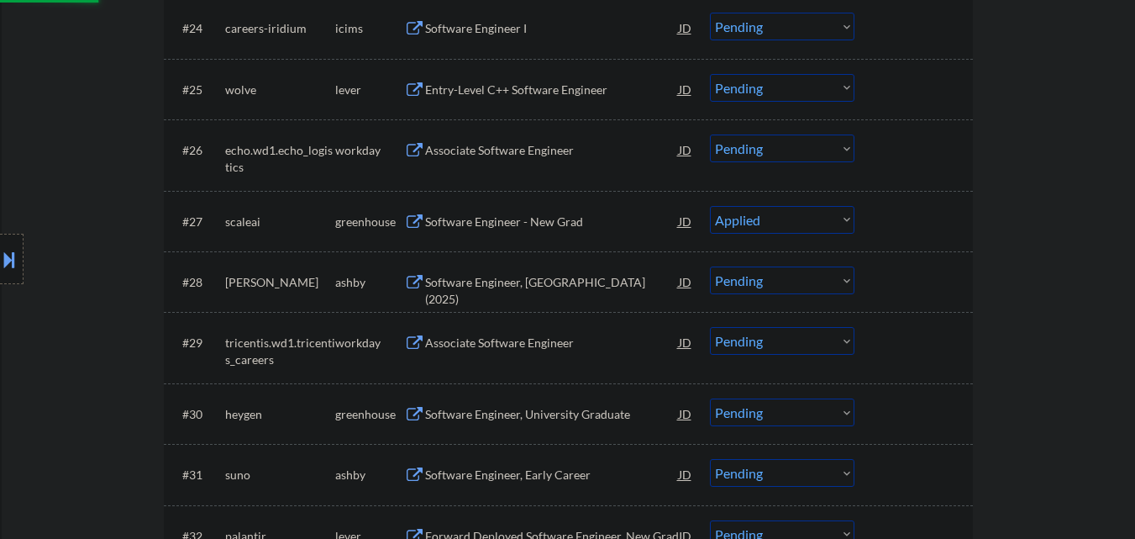
click at [540, 286] on div "Software Engineer, [GEOGRAPHIC_DATA] (2025)" at bounding box center [552, 290] width 254 height 33
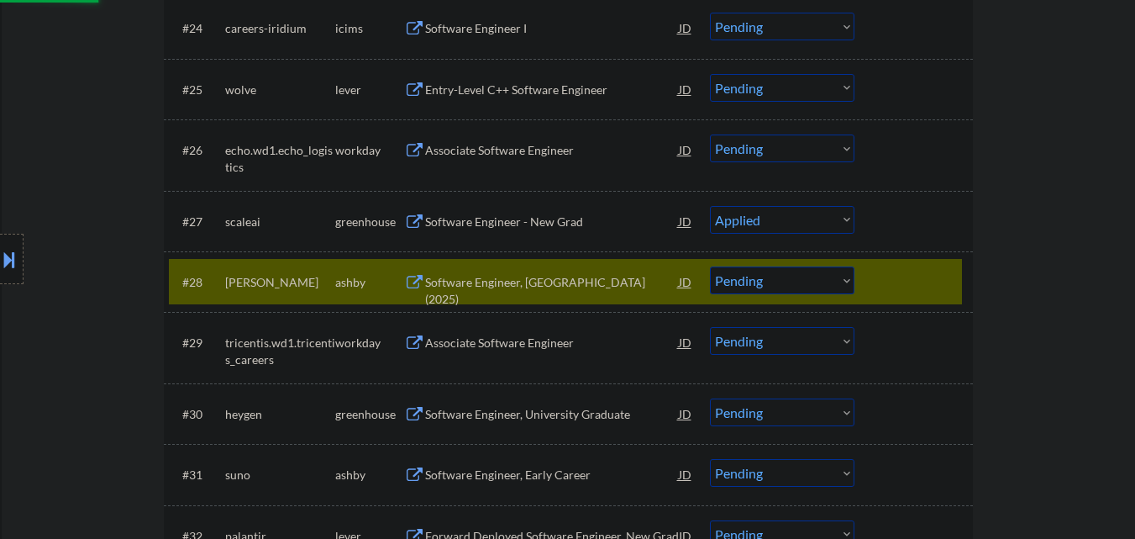
select select ""pending""
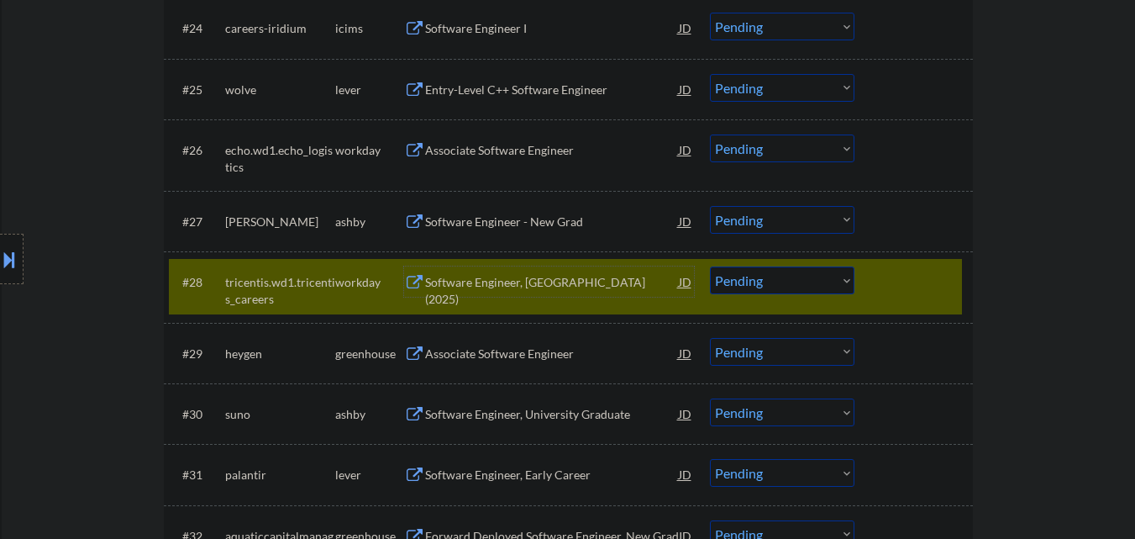
click at [907, 281] on div at bounding box center [916, 281] width 74 height 30
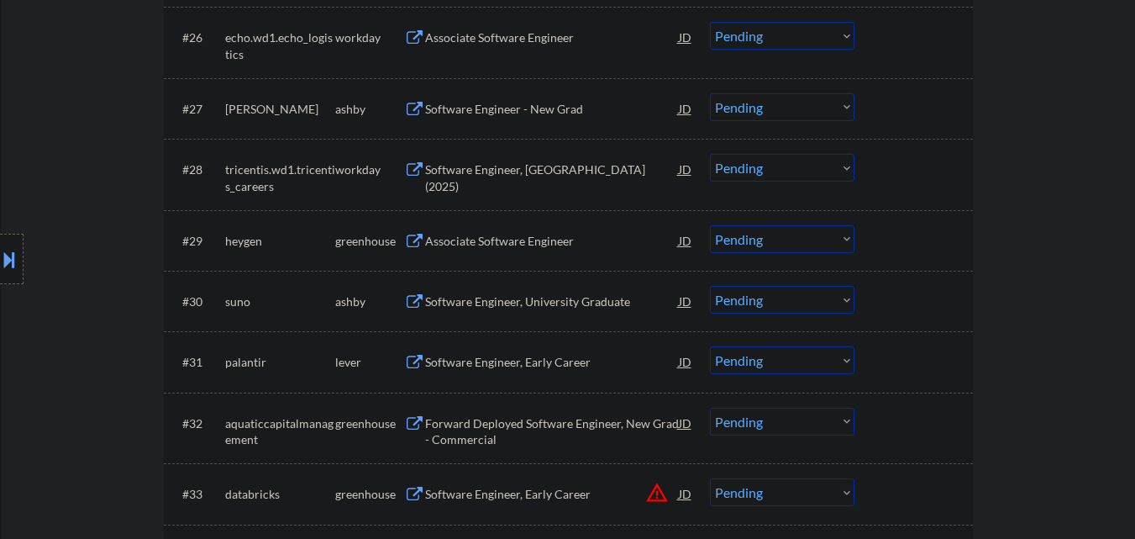
scroll to position [2184, 0]
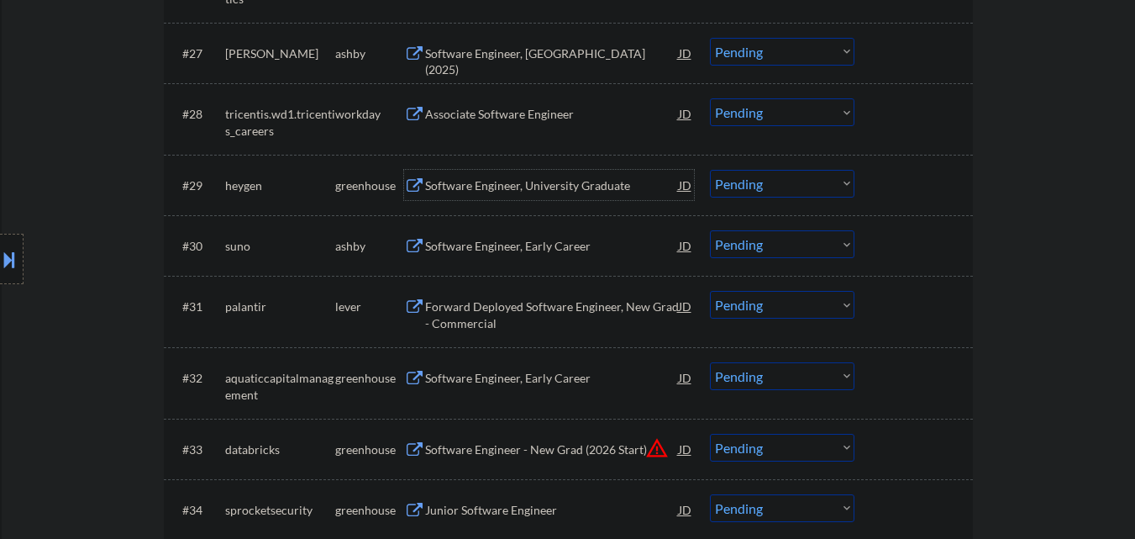
click at [497, 187] on div "Software Engineer, University Graduate" at bounding box center [552, 185] width 254 height 17
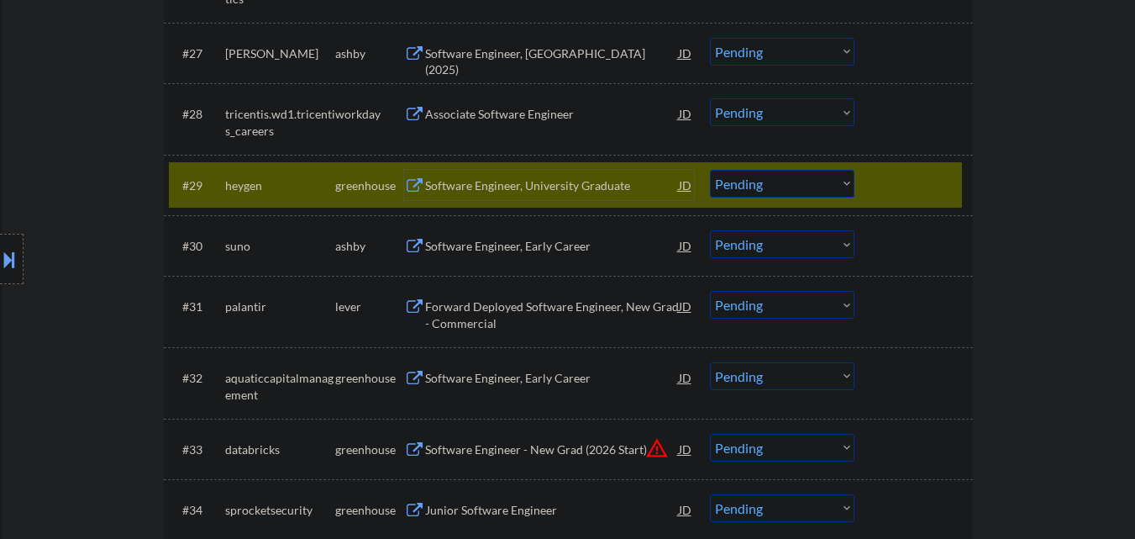
click at [743, 183] on select "Choose an option... Pending Applied Excluded (Questions) Excluded (Expired) Exc…" at bounding box center [782, 184] width 145 height 28
click at [710, 170] on select "Choose an option... Pending Applied Excluded (Questions) Excluded (Expired) Exc…" at bounding box center [782, 184] width 145 height 28
click at [891, 187] on div at bounding box center [916, 185] width 74 height 30
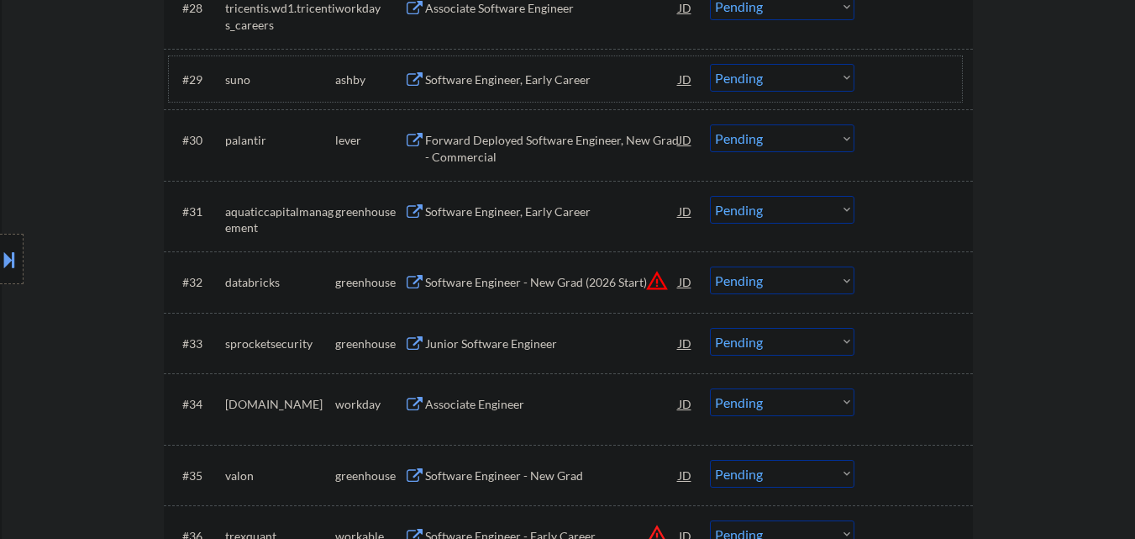
scroll to position [2150, 0]
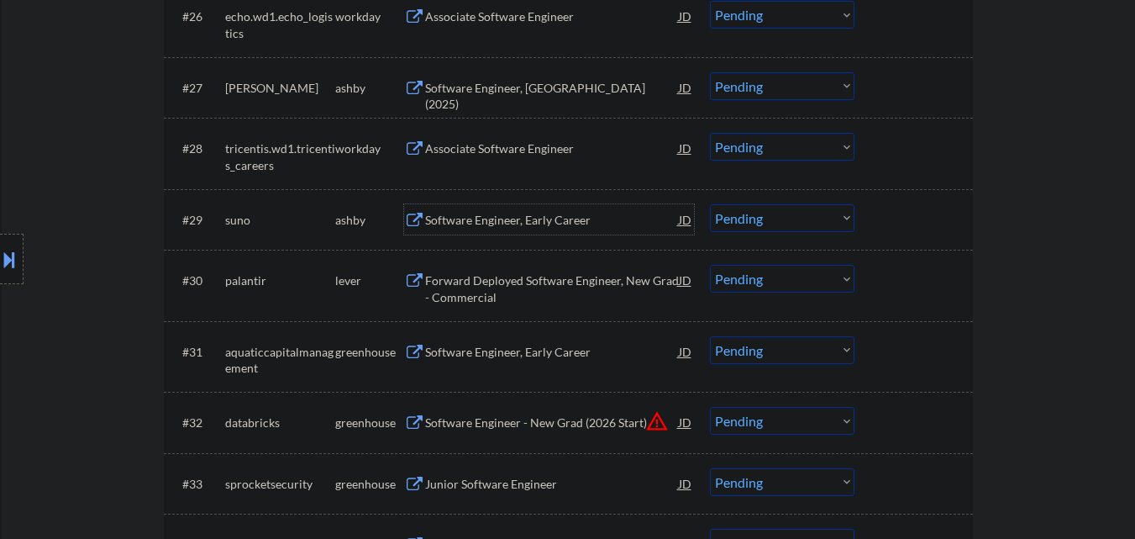
click at [533, 222] on div "Software Engineer, Early Career" at bounding box center [552, 220] width 254 height 17
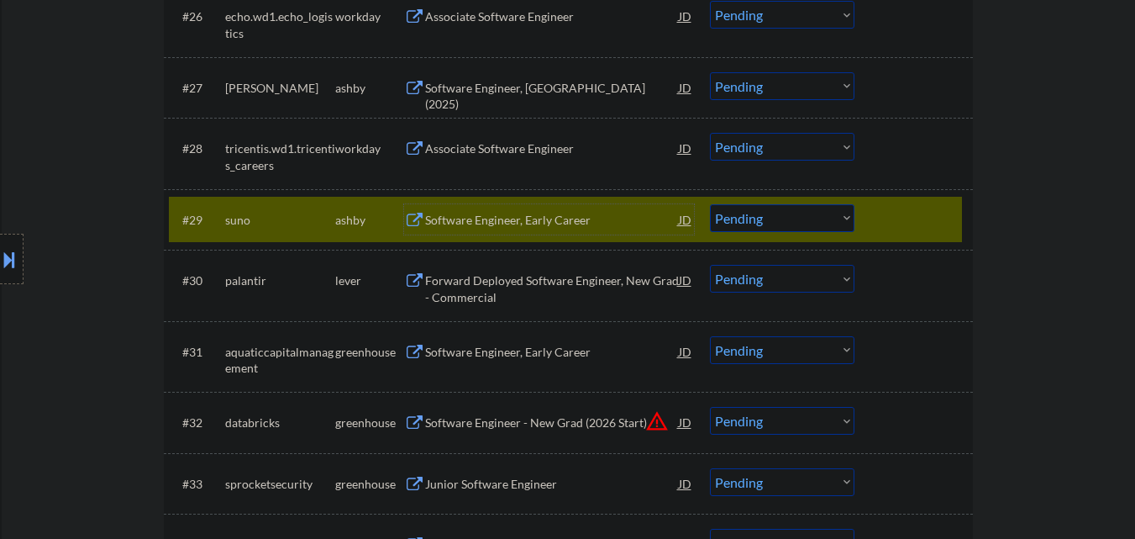
click at [780, 217] on select "Choose an option... Pending Applied Excluded (Questions) Excluded (Expired) Exc…" at bounding box center [782, 218] width 145 height 28
click at [710, 204] on select "Choose an option... Pending Applied Excluded (Questions) Excluded (Expired) Exc…" at bounding box center [782, 218] width 145 height 28
click at [917, 216] on div at bounding box center [916, 219] width 74 height 30
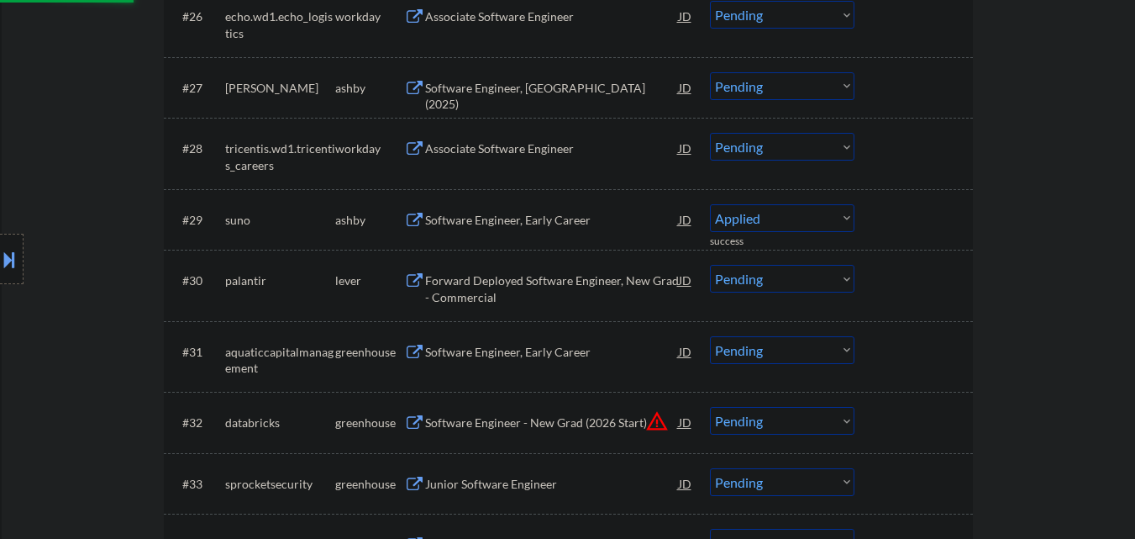
select select ""pending""
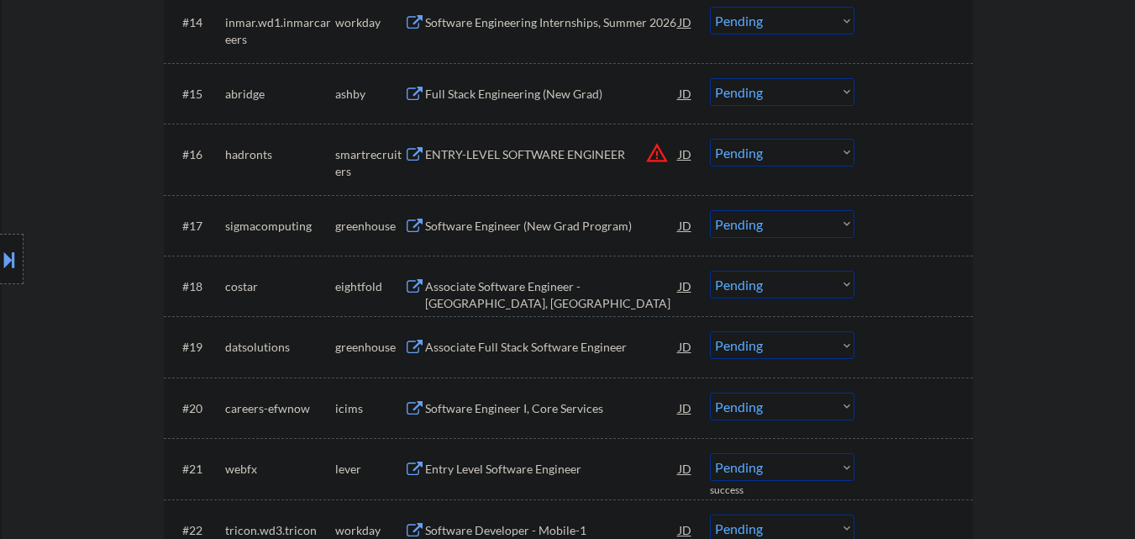
scroll to position [0, 0]
